Goal: Contribute content: Contribute content

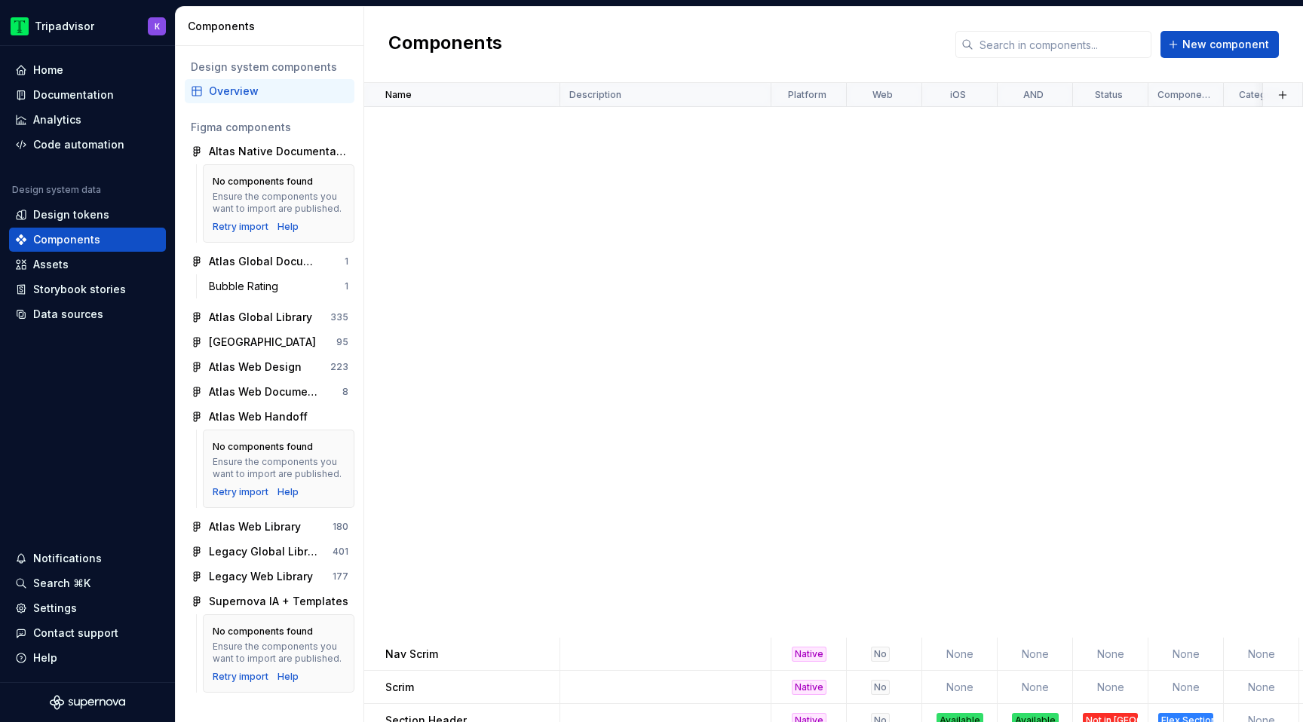
scroll to position [878, 0]
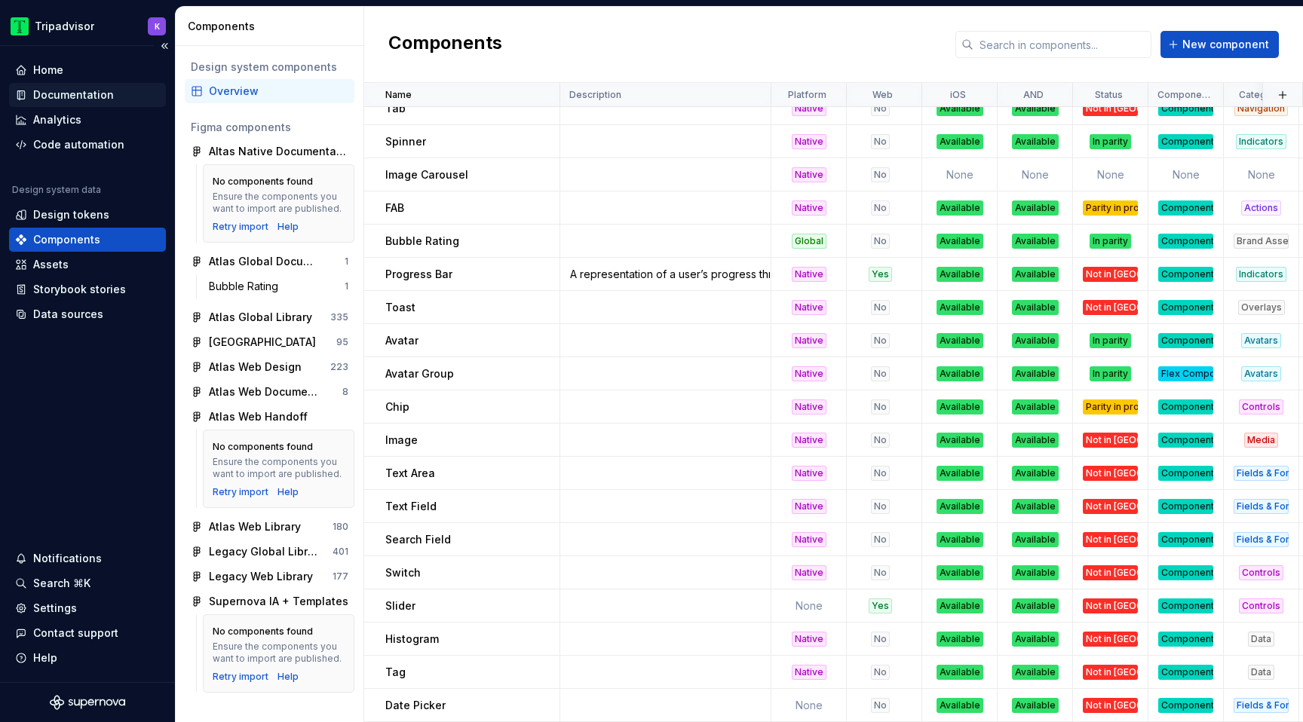
click at [127, 92] on div "Documentation" at bounding box center [87, 94] width 145 height 15
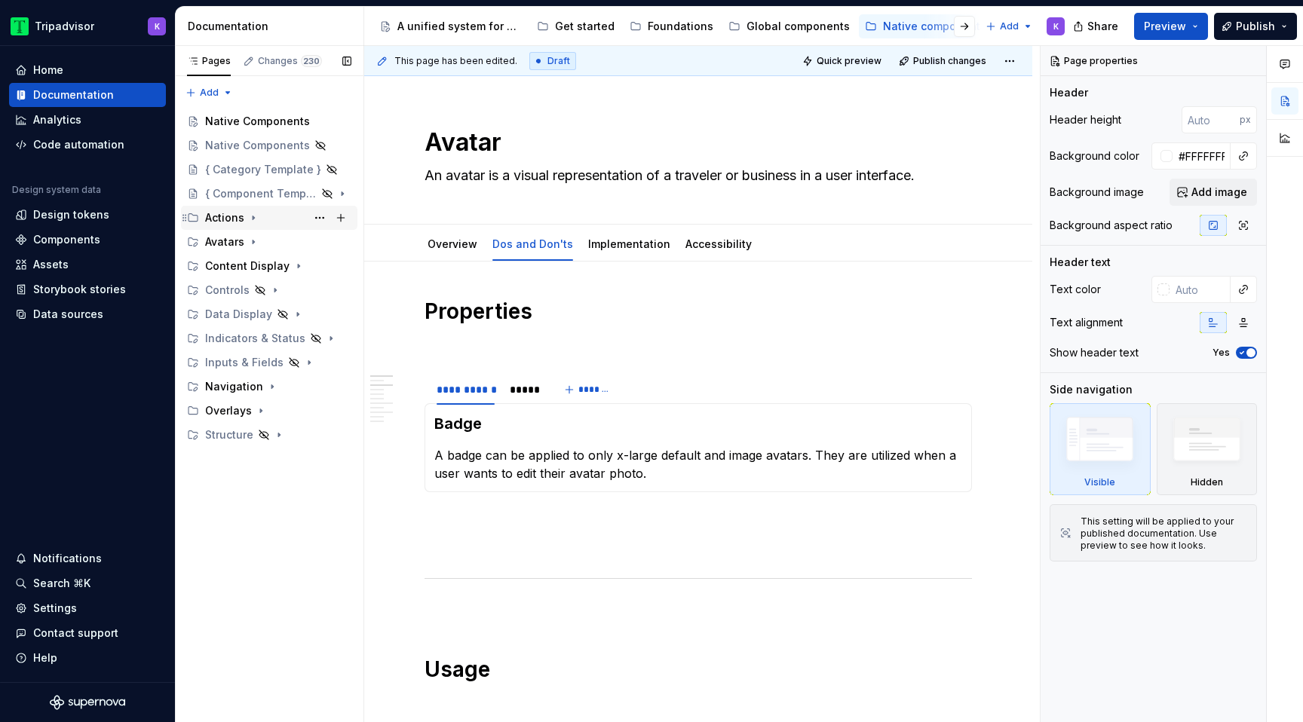
click at [250, 225] on div "Actions" at bounding box center [278, 217] width 146 height 21
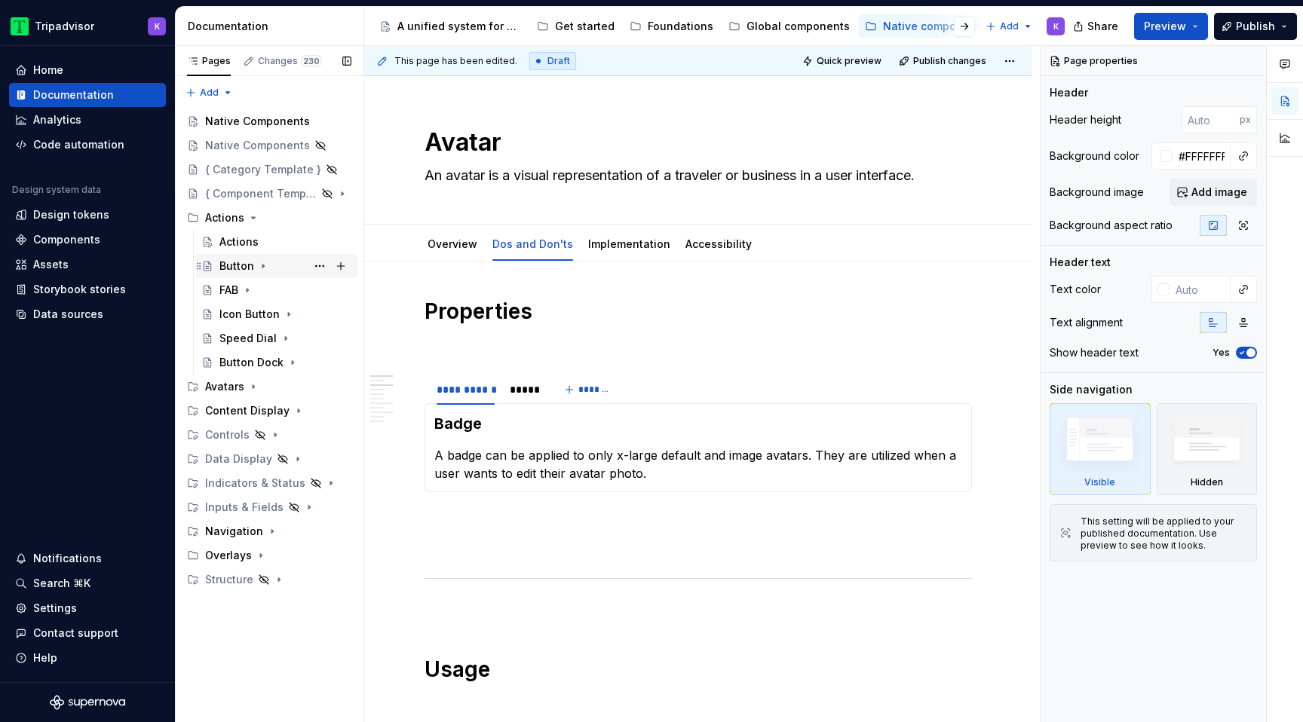
click at [259, 263] on icon "Page tree" at bounding box center [263, 266] width 12 height 12
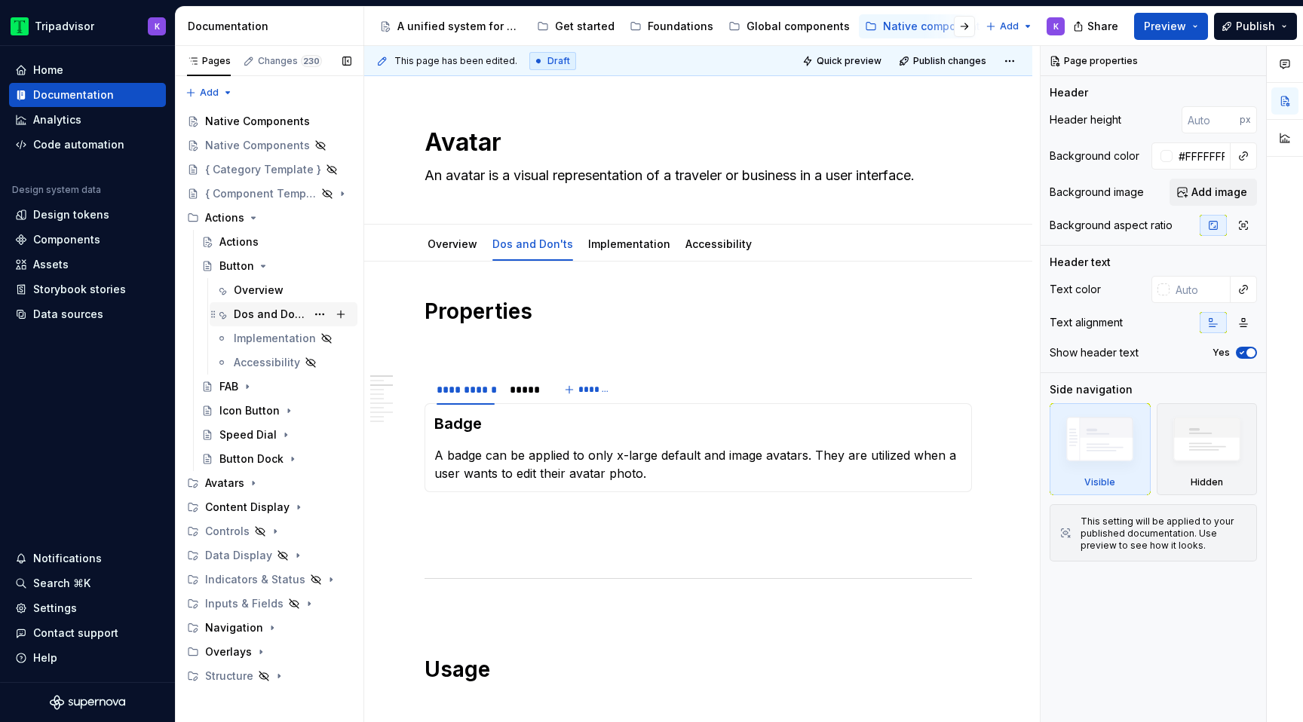
click at [266, 308] on div "Dos and Don'ts" at bounding box center [270, 314] width 72 height 15
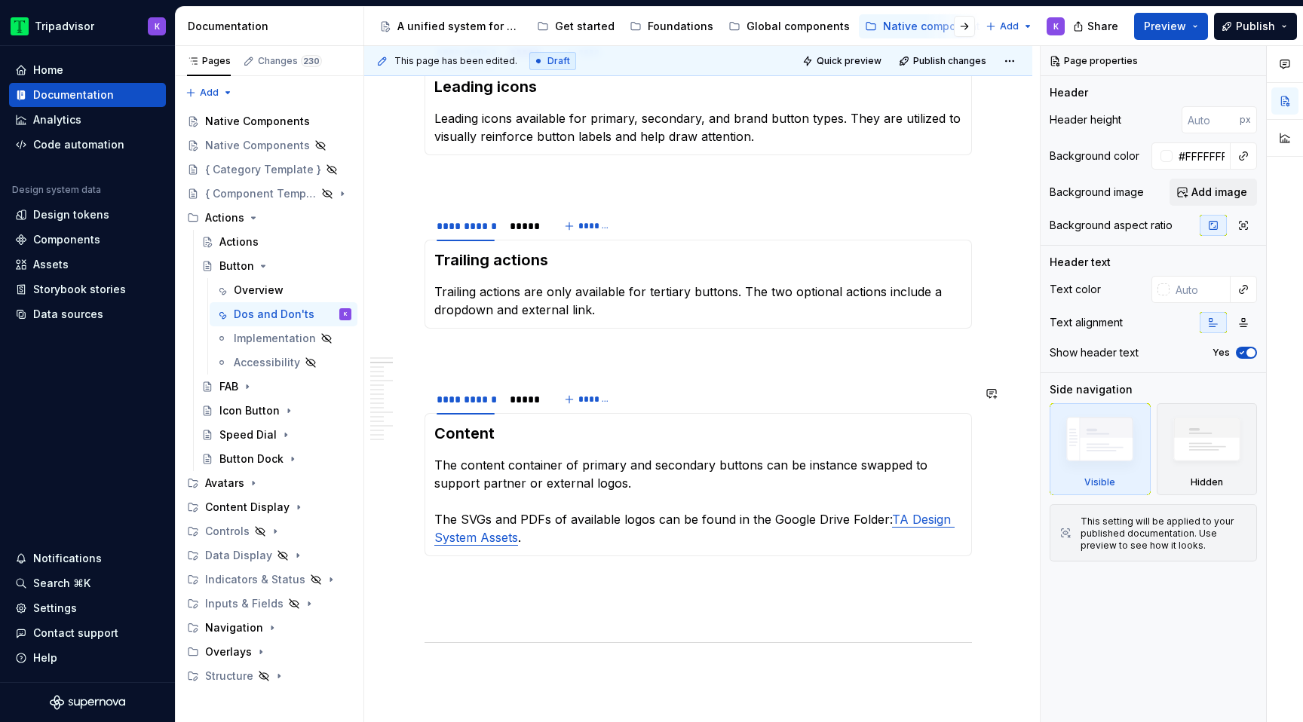
scroll to position [691, 0]
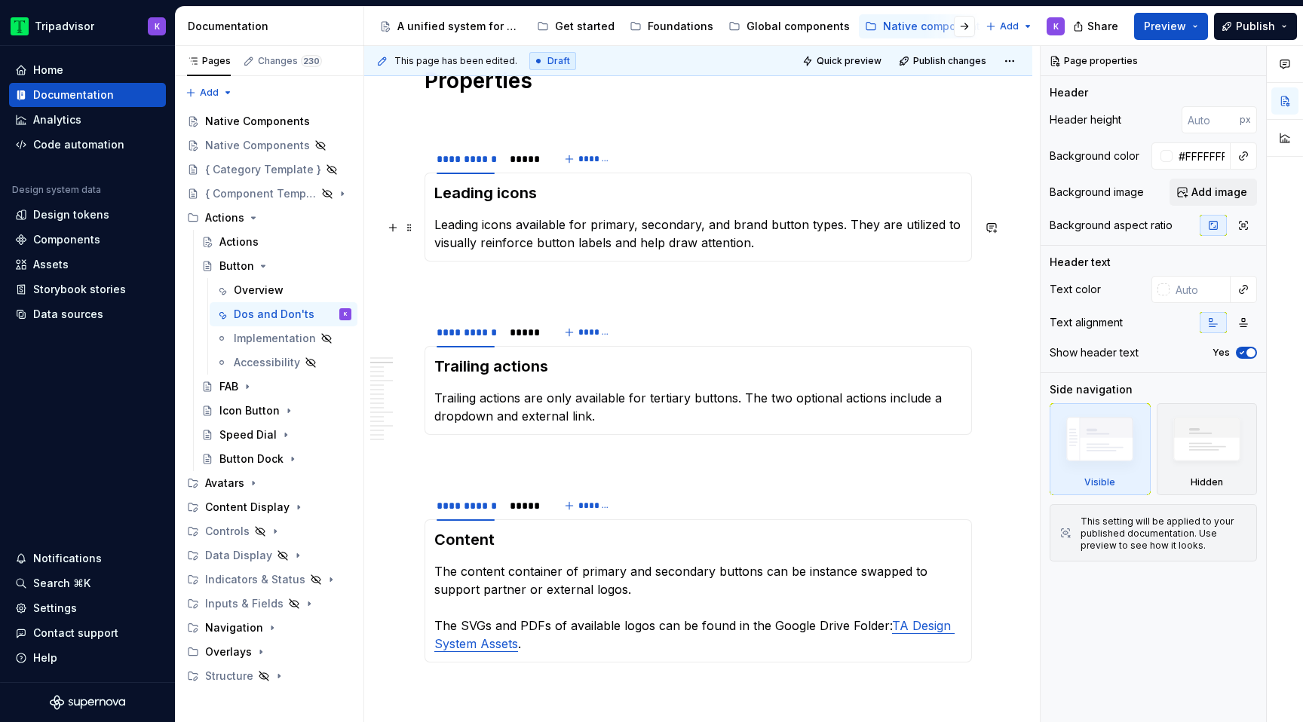
type textarea "*"
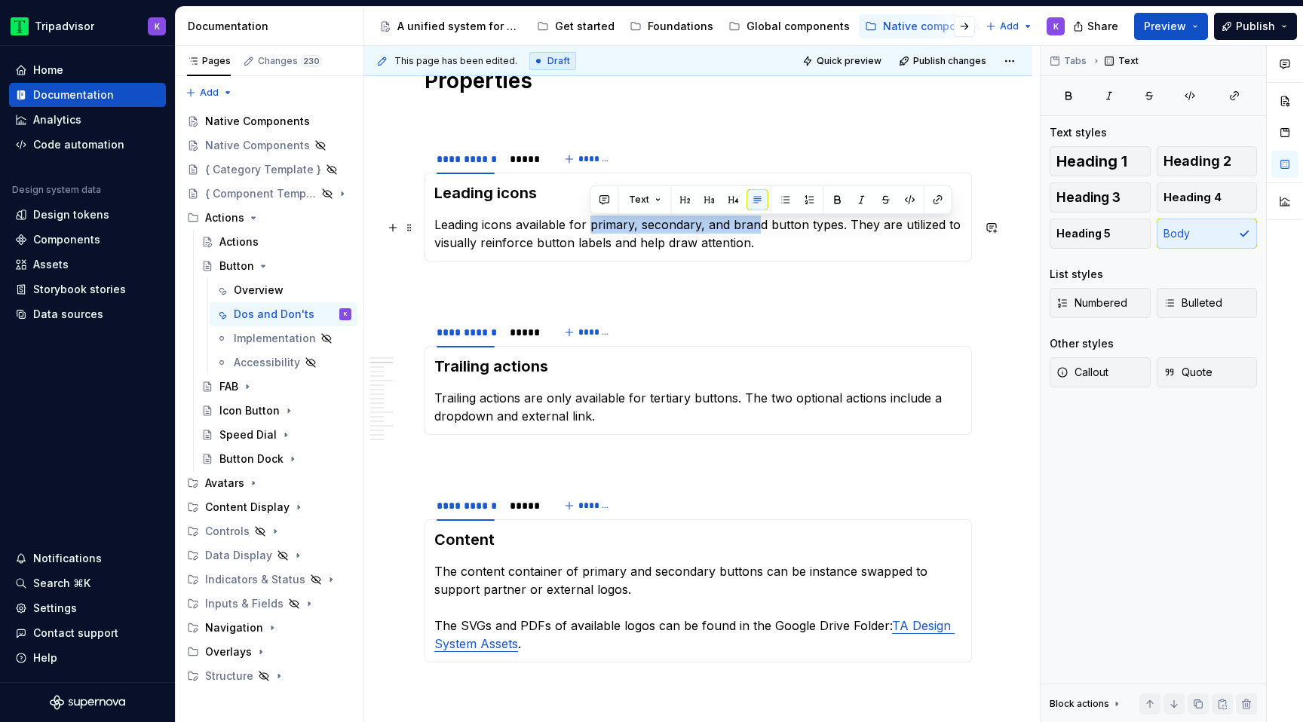
drag, startPoint x: 760, startPoint y: 227, endPoint x: 592, endPoint y: 226, distance: 168.1
click at [592, 226] on p "Leading icons available for primary, secondary, and brand button types. They ar…" at bounding box center [698, 234] width 528 height 36
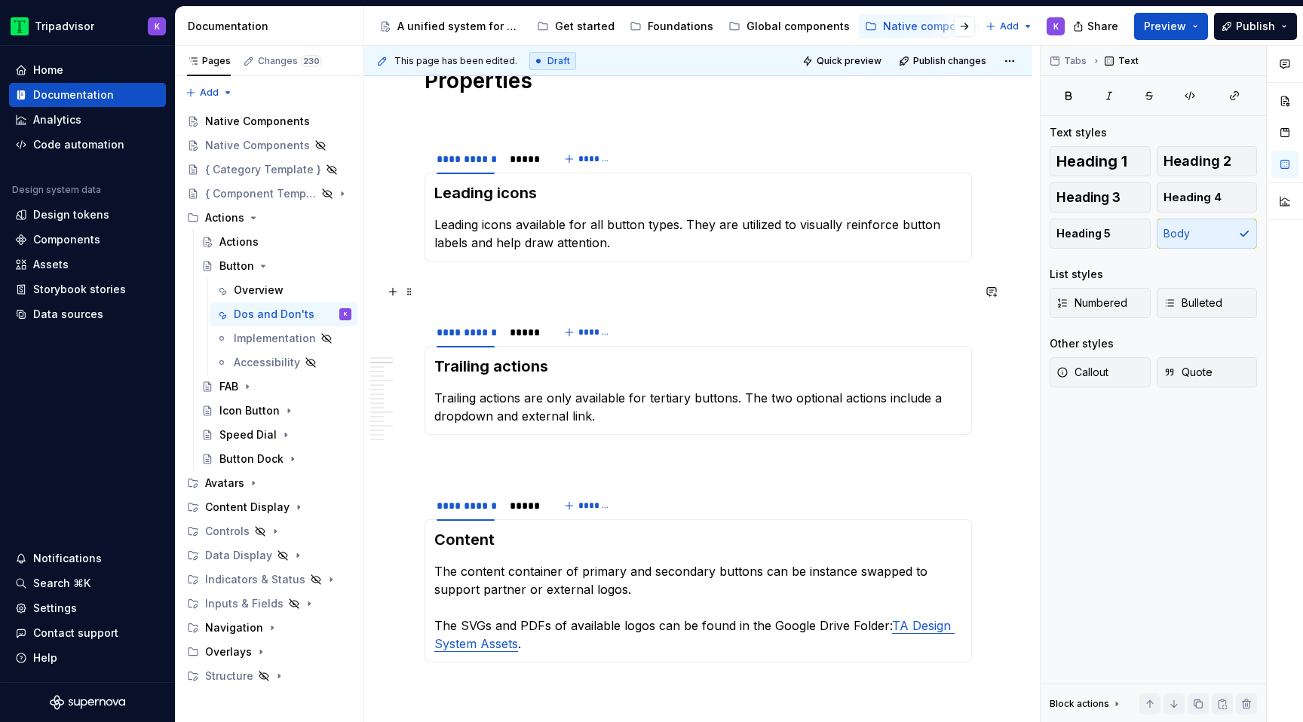
click at [697, 282] on p at bounding box center [697, 289] width 547 height 18
click at [521, 163] on div "*****" at bounding box center [524, 159] width 29 height 15
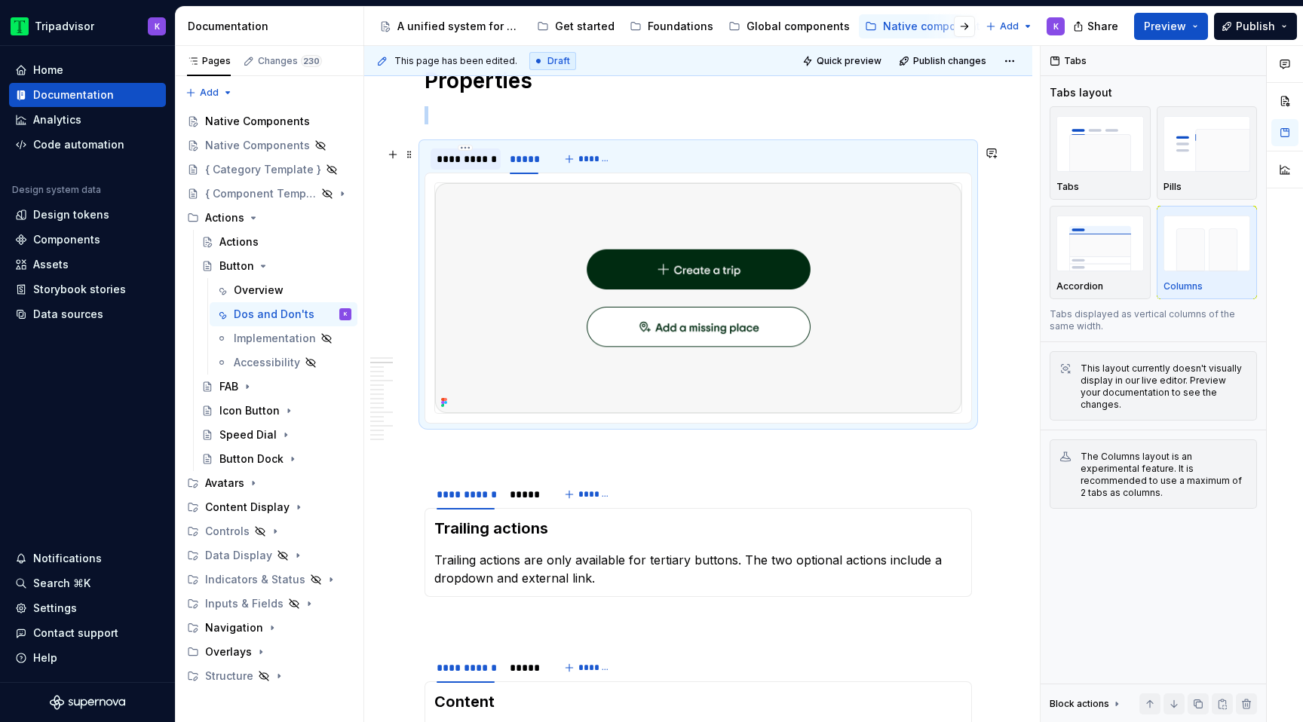
click at [482, 167] on div "**********" at bounding box center [466, 159] width 58 height 15
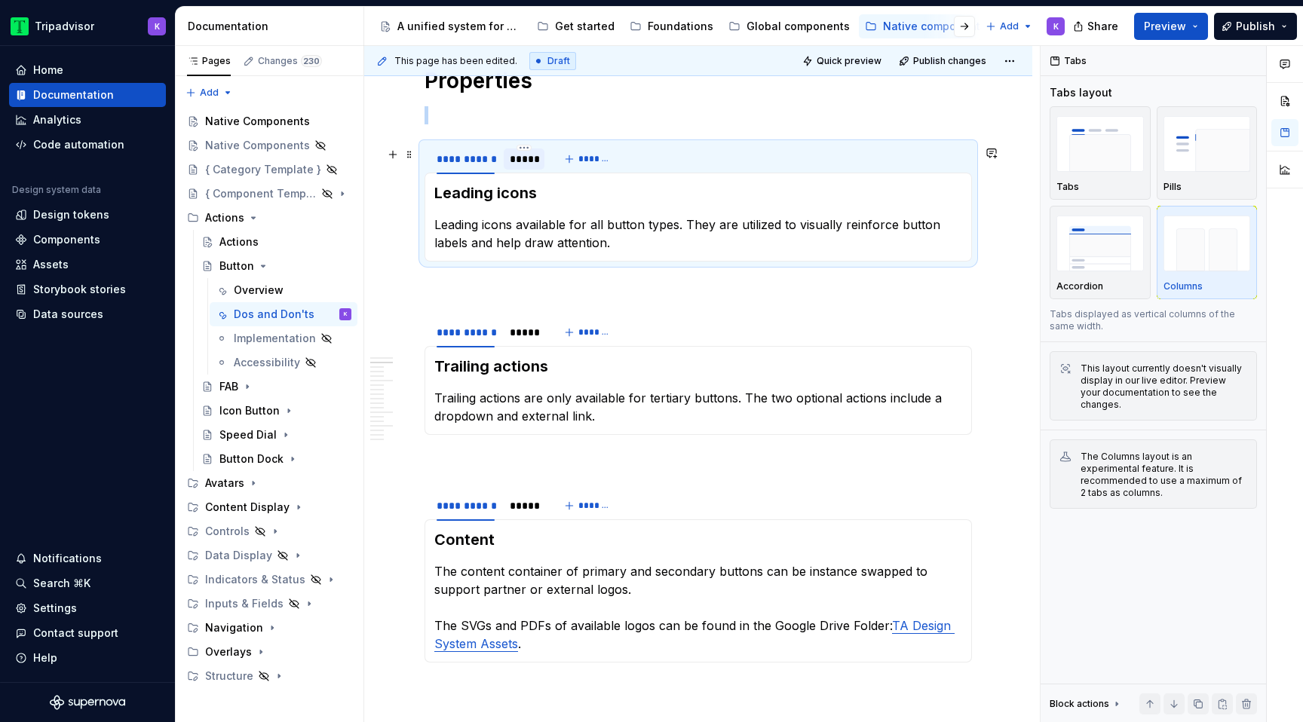
click at [530, 167] on div "*****" at bounding box center [524, 159] width 29 height 15
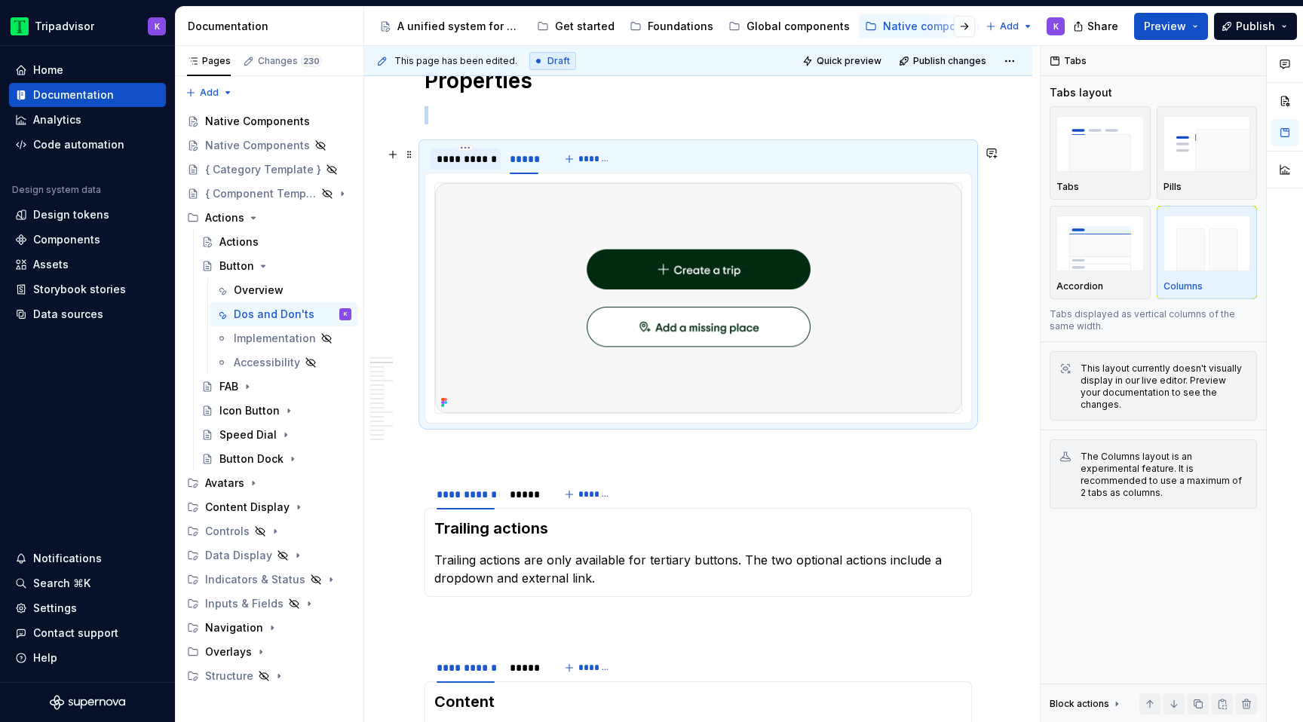
click at [476, 167] on div "**********" at bounding box center [466, 159] width 58 height 15
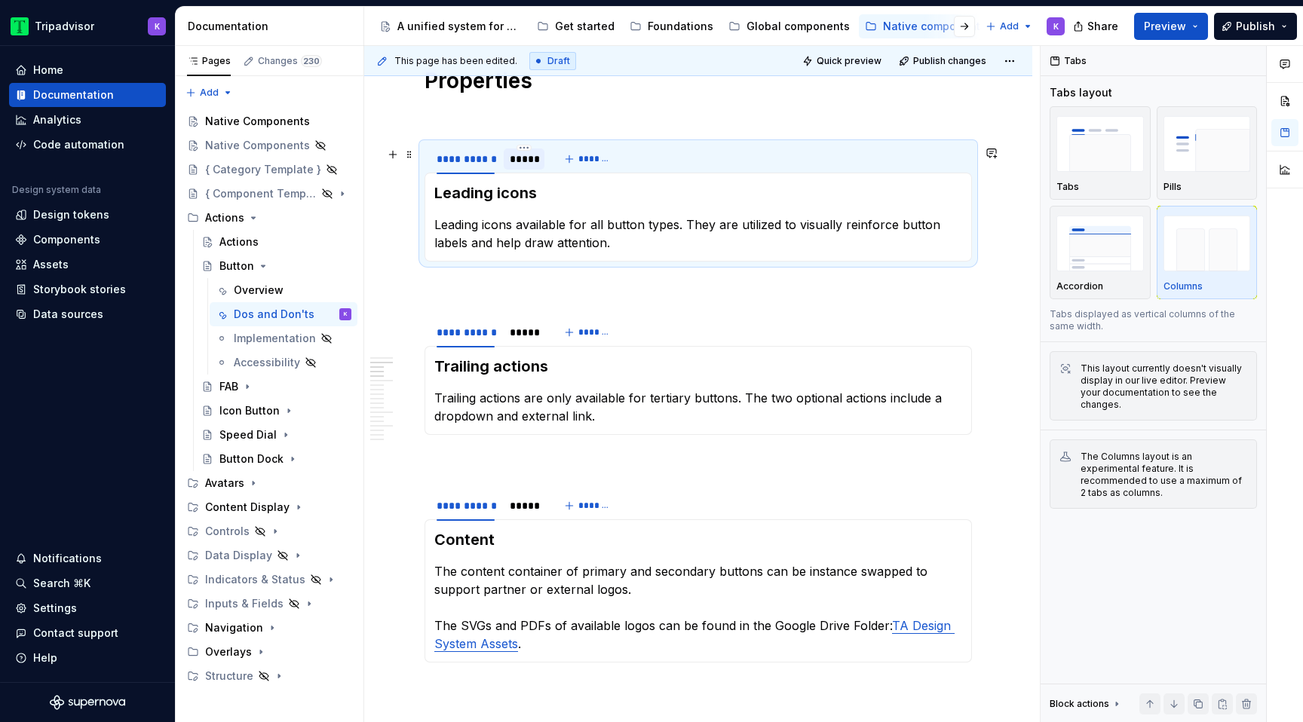
click at [522, 166] on div "*****" at bounding box center [524, 159] width 29 height 15
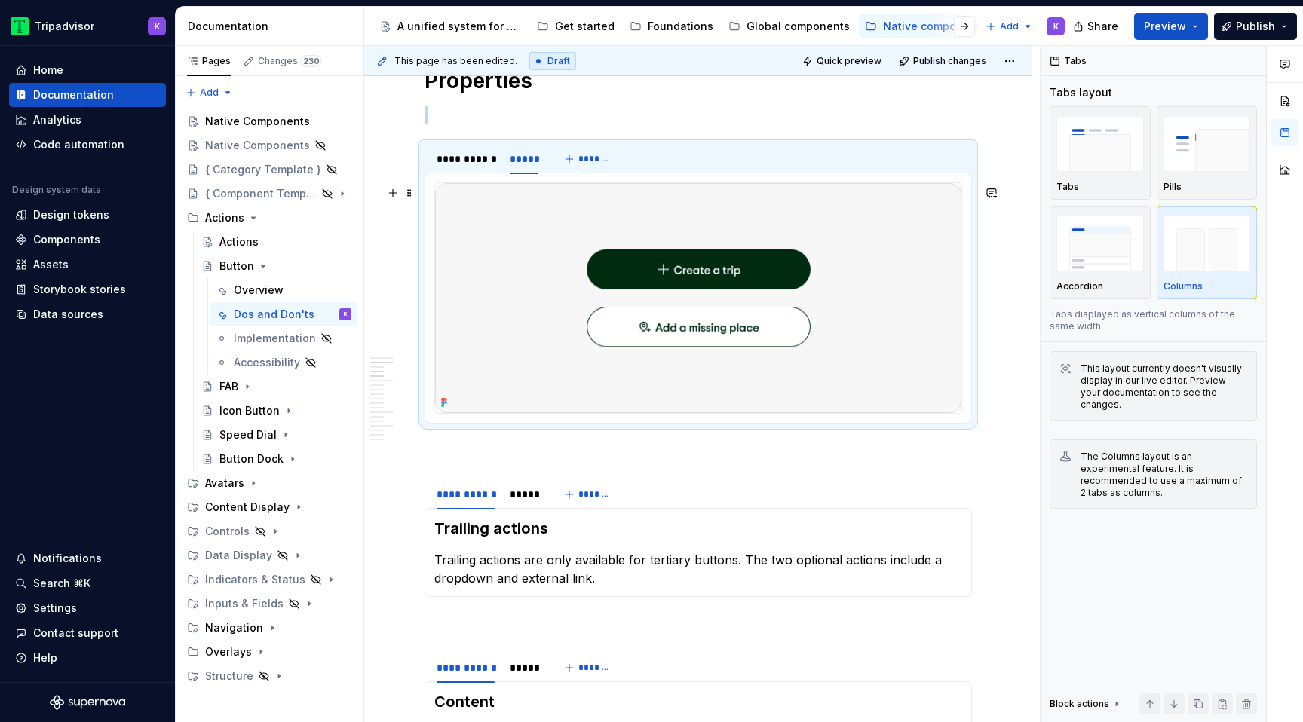
click at [801, 286] on img at bounding box center [698, 298] width 526 height 230
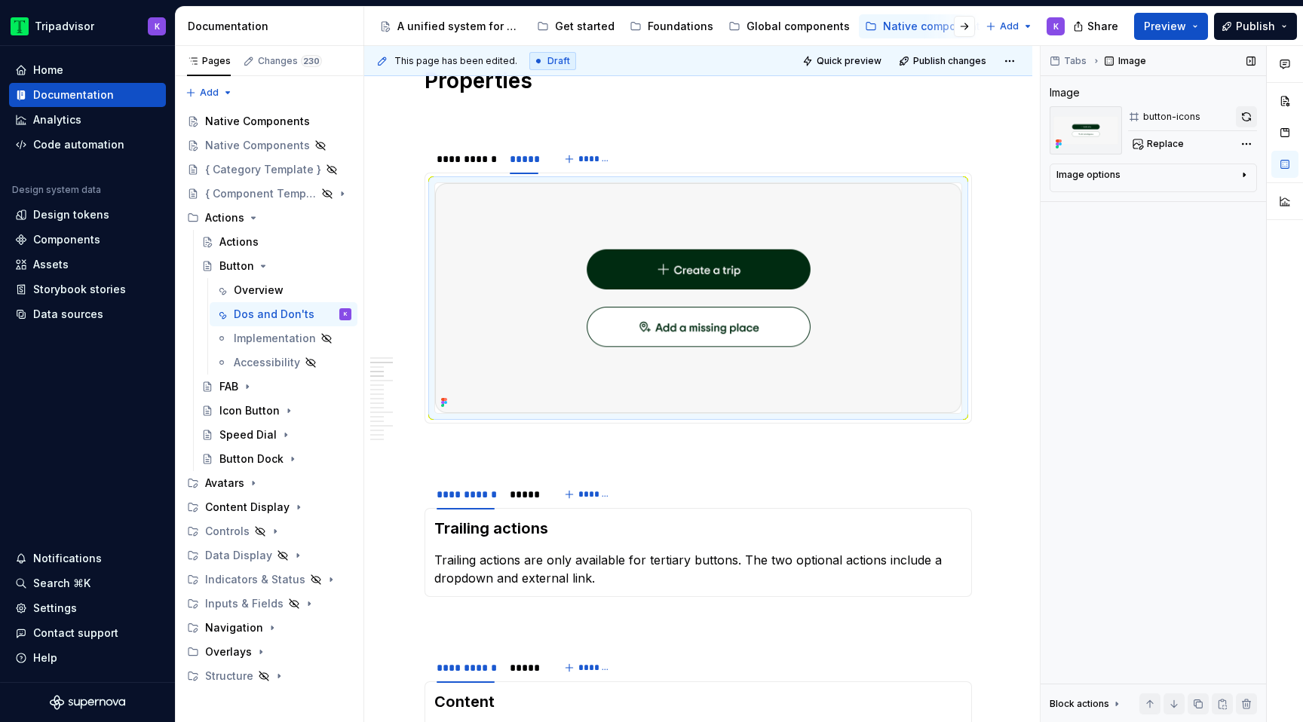
click at [1244, 111] on button "button" at bounding box center [1246, 116] width 21 height 21
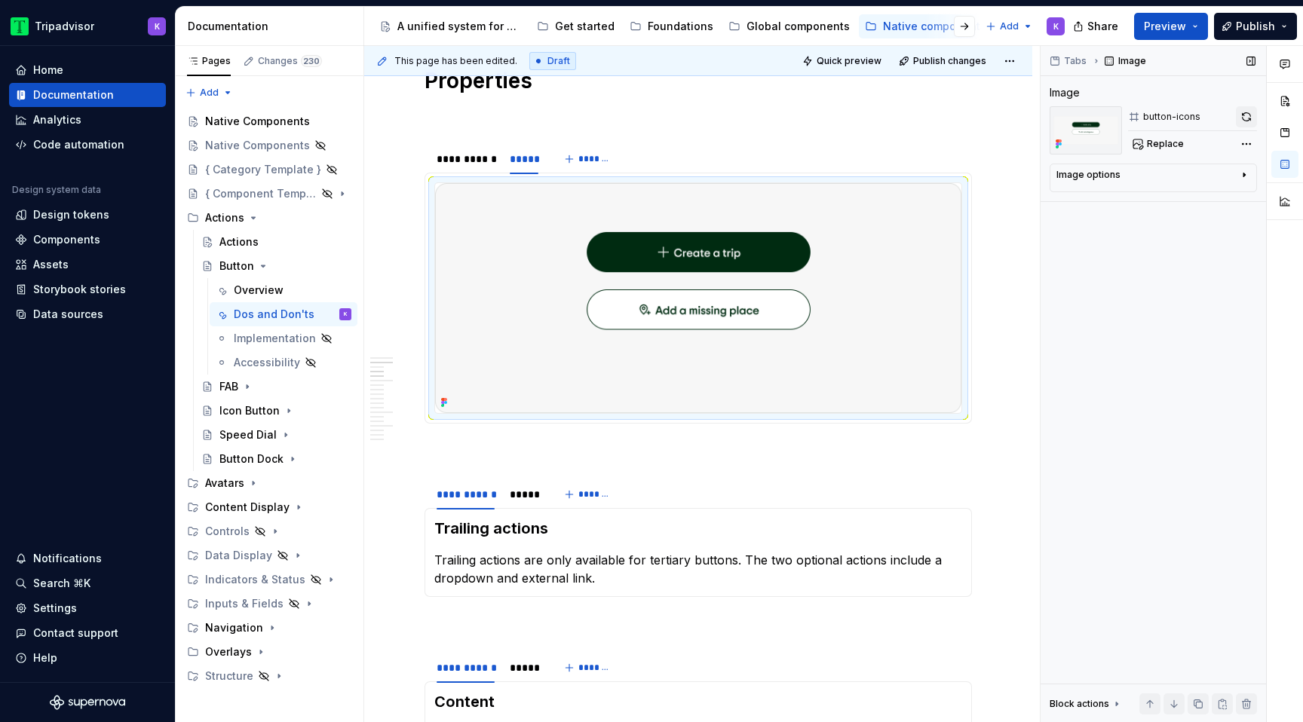
click at [1243, 111] on button "button" at bounding box center [1246, 116] width 21 height 21
click at [866, 313] on img at bounding box center [698, 298] width 526 height 230
click at [1151, 144] on span "Replace" at bounding box center [1165, 144] width 37 height 12
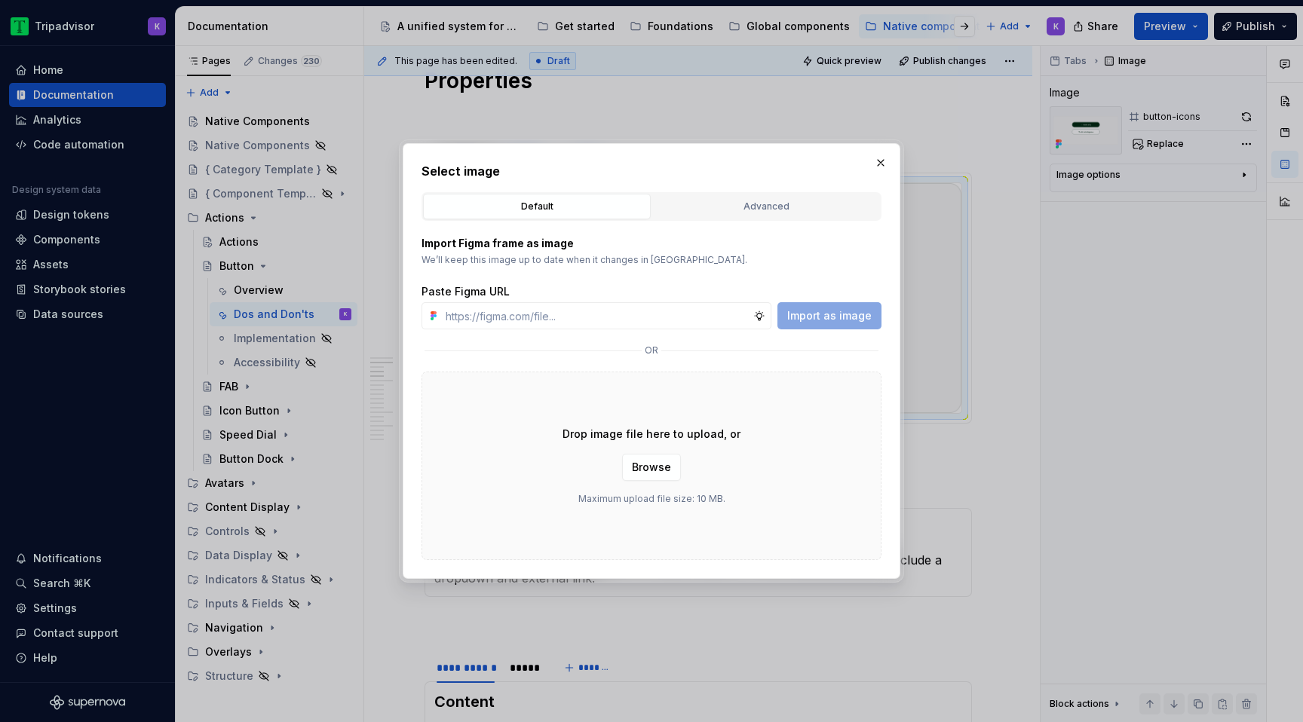
type textarea "*"
type input "[URL][DOMAIN_NAME]"
type textarea "*"
type input "[URL][DOMAIN_NAME]"
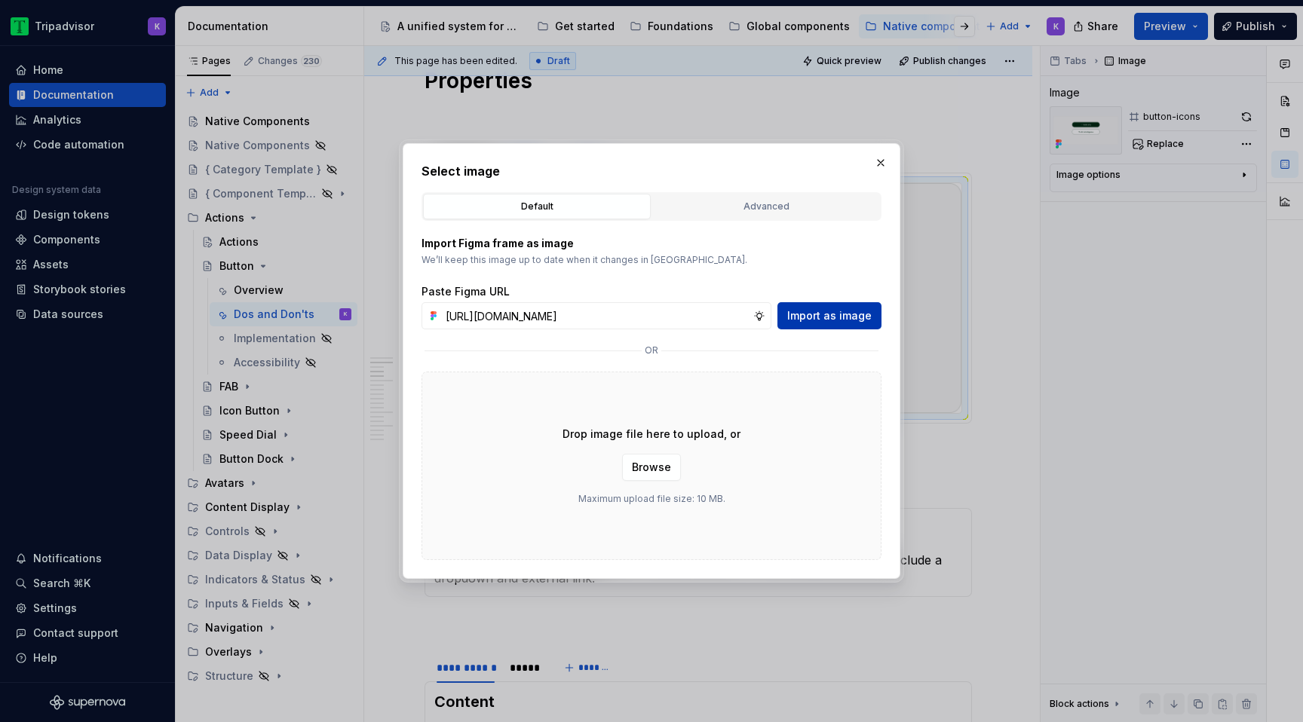
click at [836, 325] on button "Import as image" at bounding box center [829, 315] width 104 height 27
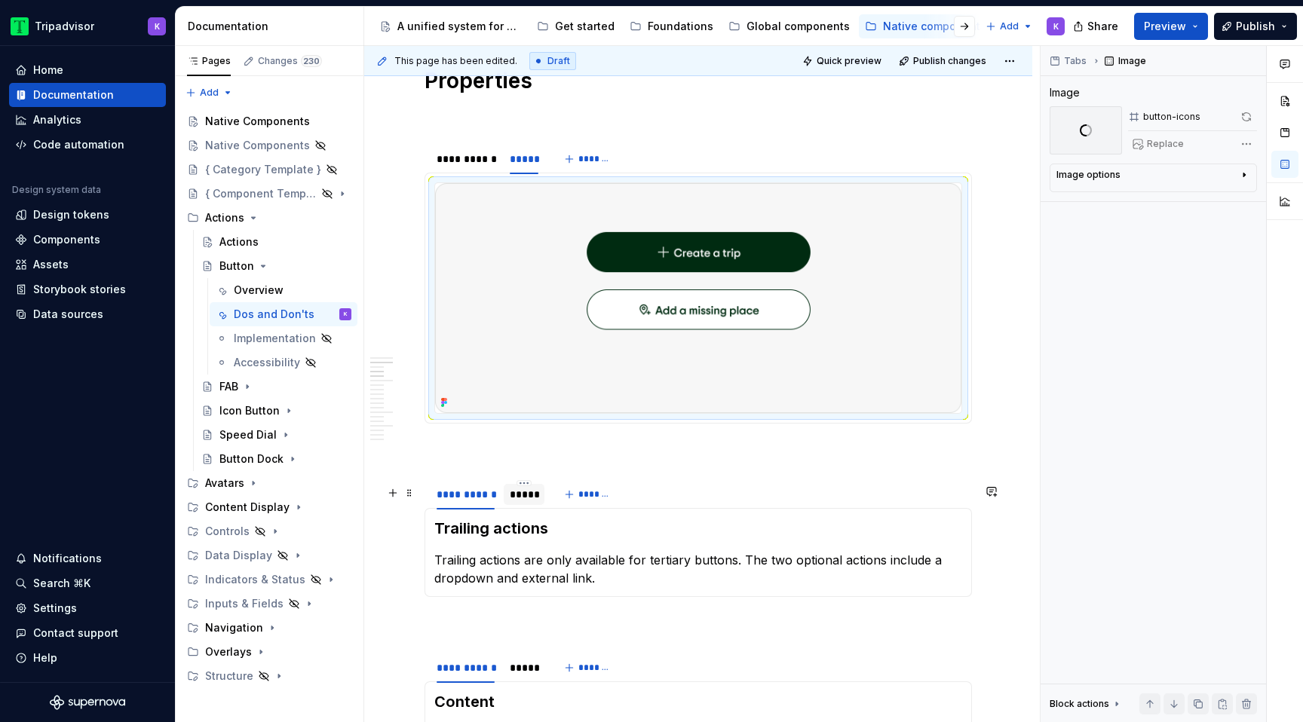
type textarea "*"
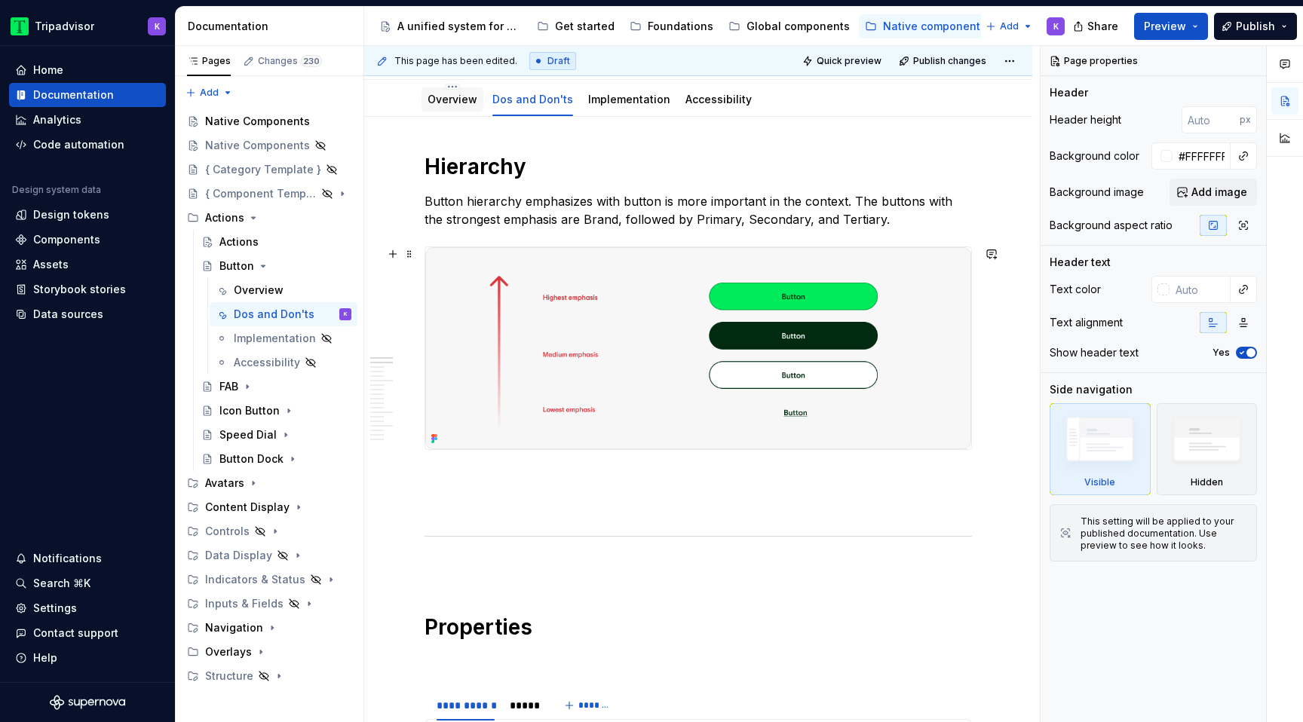
scroll to position [408, 0]
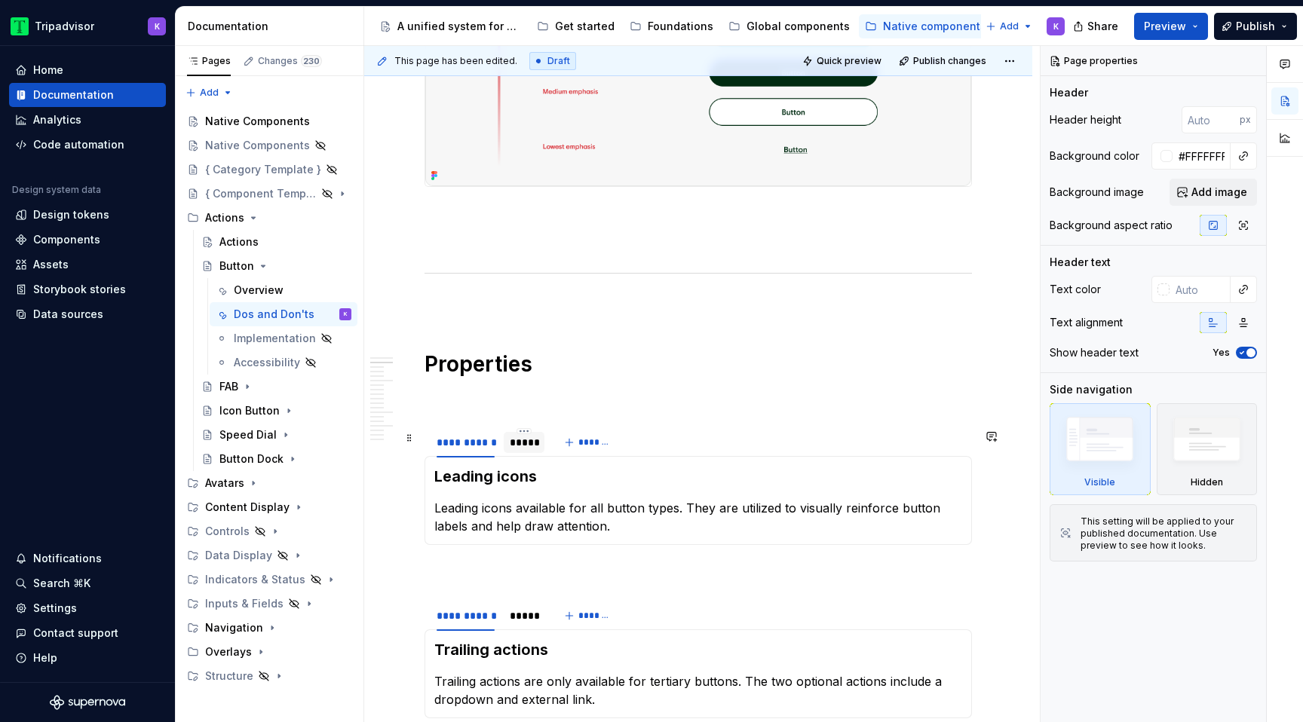
click at [507, 451] on div "*****" at bounding box center [524, 442] width 41 height 21
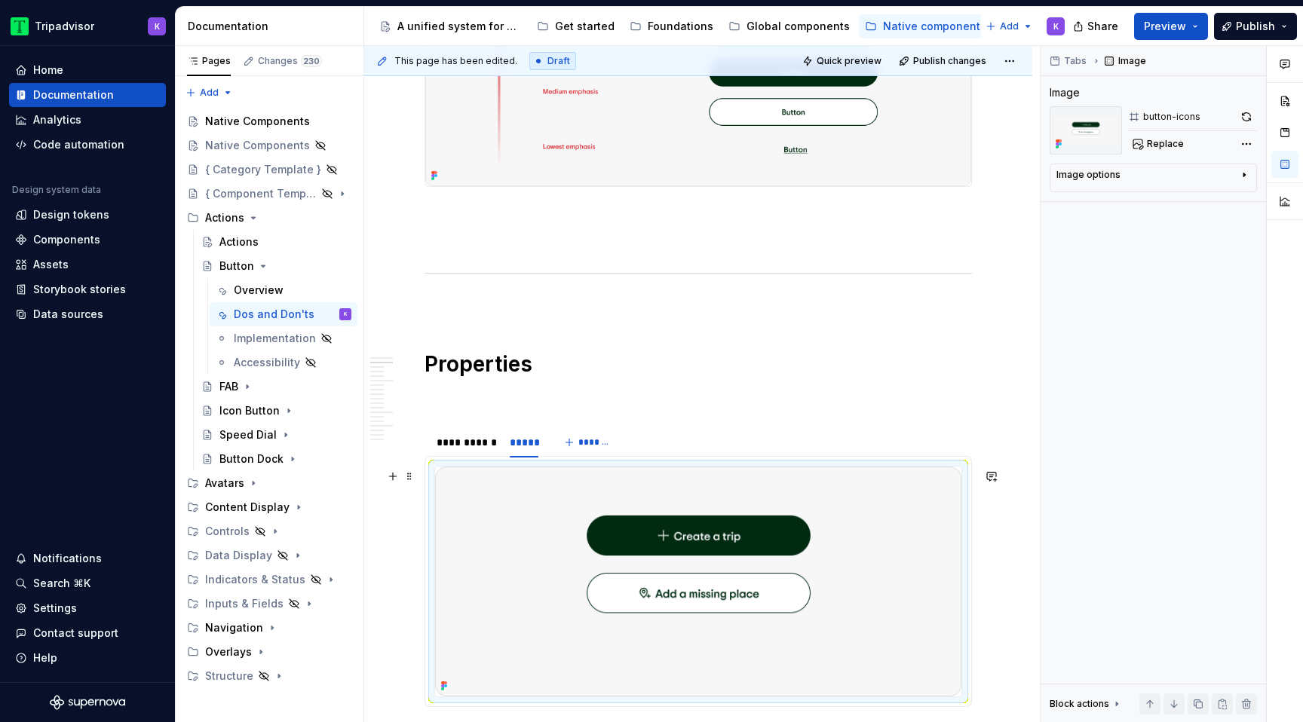
click at [764, 650] on img at bounding box center [698, 582] width 526 height 230
click at [1250, 114] on button "button" at bounding box center [1246, 116] width 21 height 21
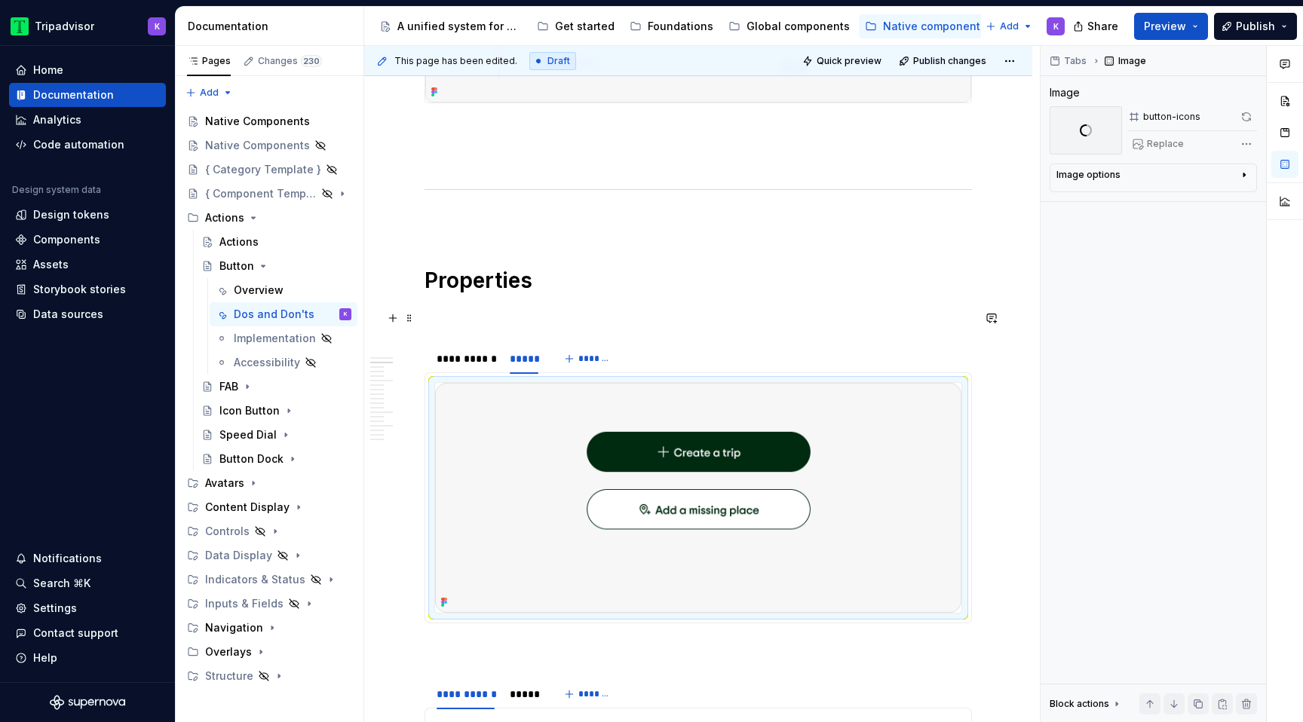
scroll to position [504, 0]
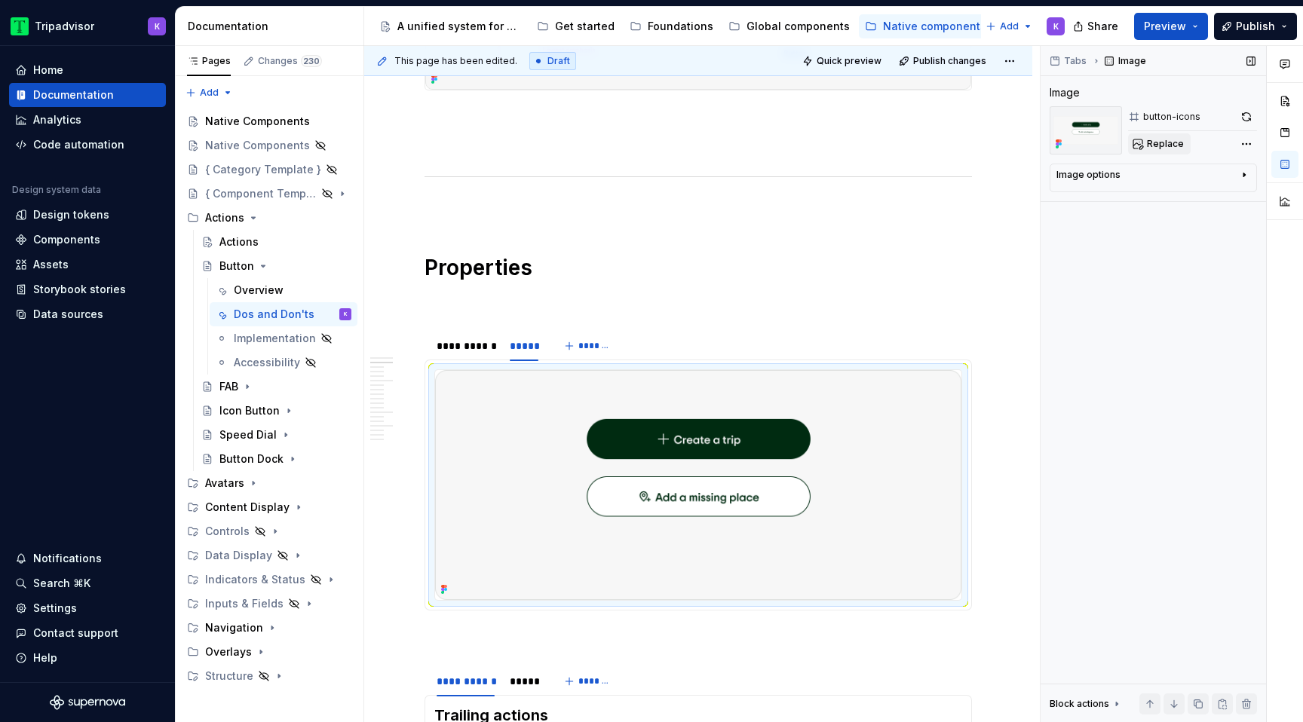
click at [1160, 141] on span "Replace" at bounding box center [1165, 144] width 37 height 12
type textarea "*"
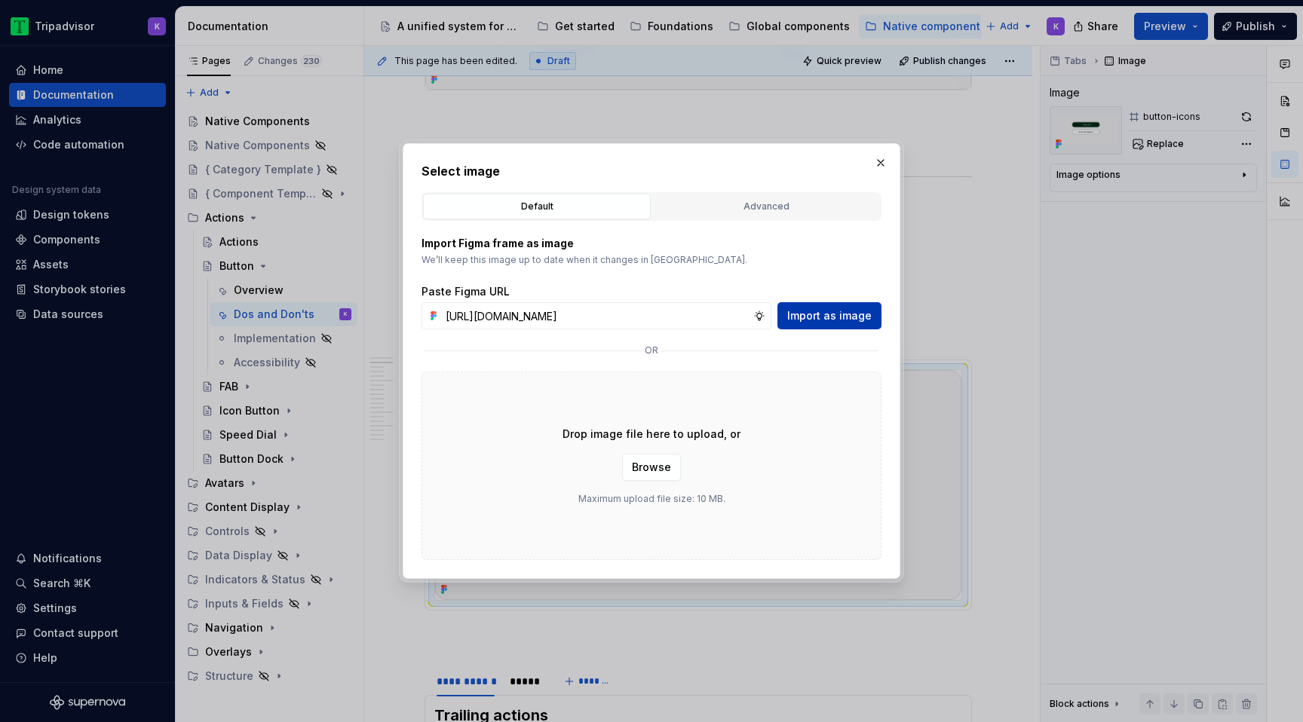
scroll to position [0, 400]
type input "[URL][DOMAIN_NAME]"
click at [832, 318] on span "Import as image" at bounding box center [829, 315] width 84 height 15
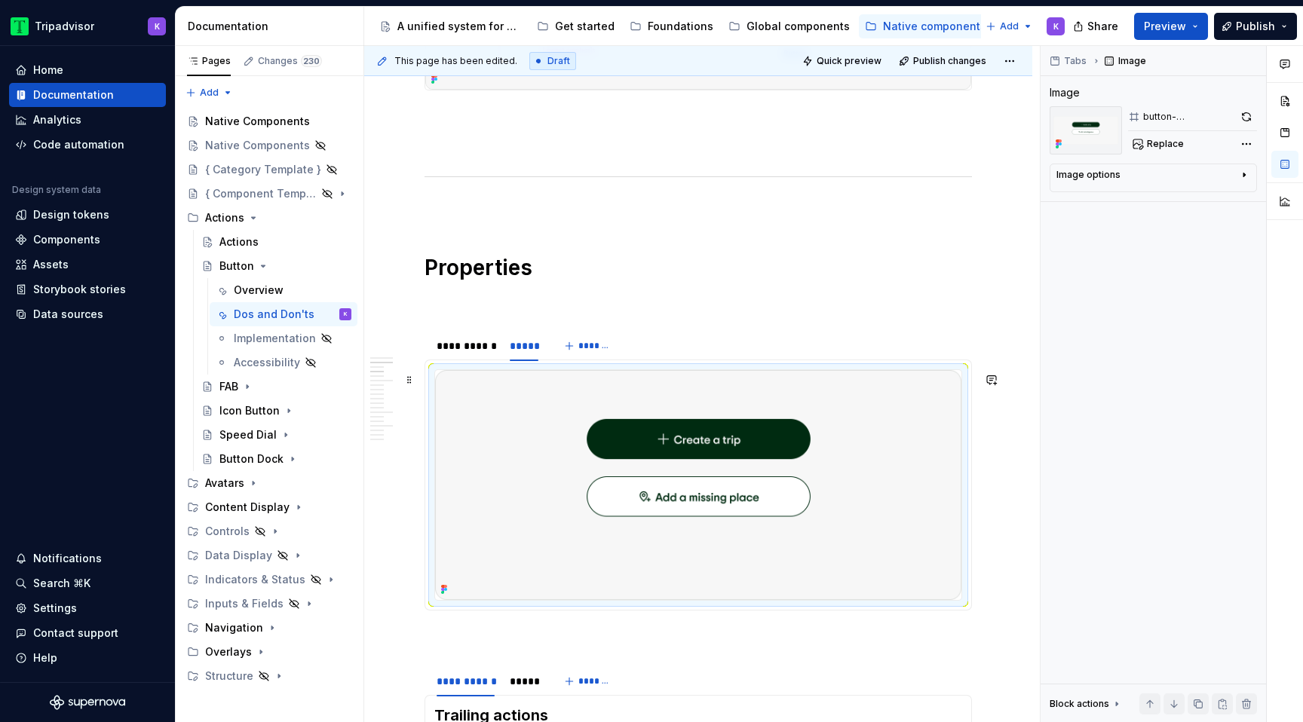
click at [750, 511] on img at bounding box center [698, 485] width 526 height 230
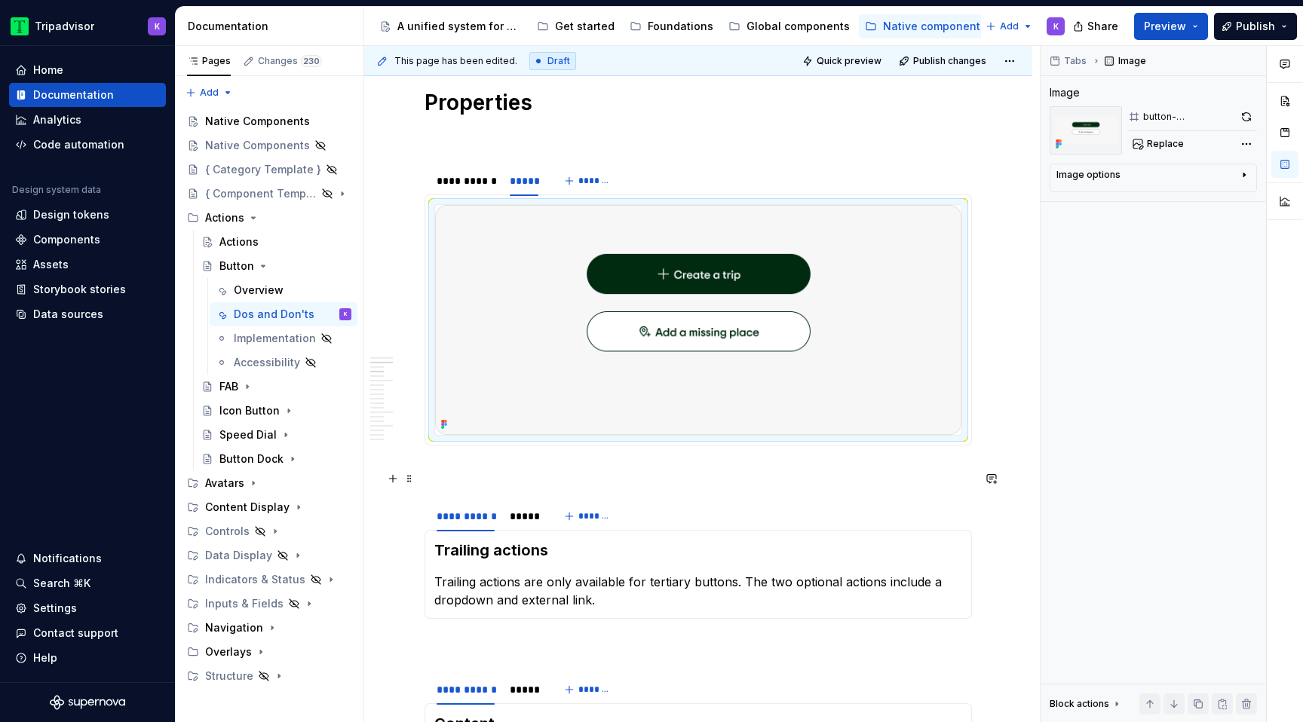
scroll to position [675, 0]
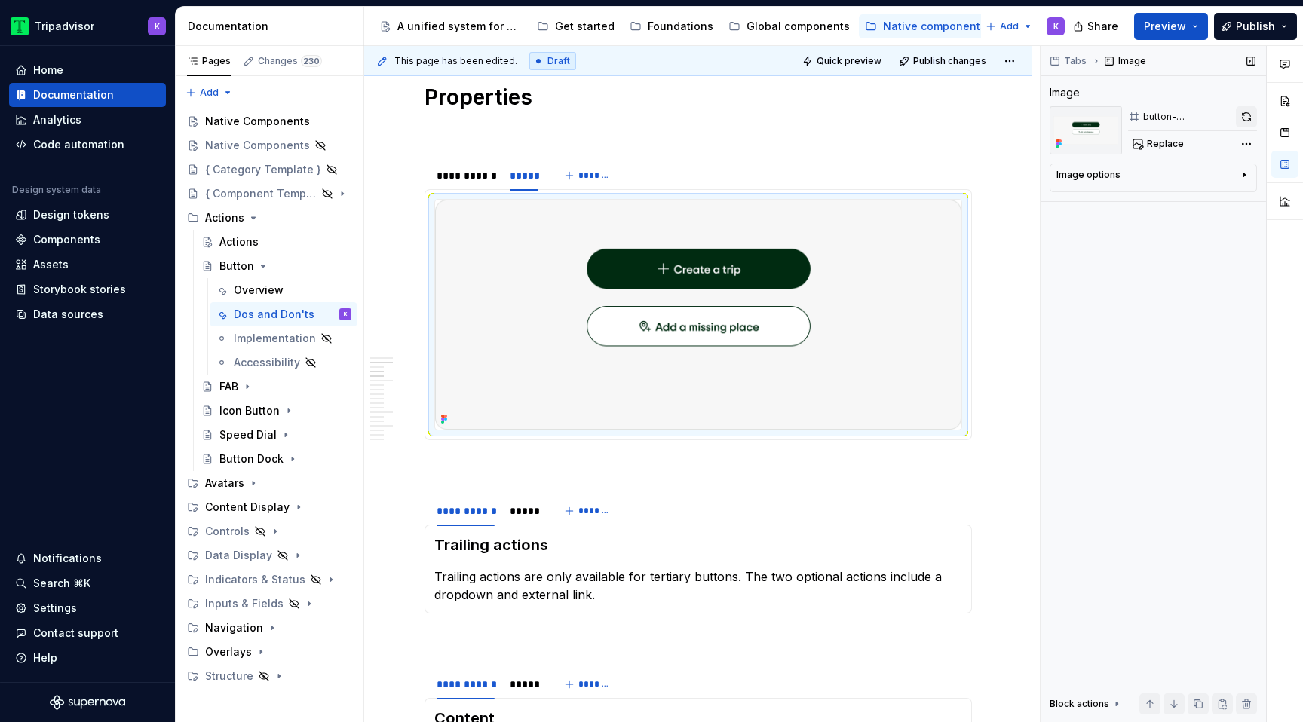
click at [1251, 111] on button "button" at bounding box center [1246, 116] width 21 height 21
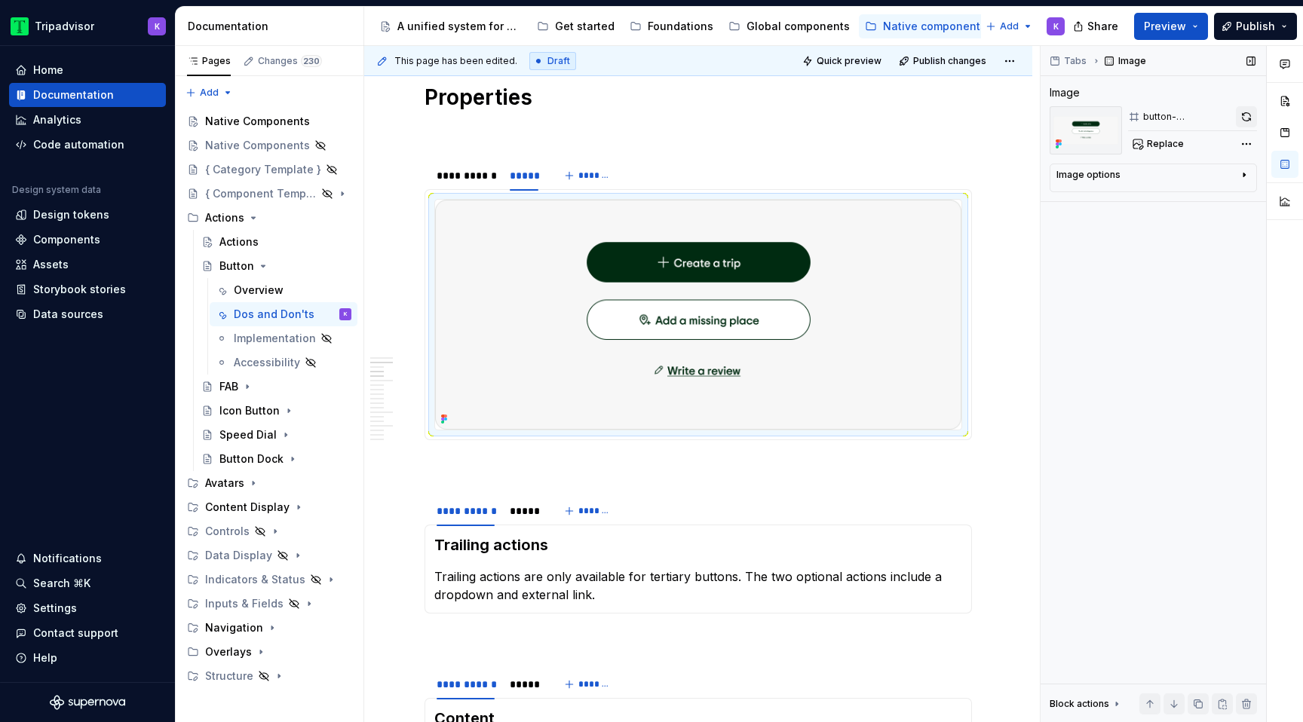
click at [1251, 115] on button "button" at bounding box center [1246, 116] width 21 height 21
click at [254, 219] on icon "Page tree" at bounding box center [253, 218] width 12 height 12
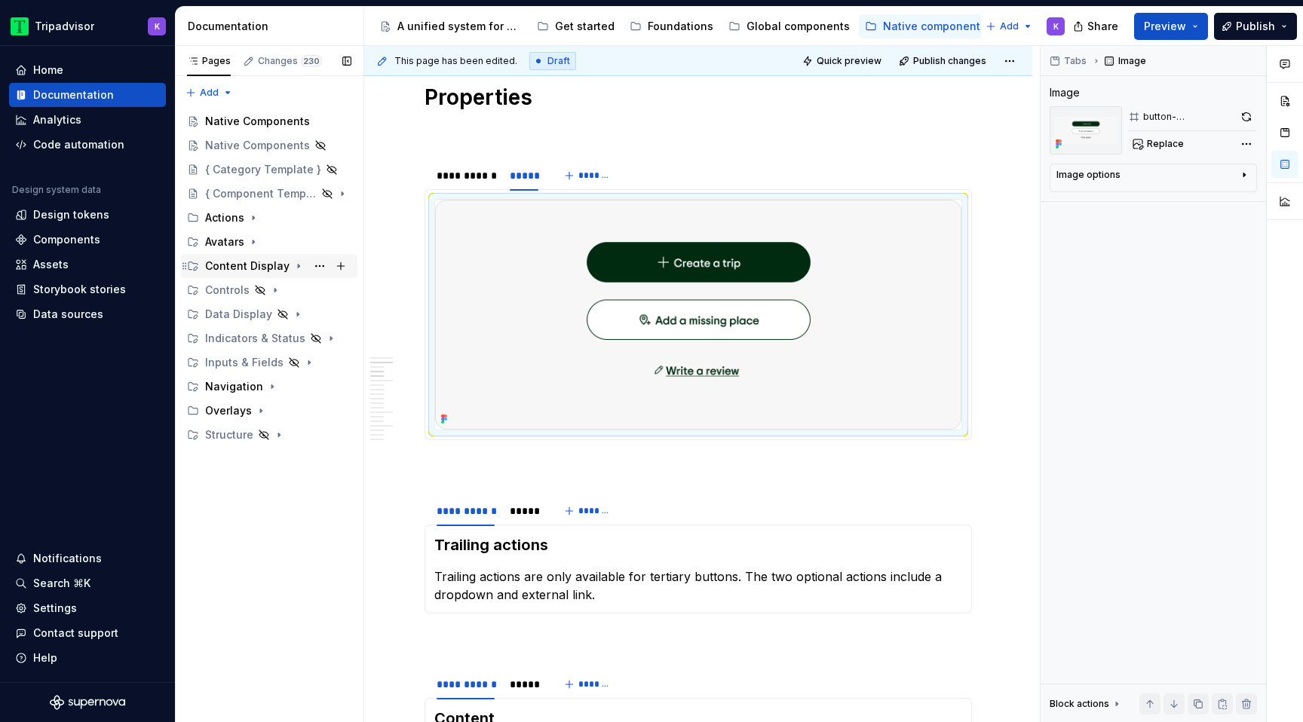
click at [293, 266] on icon "Page tree" at bounding box center [299, 266] width 12 height 12
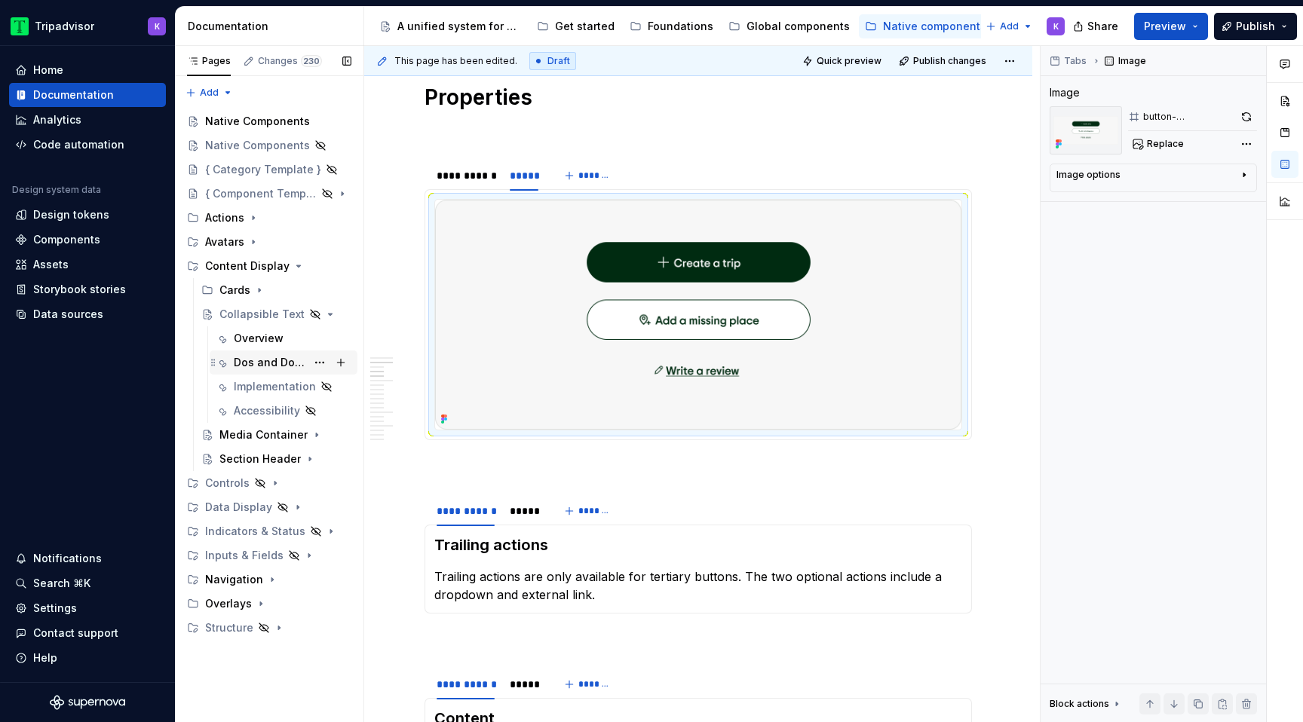
click at [274, 363] on div "Dos and Don'ts" at bounding box center [270, 362] width 72 height 15
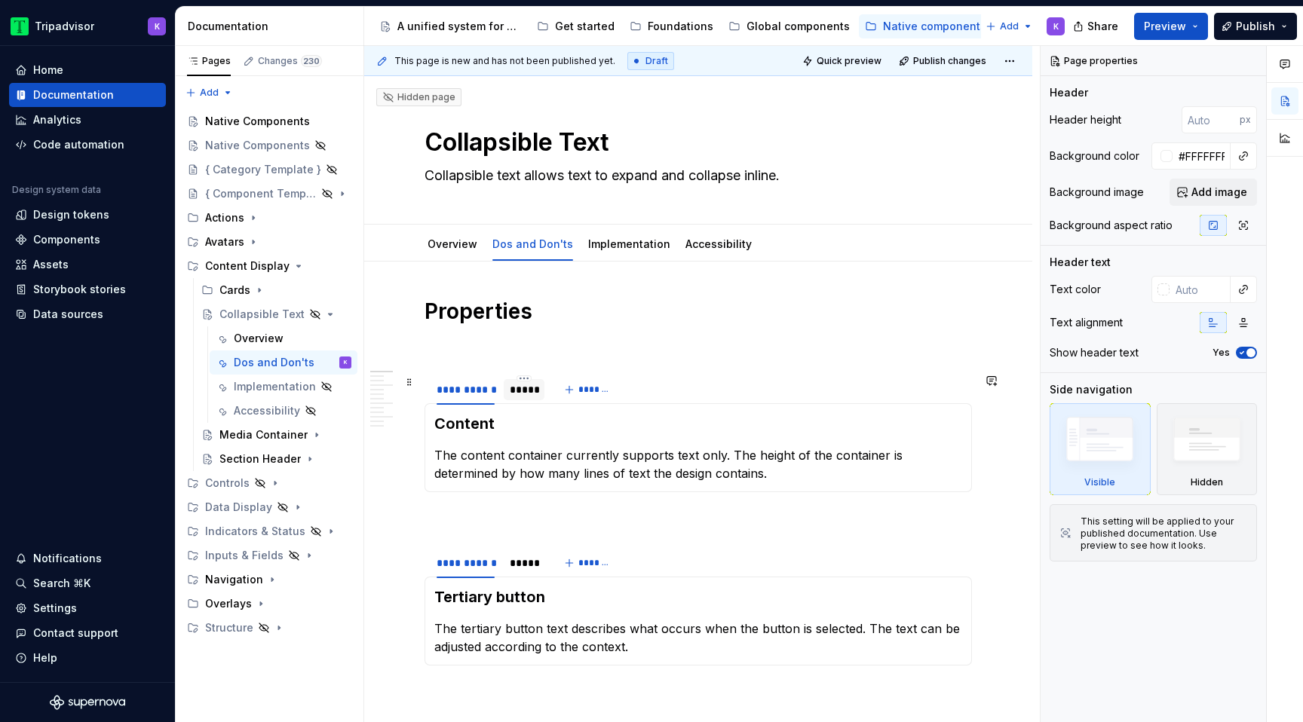
click at [527, 391] on div "*****" at bounding box center [524, 389] width 29 height 15
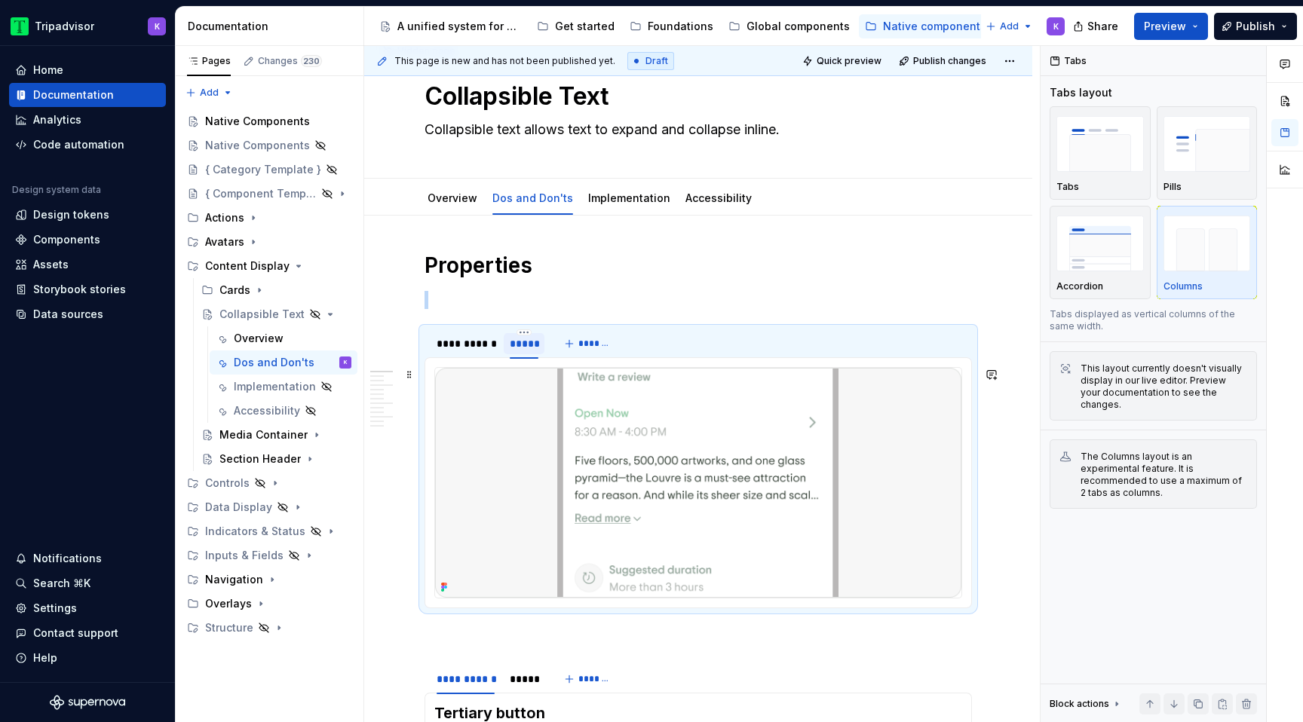
scroll to position [56, 0]
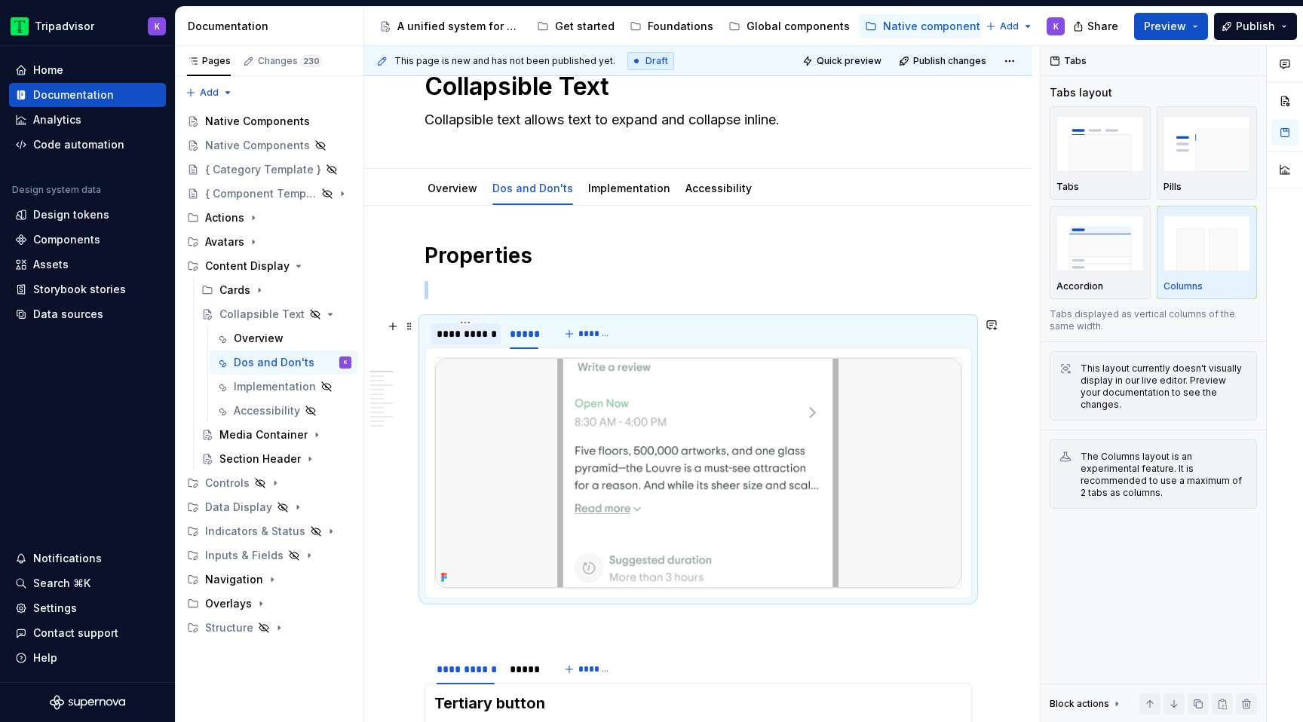
click at [476, 340] on div "**********" at bounding box center [466, 333] width 58 height 15
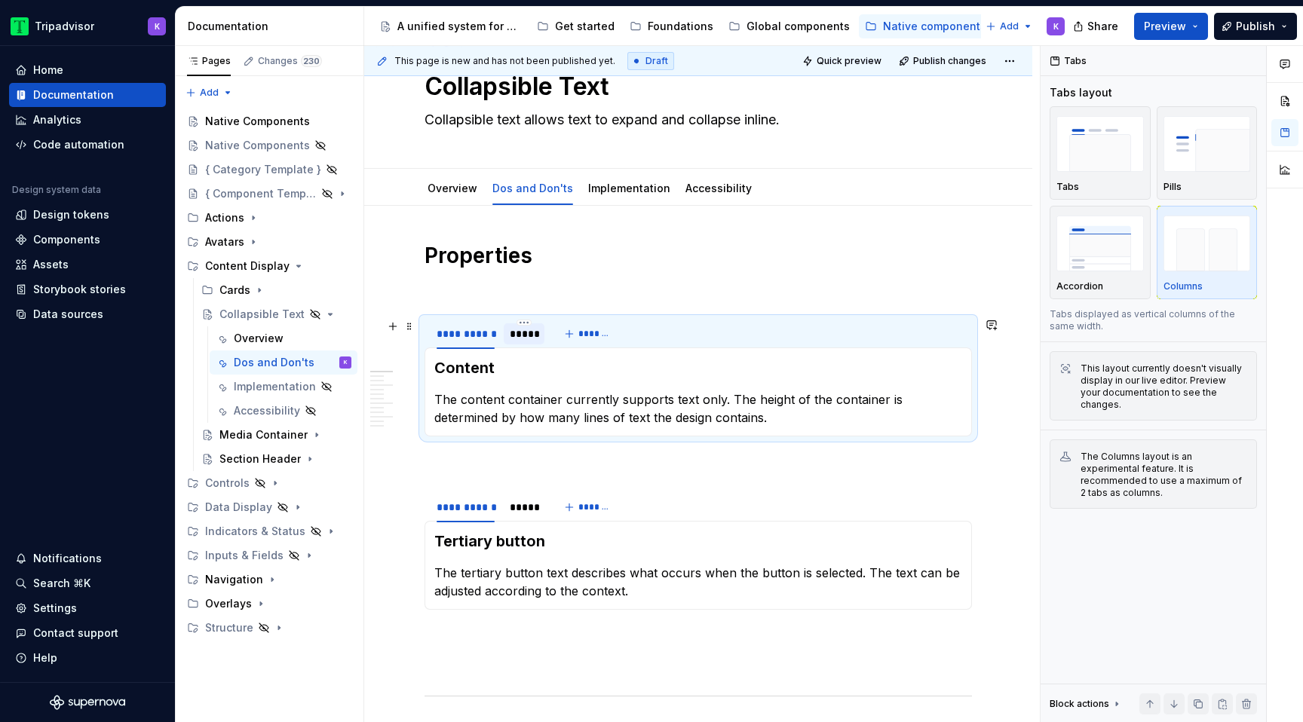
click at [519, 335] on div "*****" at bounding box center [524, 333] width 29 height 15
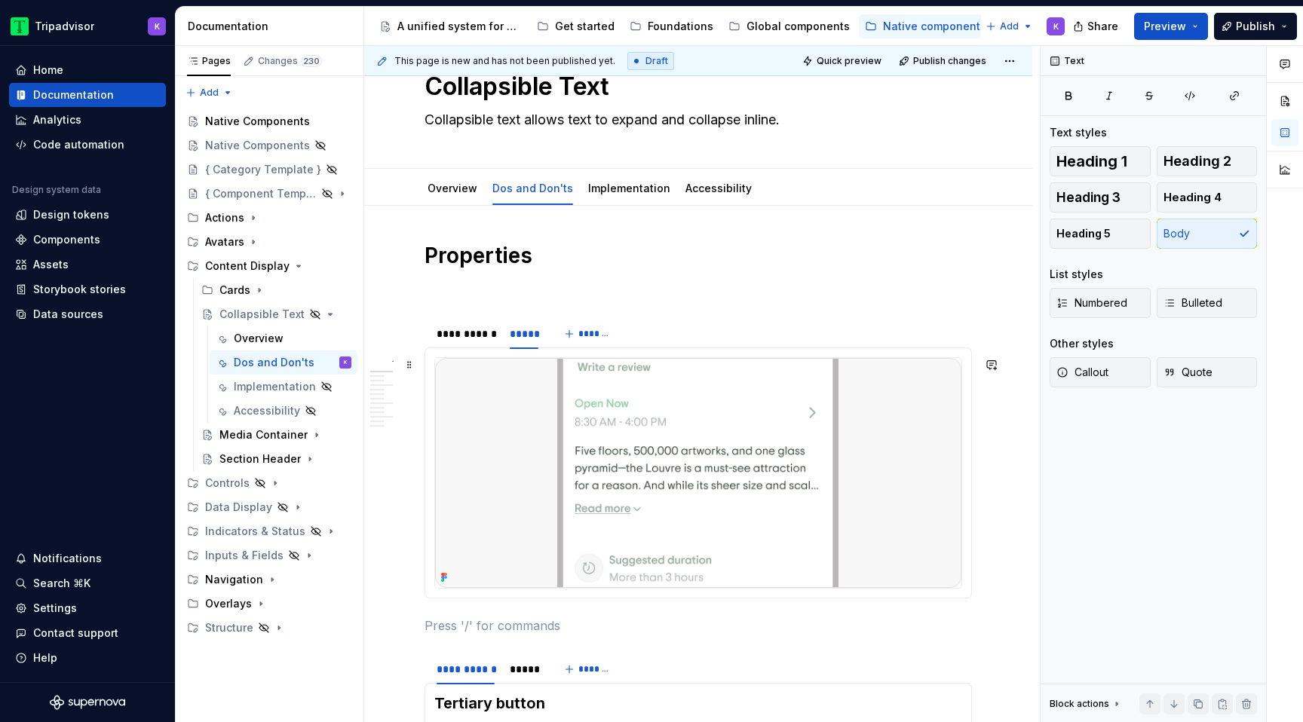
click at [802, 496] on img at bounding box center [698, 473] width 526 height 230
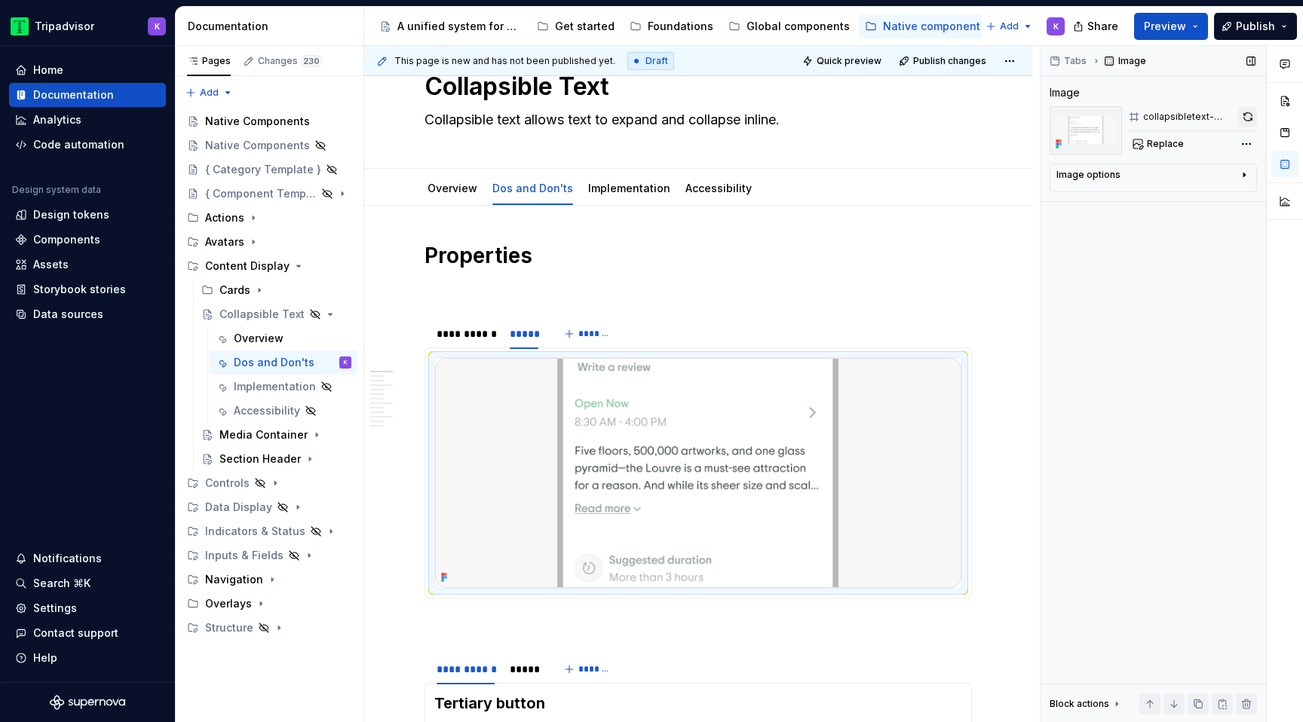
click at [1246, 119] on button "button" at bounding box center [1247, 116] width 19 height 21
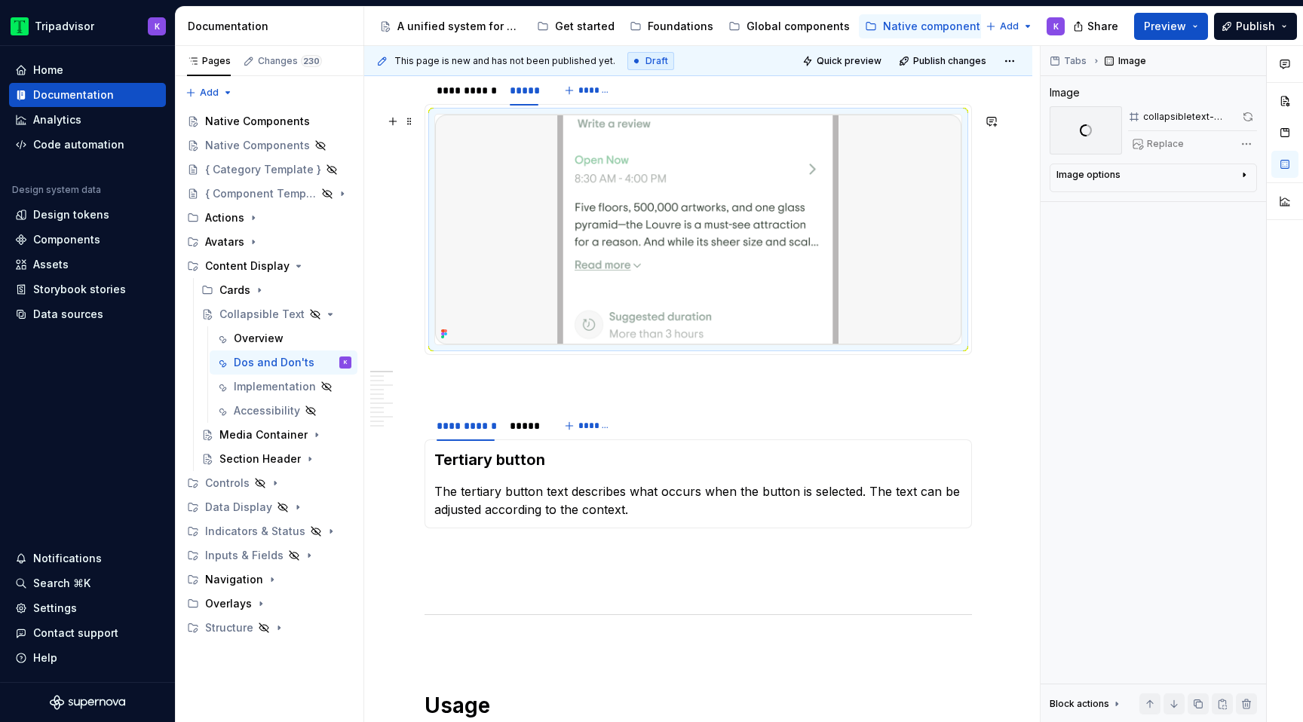
scroll to position [308, 0]
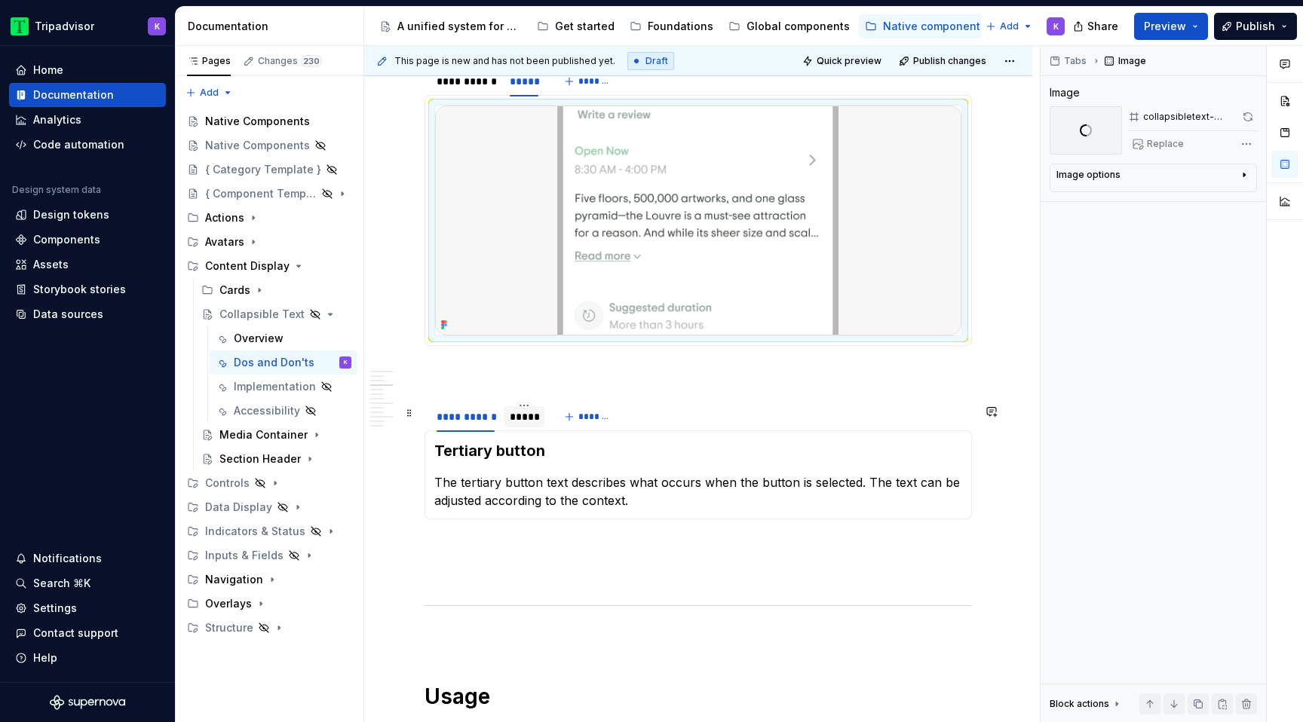
click at [522, 429] on div "*****" at bounding box center [524, 417] width 41 height 24
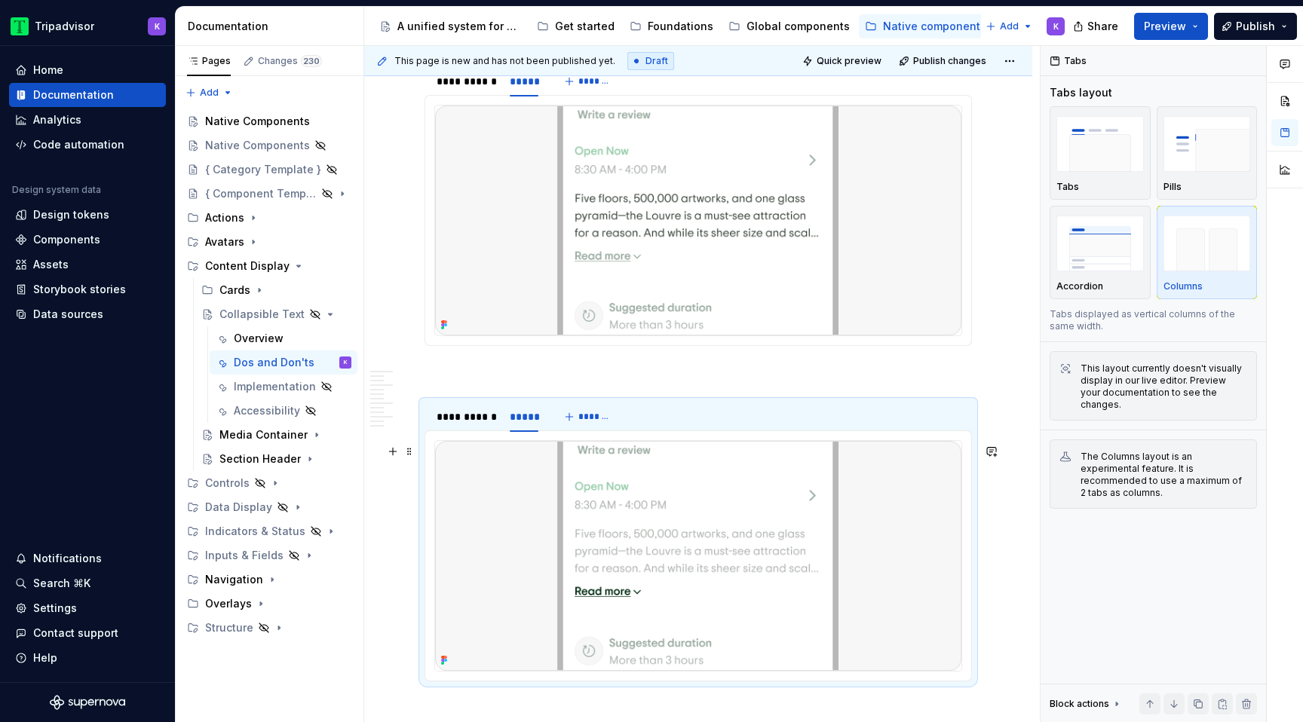
click at [618, 534] on img at bounding box center [698, 556] width 526 height 230
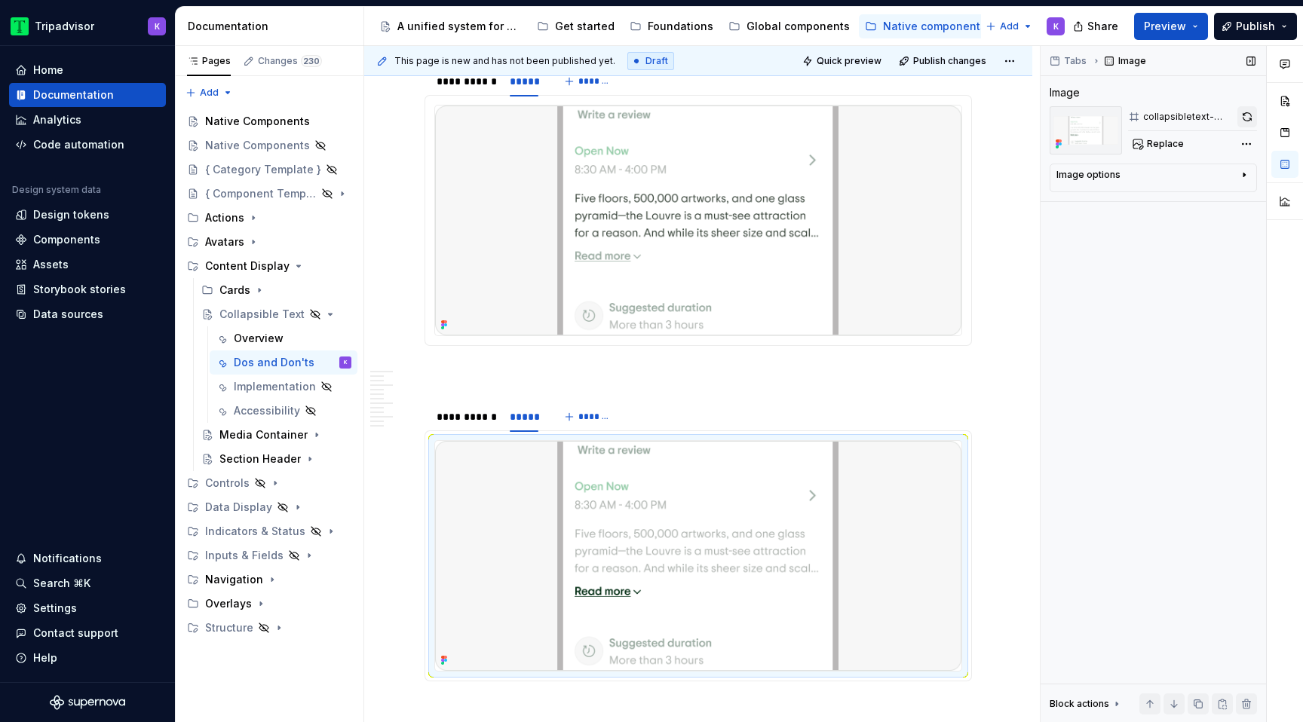
click at [1247, 115] on button "button" at bounding box center [1247, 116] width 20 height 21
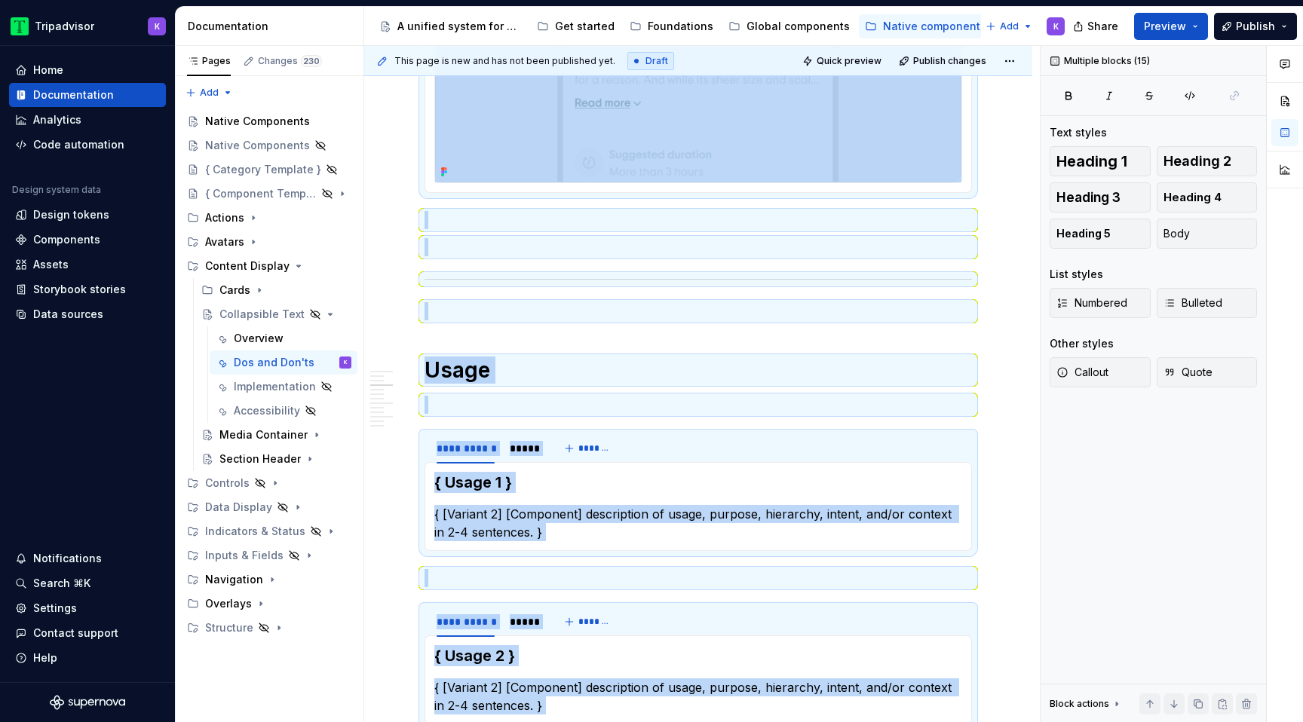
scroll to position [421, 0]
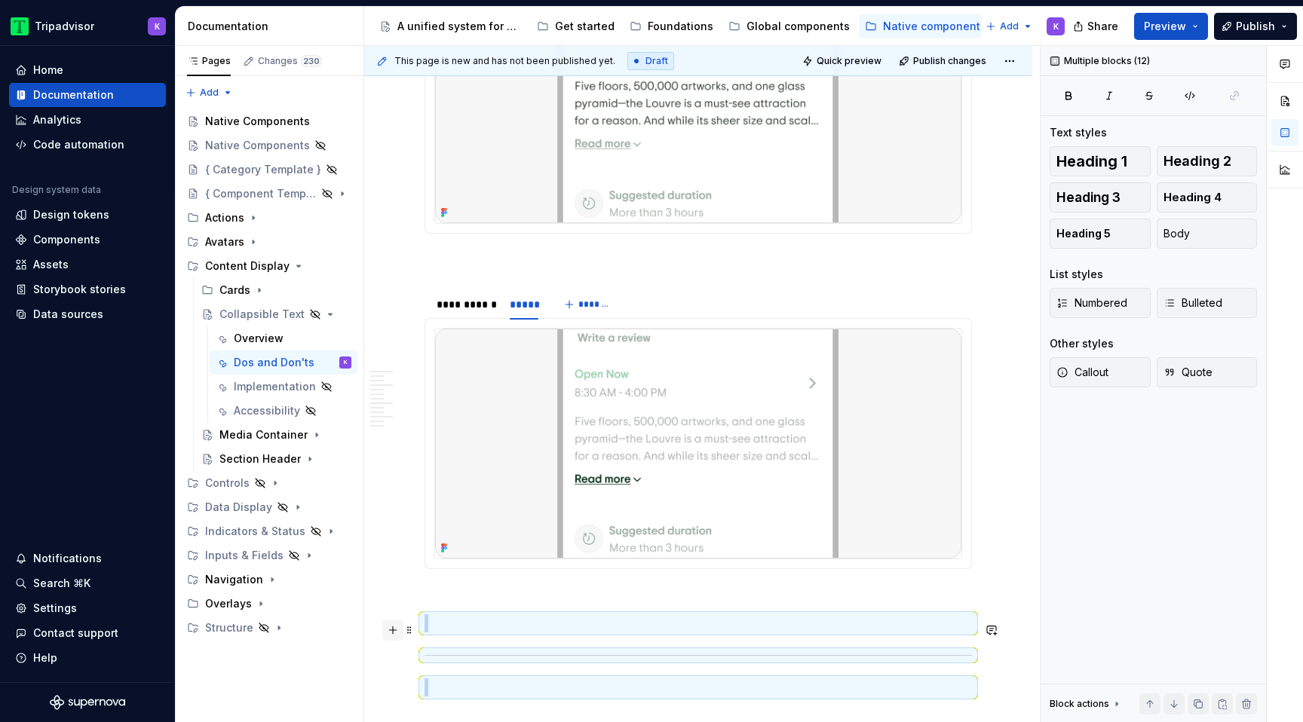
drag, startPoint x: 461, startPoint y: 449, endPoint x: 396, endPoint y: 639, distance: 200.0
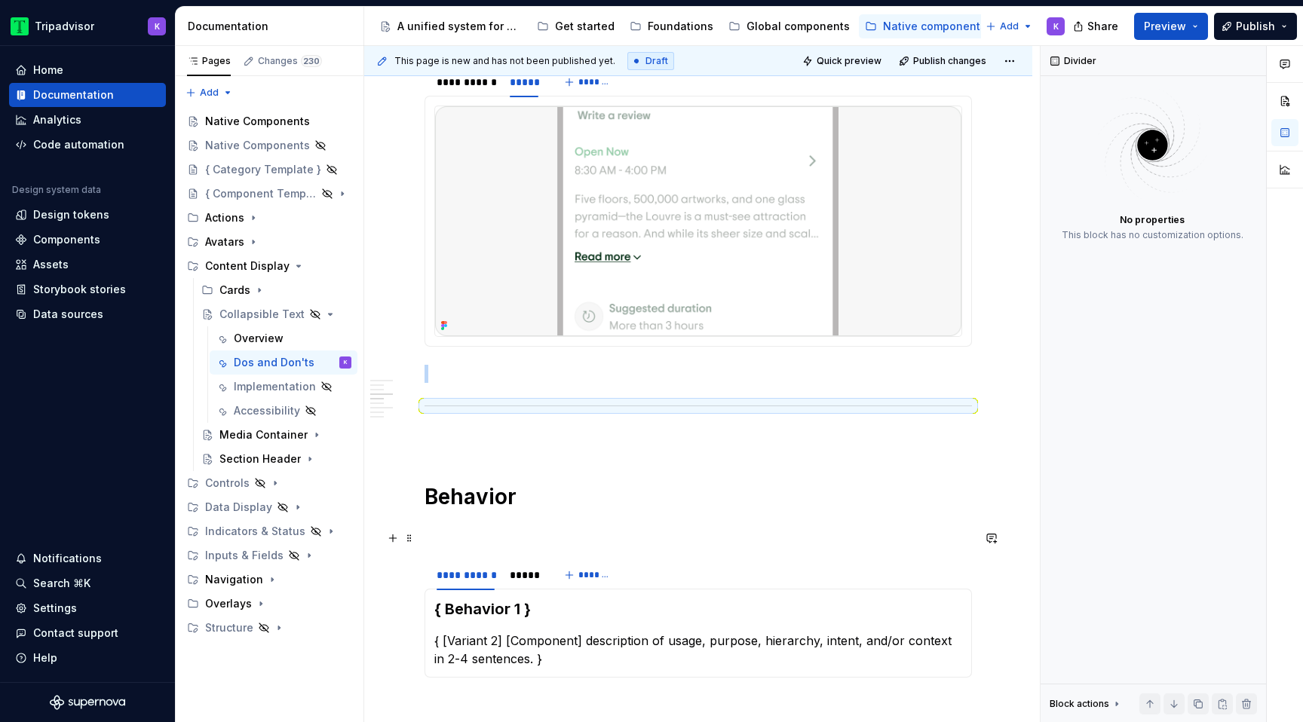
scroll to position [902, 0]
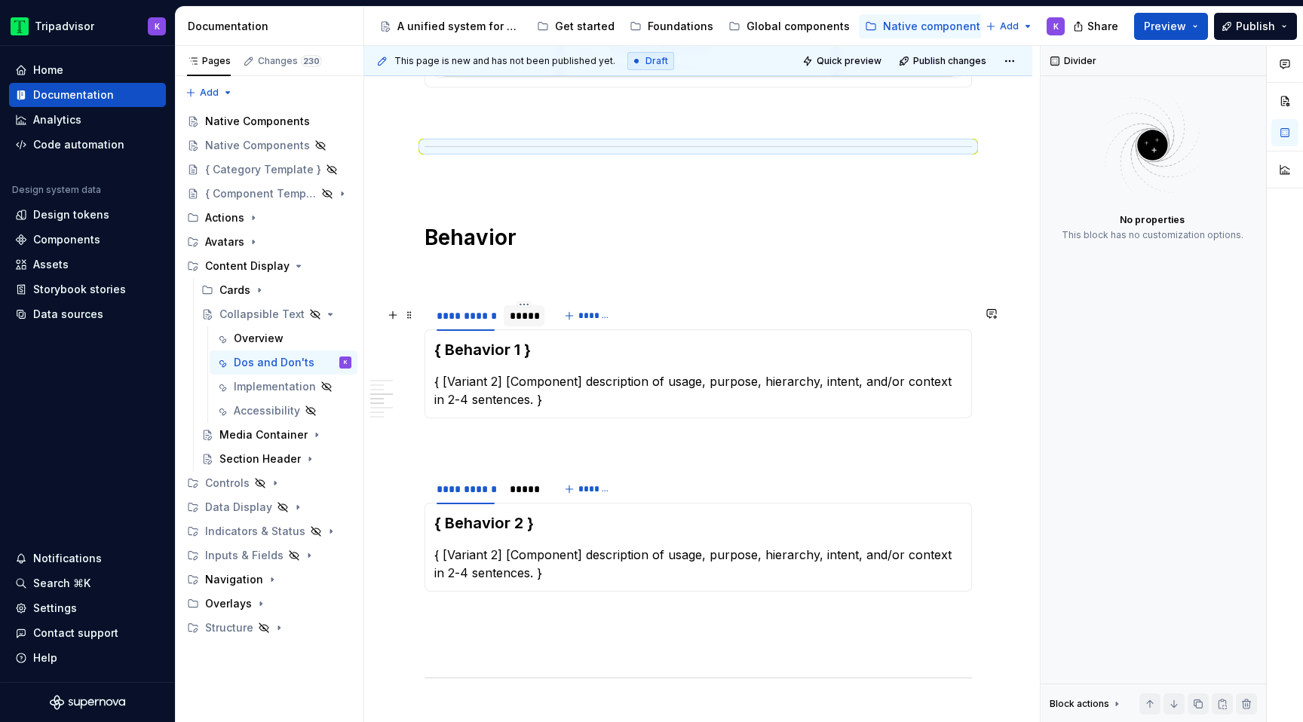
click at [519, 323] on div "*****" at bounding box center [524, 315] width 29 height 15
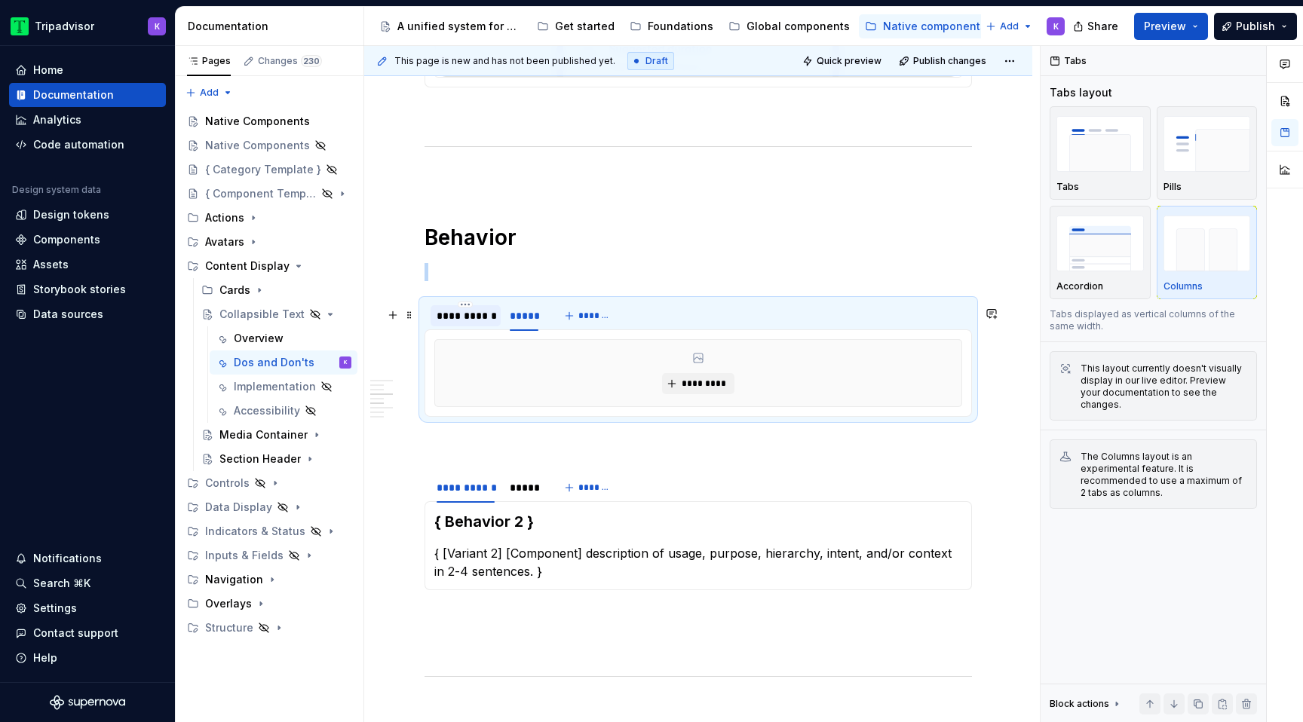
click at [467, 323] on div "**********" at bounding box center [466, 315] width 58 height 15
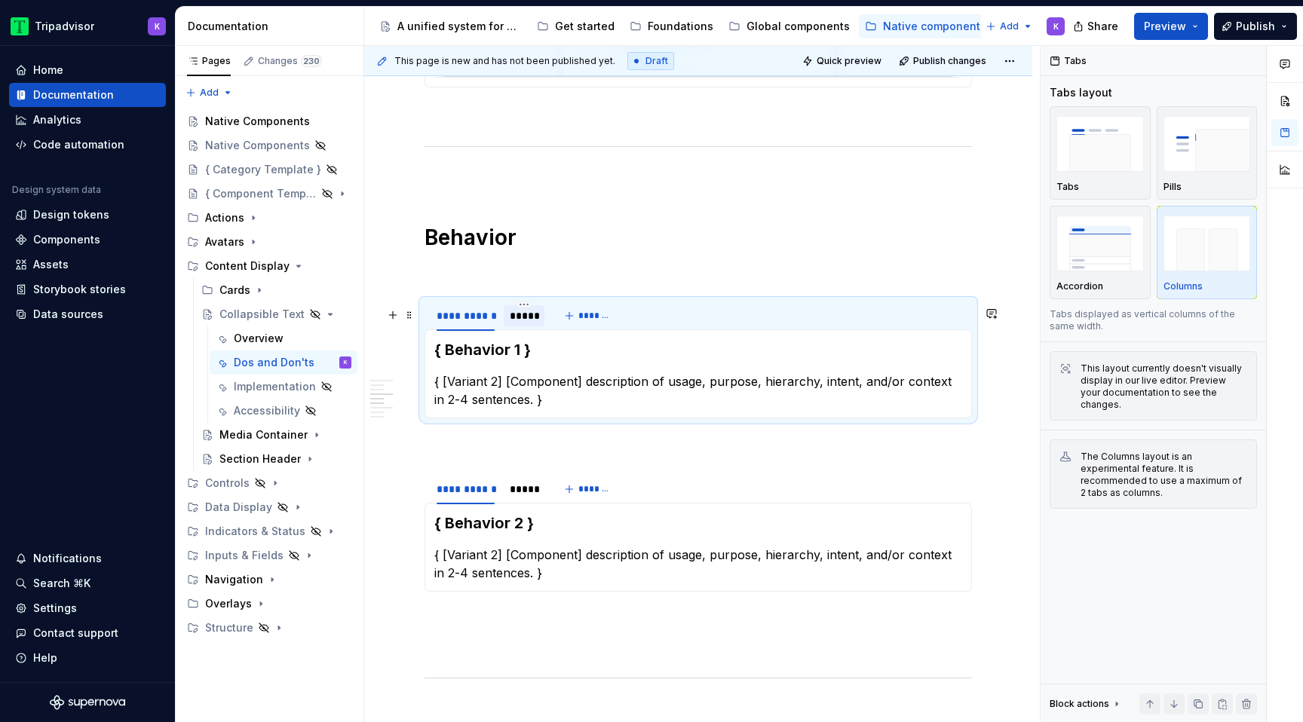
click at [522, 326] on div "*****" at bounding box center [524, 315] width 41 height 21
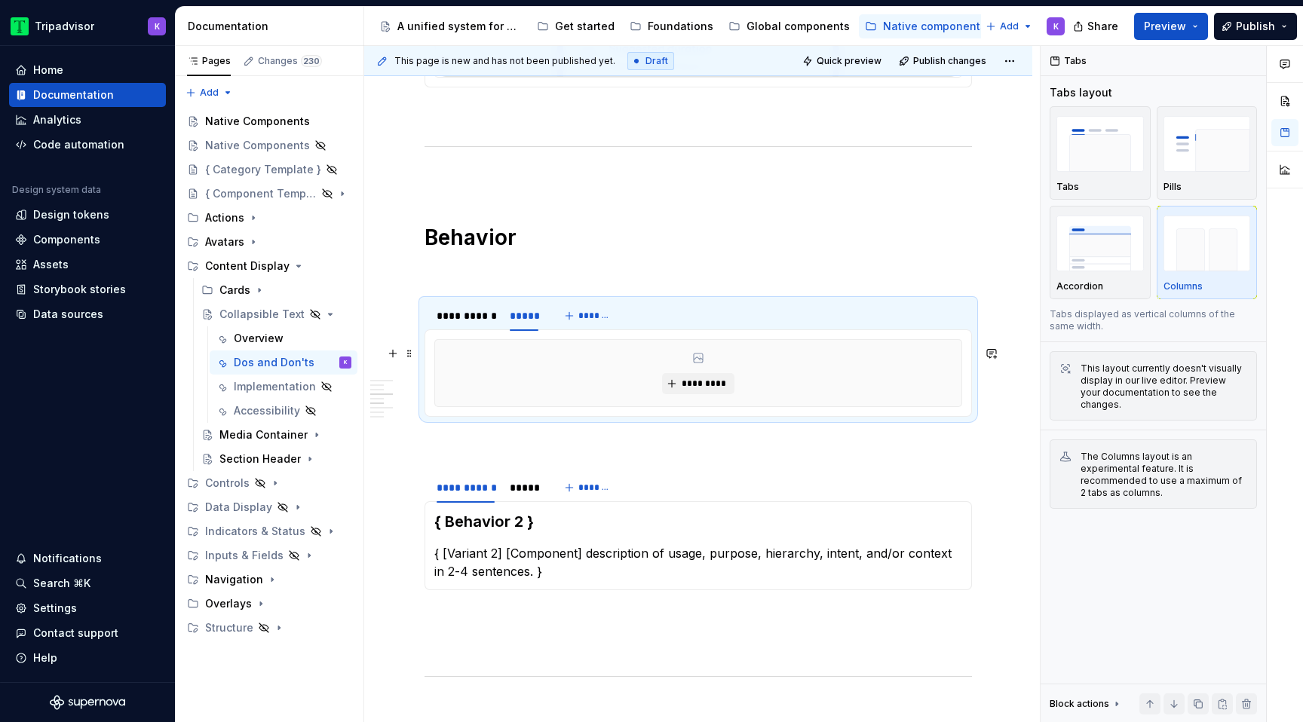
click at [608, 406] on div "*********" at bounding box center [698, 373] width 526 height 66
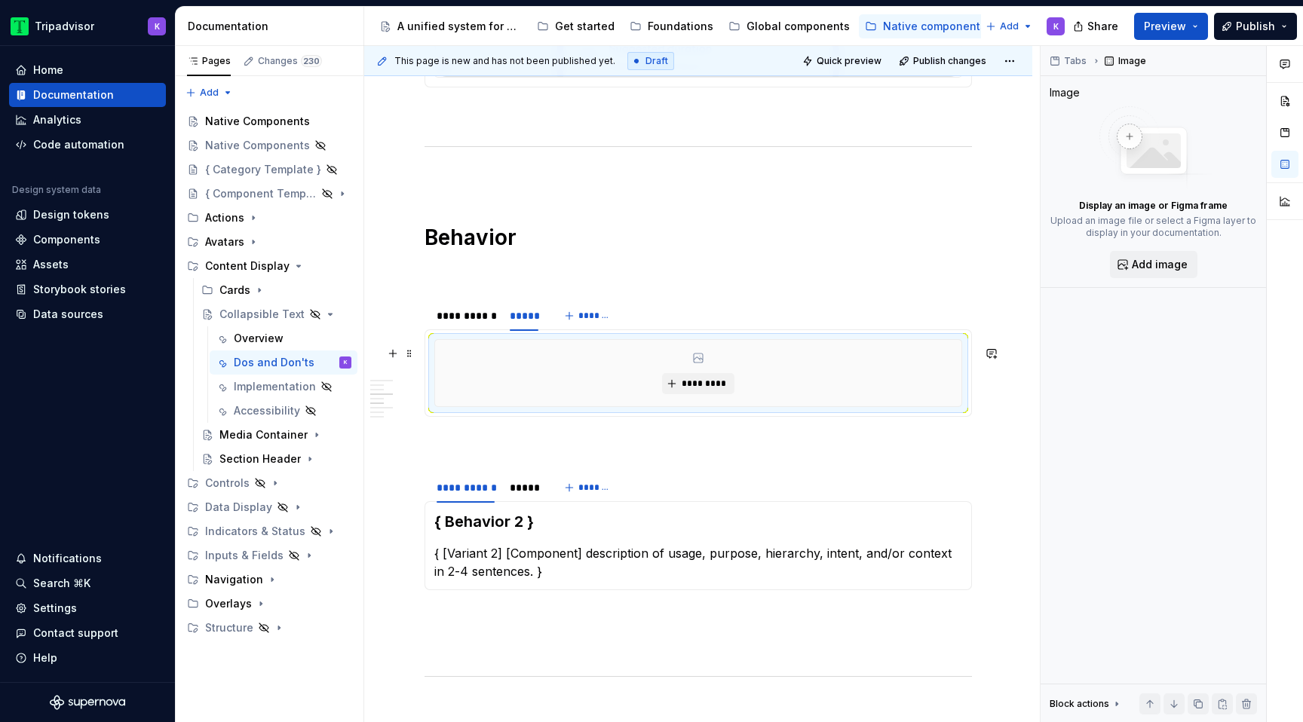
click at [716, 406] on div "*********" at bounding box center [698, 373] width 526 height 66
click at [713, 390] on span "*********" at bounding box center [704, 384] width 46 height 12
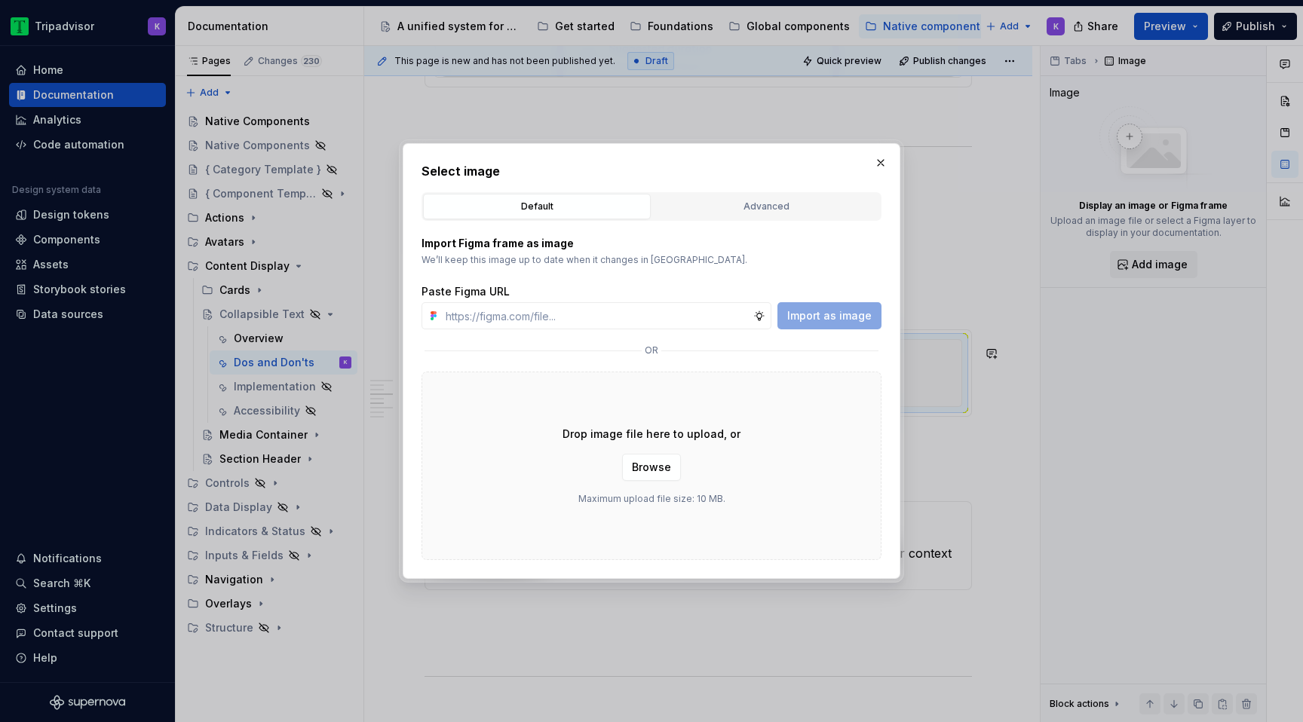
type textarea "*"
type input "[URL][DOMAIN_NAME]"
click at [847, 318] on span "Import as image" at bounding box center [829, 315] width 84 height 15
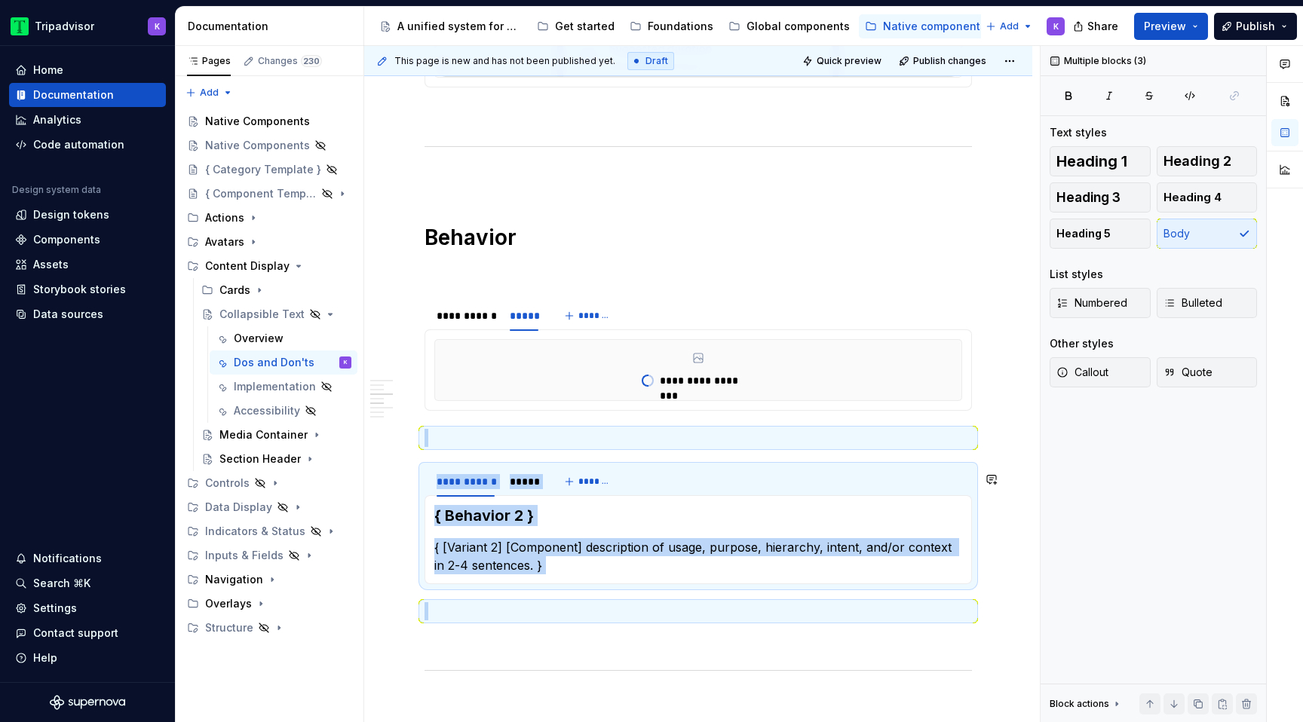
drag, startPoint x: 467, startPoint y: 612, endPoint x: 421, endPoint y: 468, distance: 151.4
click at [424, 468] on div "**********" at bounding box center [697, 479] width 547 height 2168
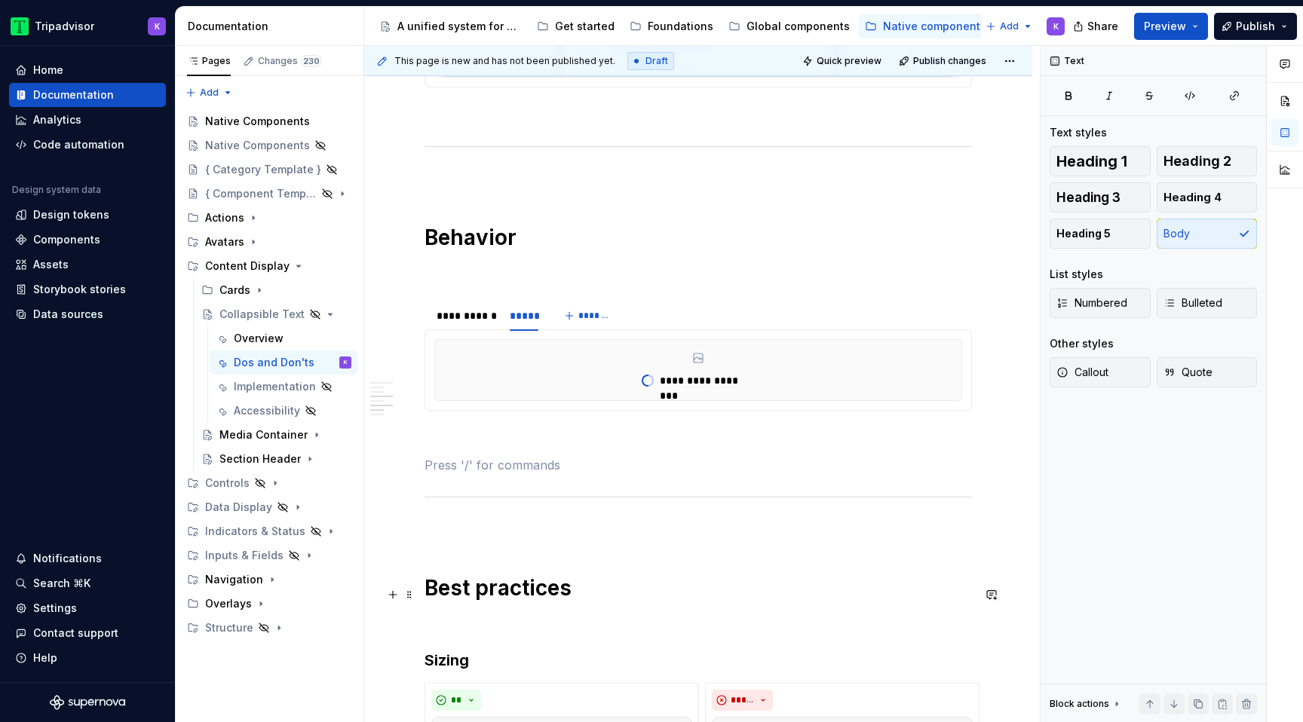
scroll to position [1257, 0]
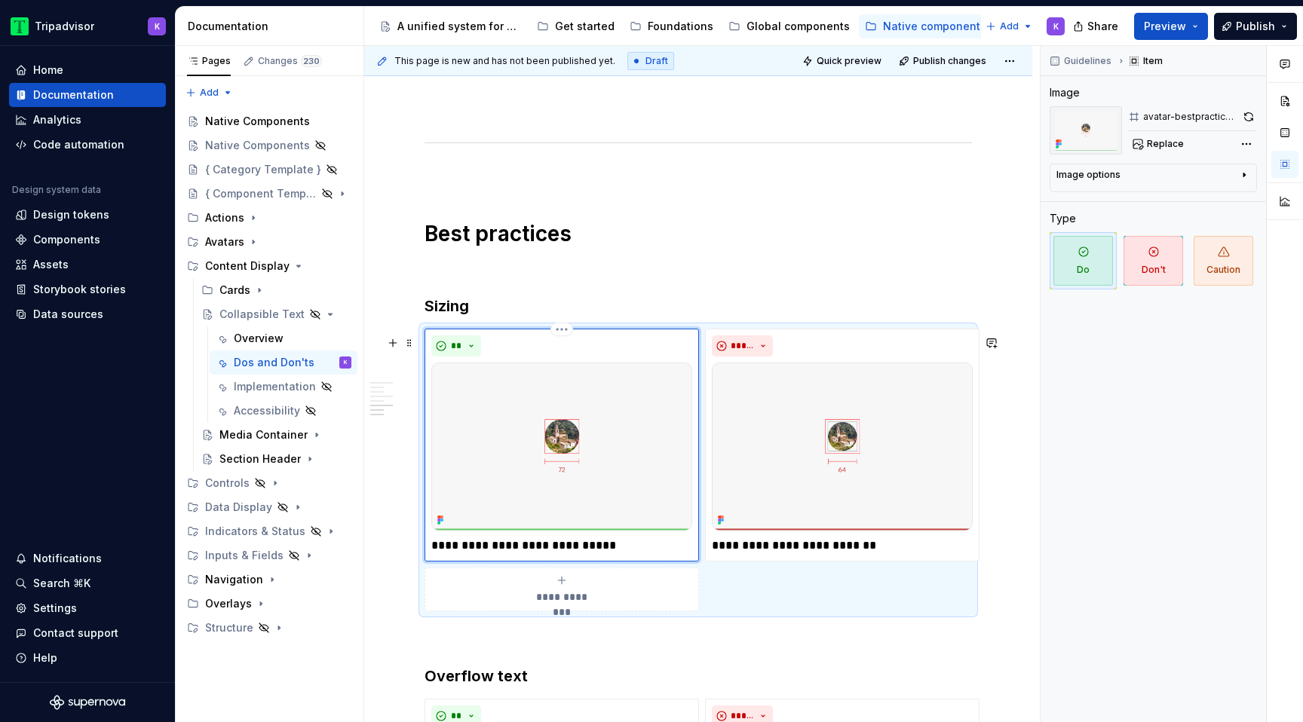
click at [588, 447] on img at bounding box center [561, 447] width 261 height 168
click at [1151, 142] on span "Replace" at bounding box center [1165, 144] width 37 height 12
type textarea "*"
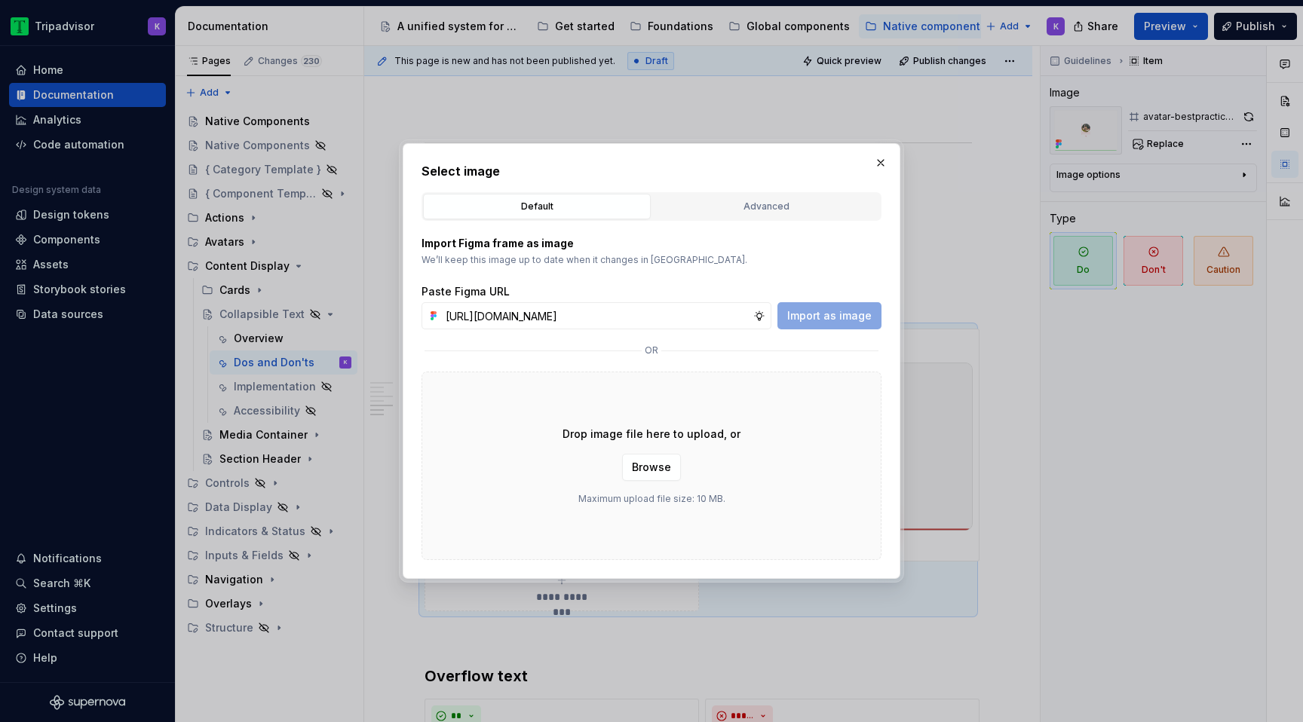
scroll to position [0, 413]
type input "[URL][DOMAIN_NAME]"
click at [818, 312] on span "Import as image" at bounding box center [829, 315] width 84 height 15
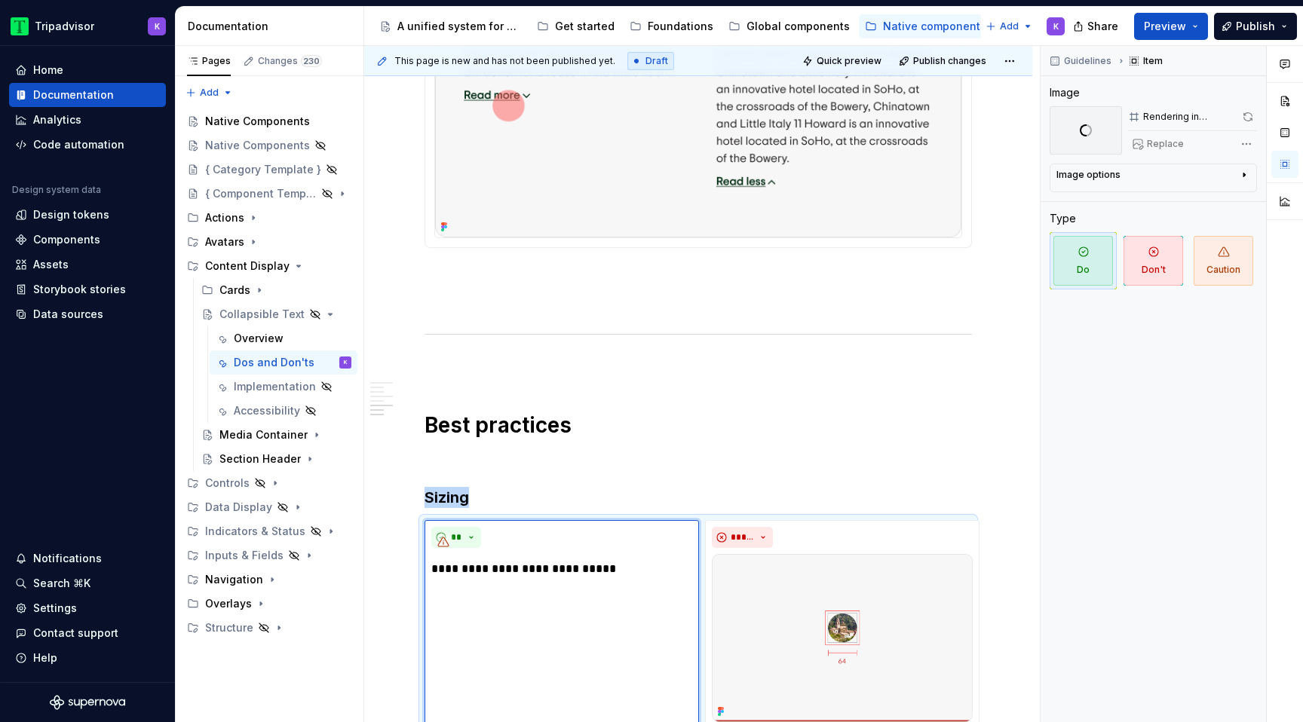
scroll to position [1452, 0]
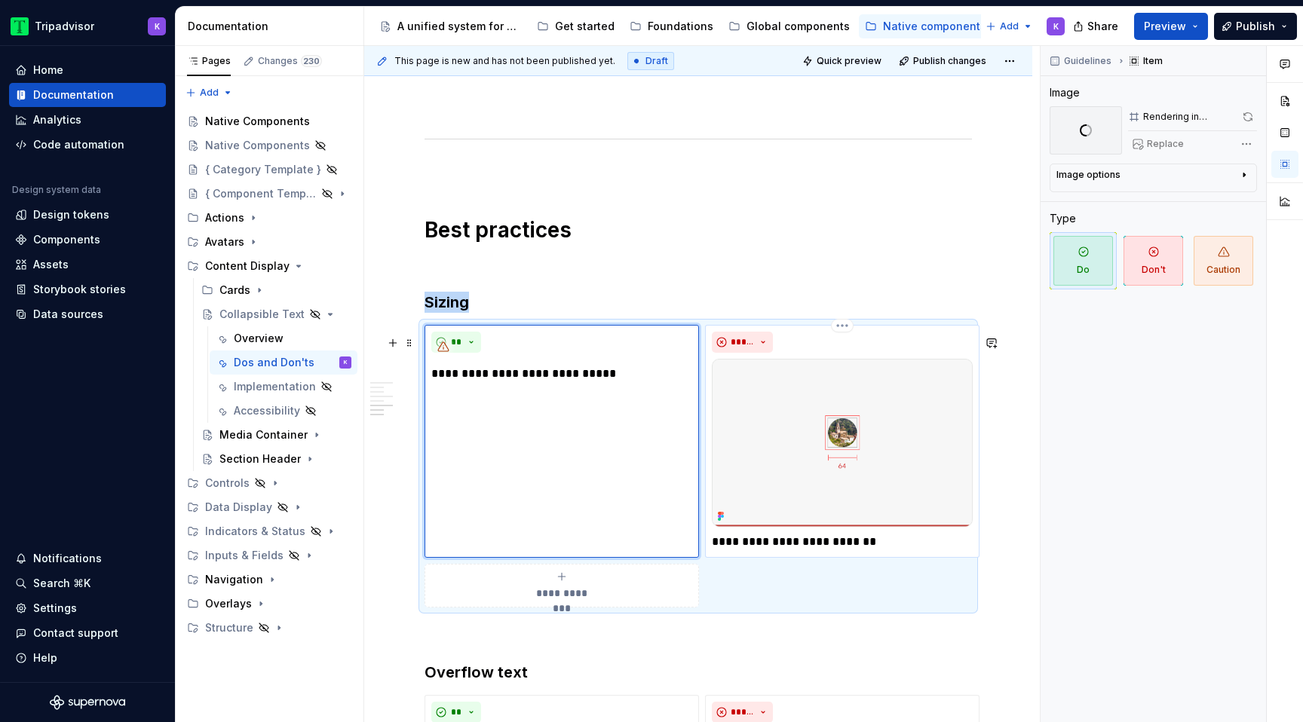
click at [813, 420] on img at bounding box center [842, 443] width 261 height 168
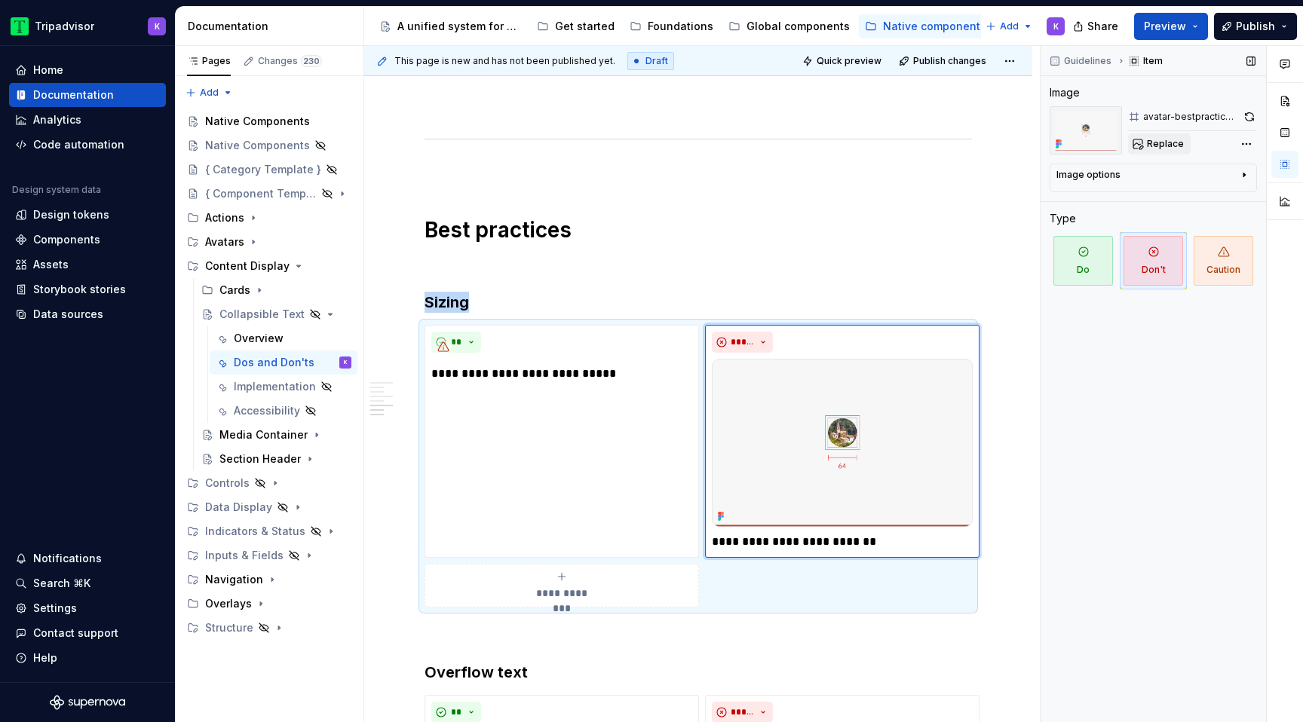
click at [1163, 144] on span "Replace" at bounding box center [1165, 144] width 37 height 12
type textarea "*"
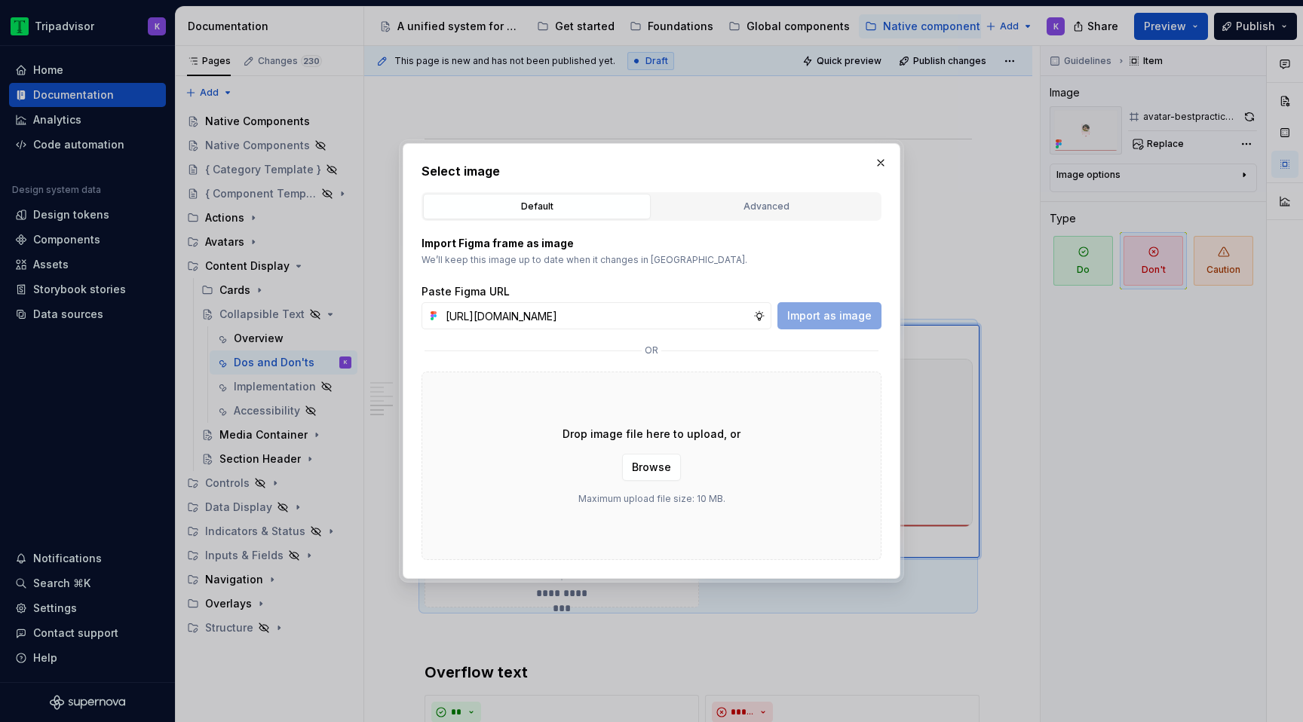
scroll to position [0, 413]
type input "[URL][DOMAIN_NAME]"
click at [850, 314] on span "Import as image" at bounding box center [829, 315] width 84 height 15
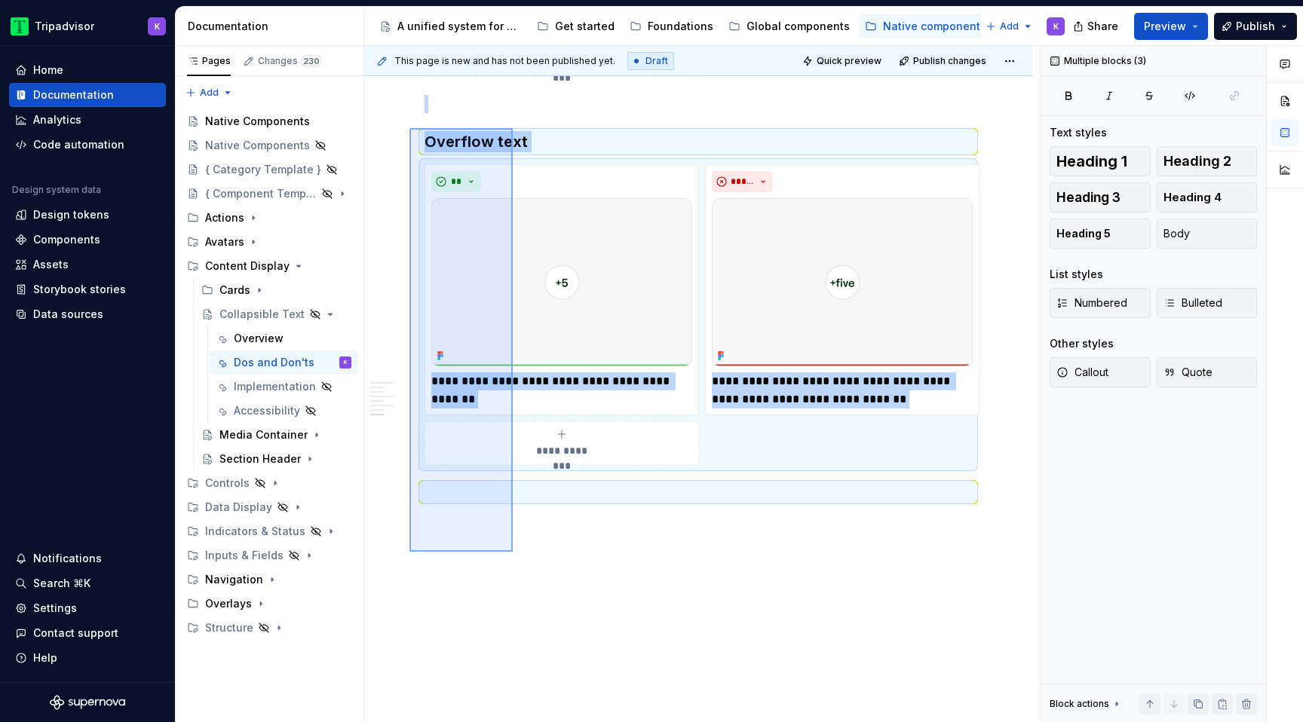
drag, startPoint x: 513, startPoint y: 552, endPoint x: 409, endPoint y: 128, distance: 436.1
click at [409, 128] on div "**********" at bounding box center [702, 384] width 676 height 677
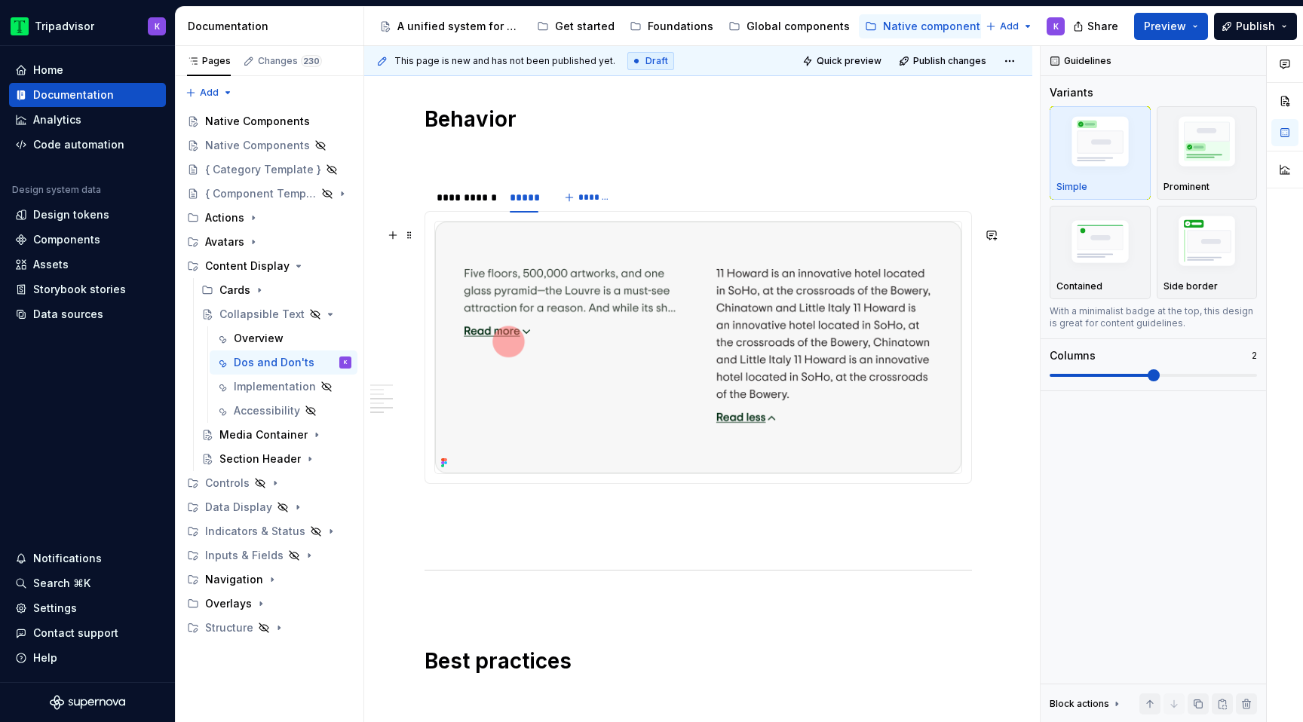
scroll to position [969, 0]
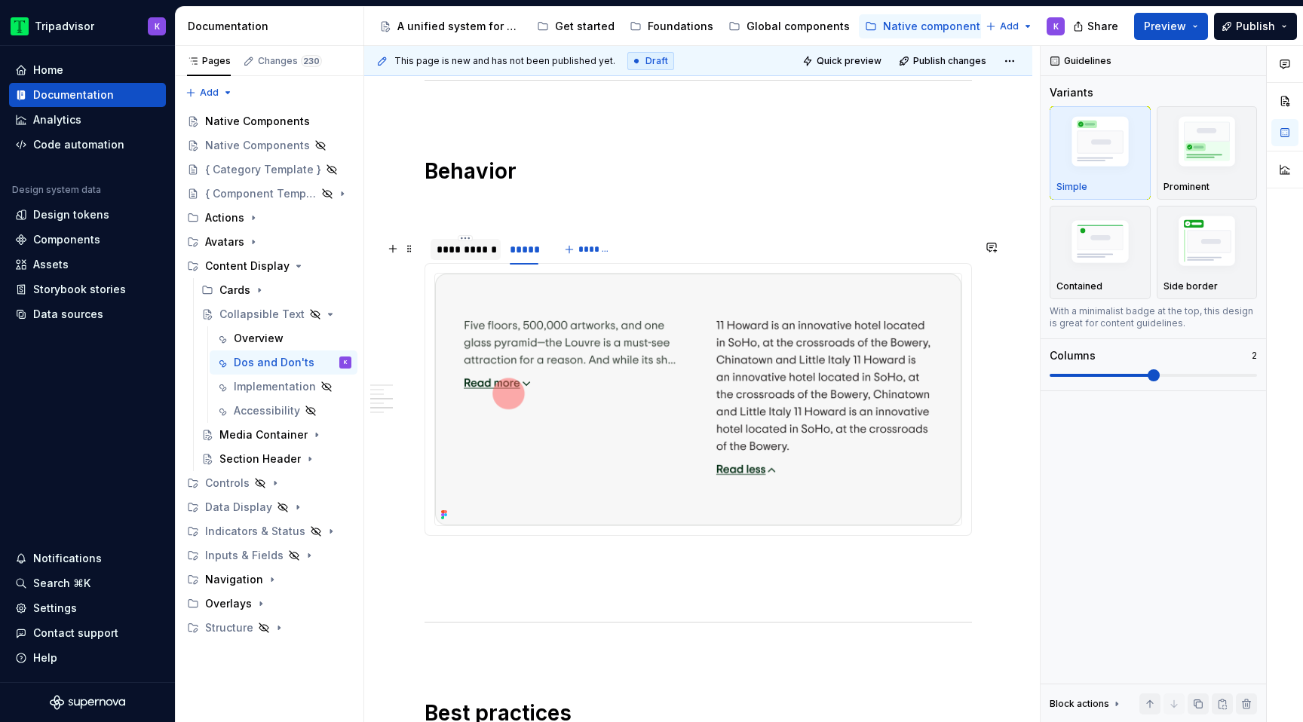
click at [479, 260] on div "**********" at bounding box center [466, 249] width 70 height 21
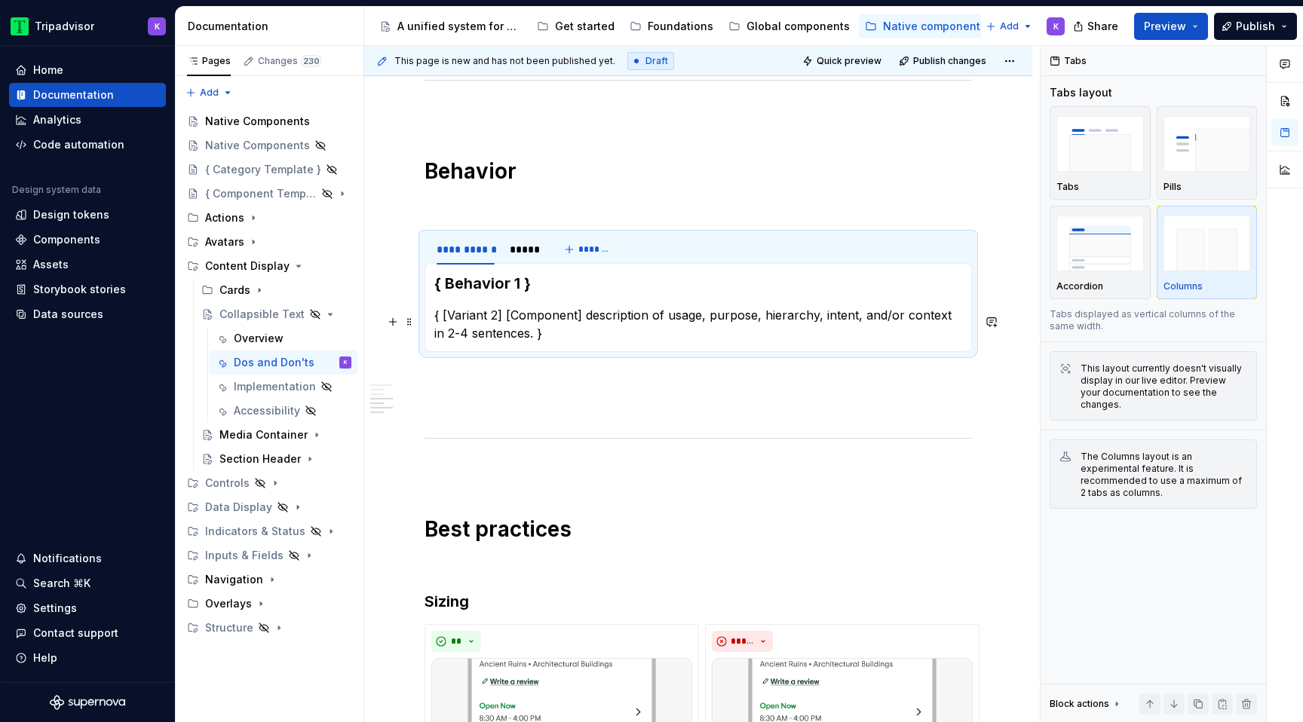
click at [500, 317] on p "{ [Variant 2] [Component] description of usage, purpose, hierarchy, intent, and…" at bounding box center [698, 324] width 528 height 36
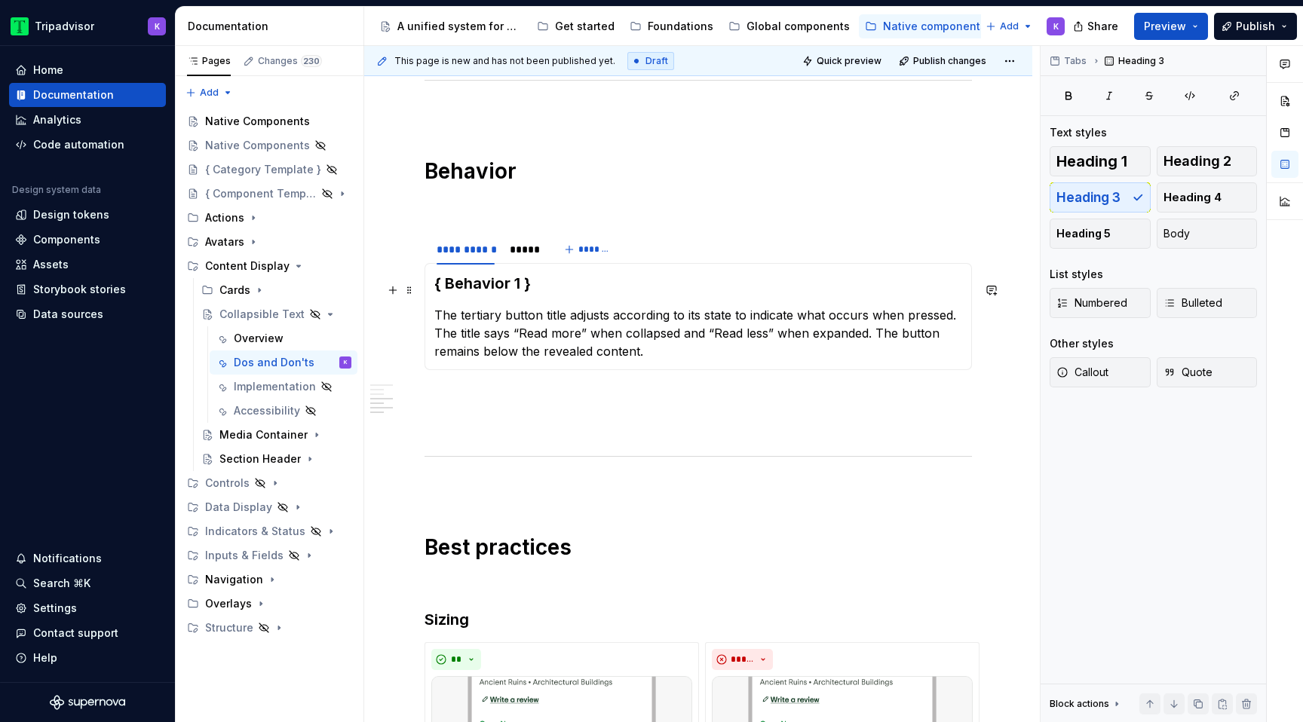
click at [537, 290] on h3 "{ Behavior 1 }" at bounding box center [698, 283] width 528 height 21
click at [477, 630] on h3 "Sizing" at bounding box center [697, 619] width 547 height 21
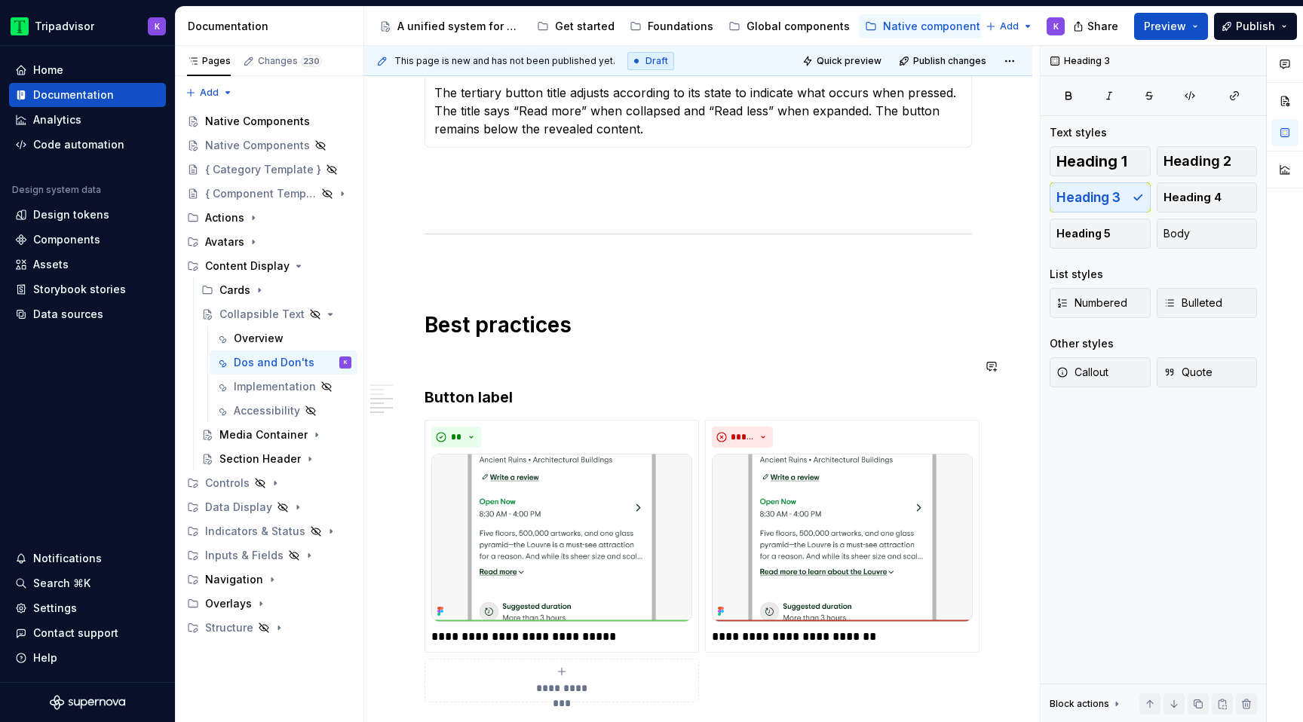
scroll to position [1313, 0]
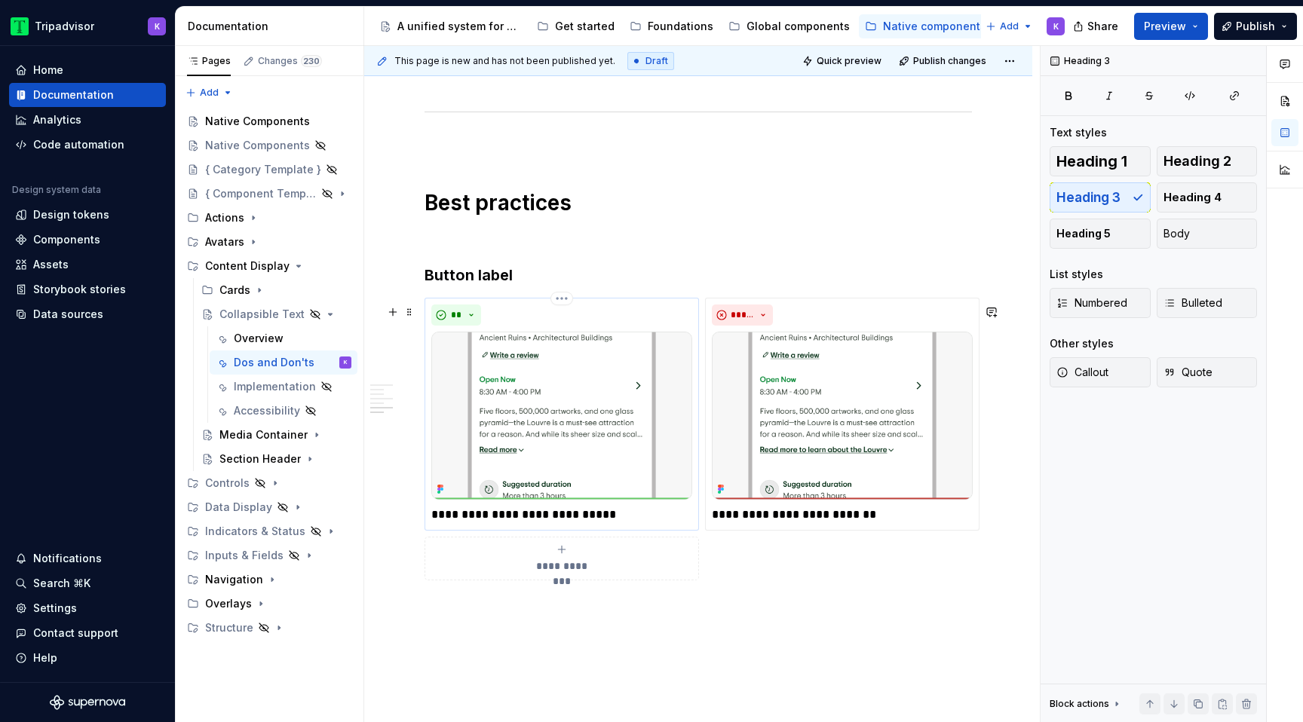
click at [583, 519] on p "**********" at bounding box center [561, 515] width 261 height 18
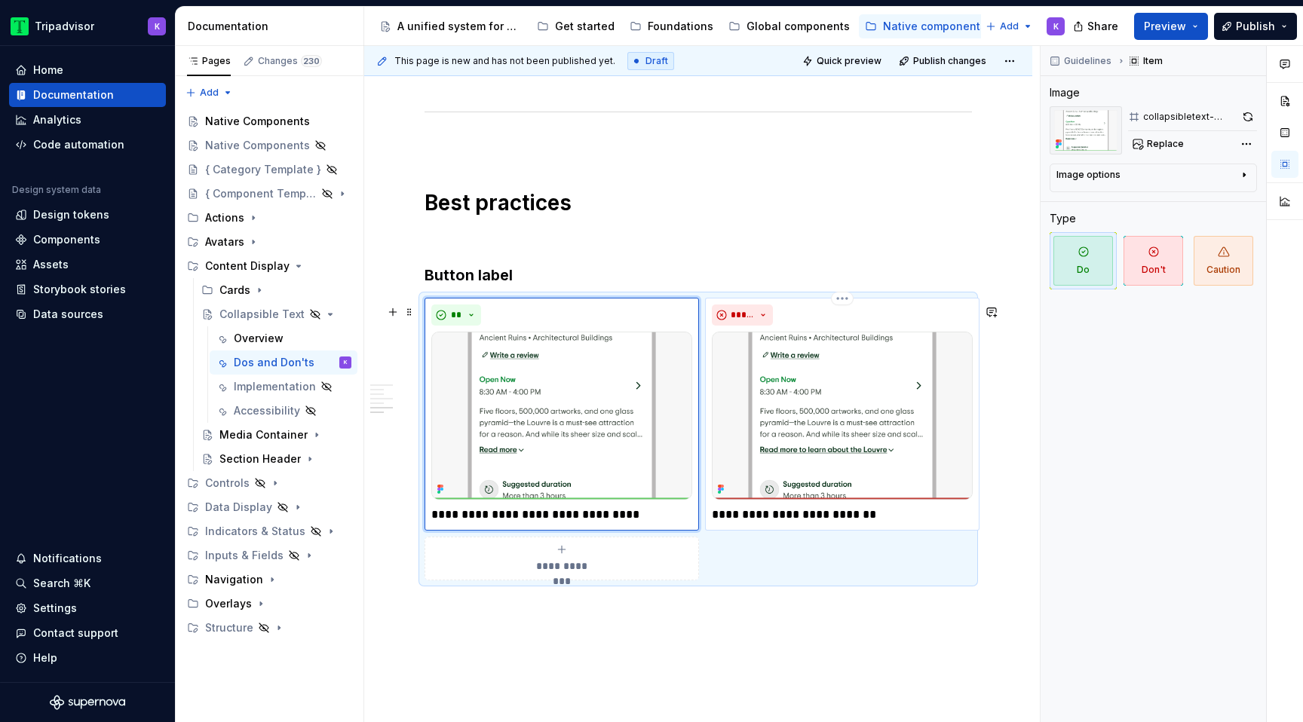
click at [749, 524] on p "**********" at bounding box center [842, 515] width 261 height 18
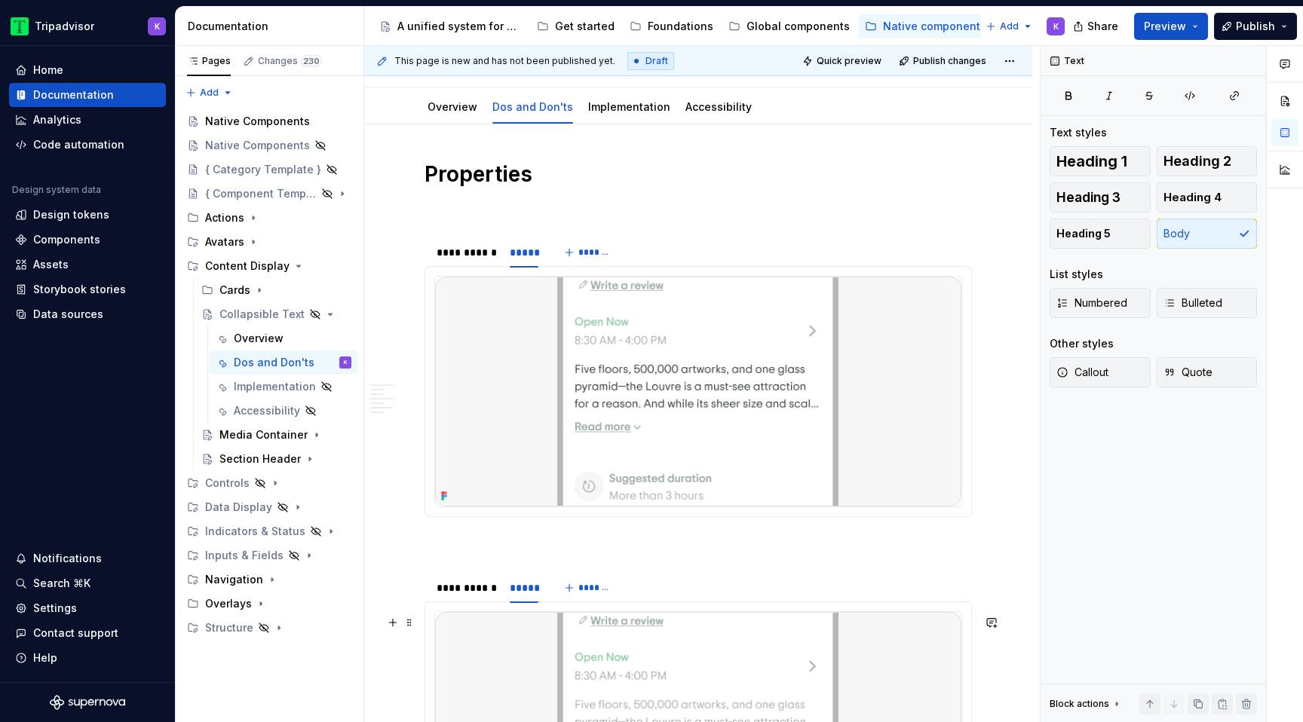
scroll to position [0, 0]
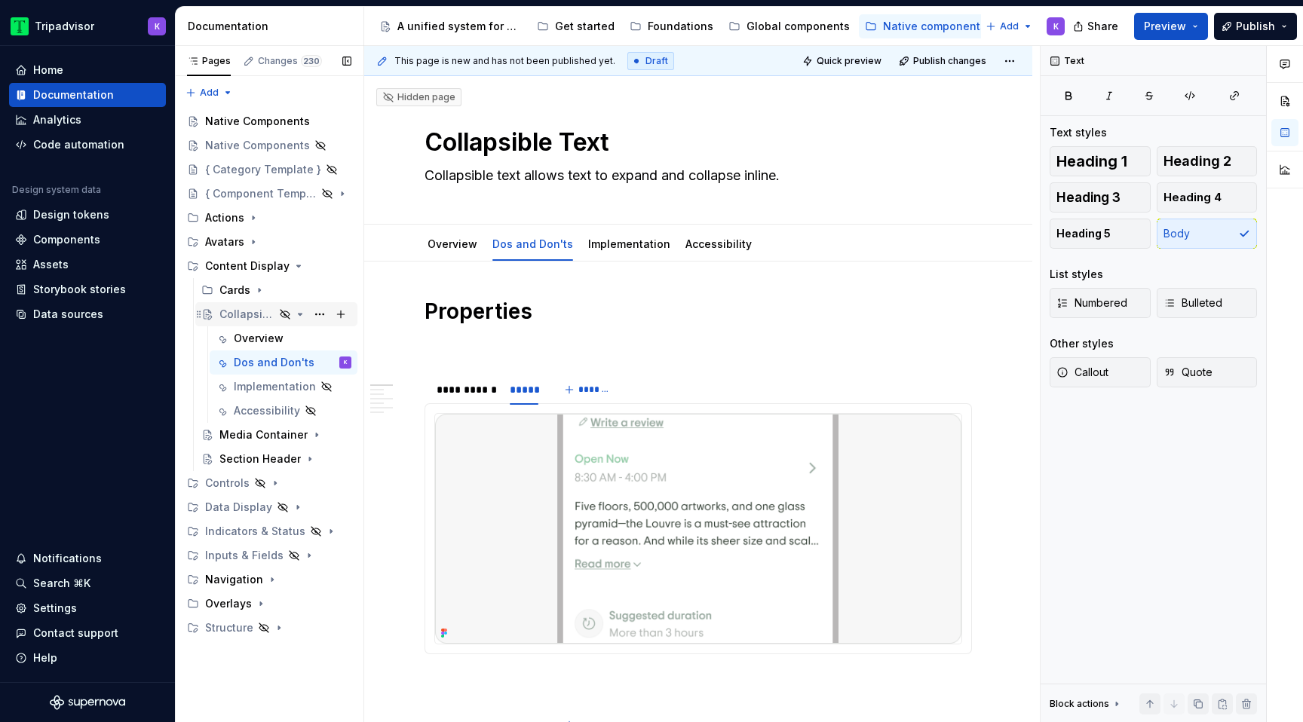
click at [302, 314] on icon "Page tree" at bounding box center [301, 315] width 4 height 2
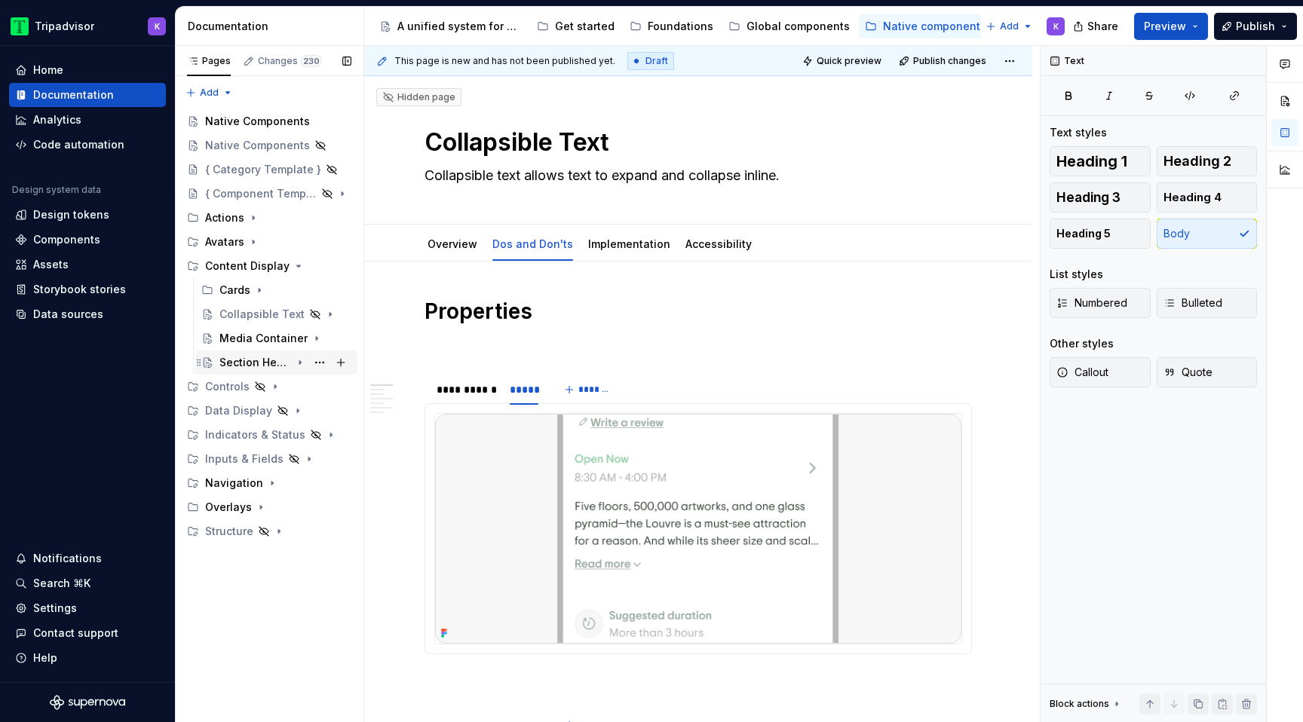
click at [301, 365] on icon "Page tree" at bounding box center [300, 363] width 12 height 12
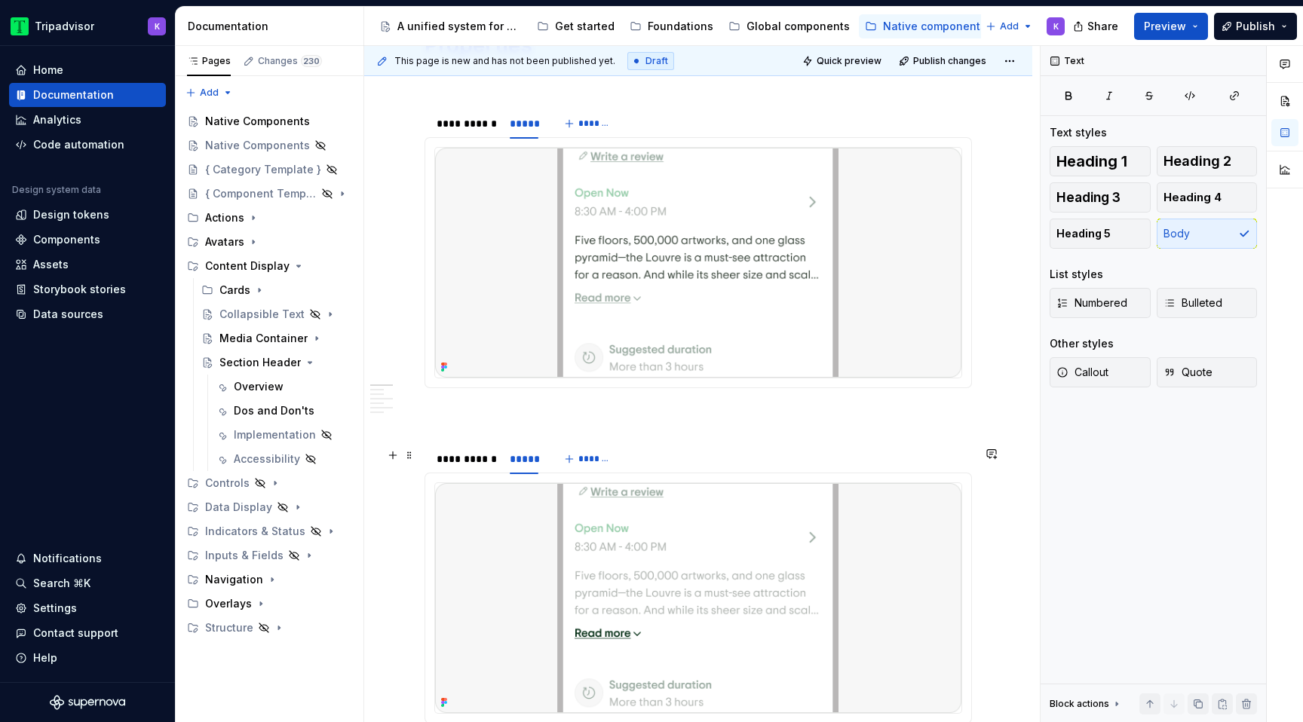
scroll to position [413, 0]
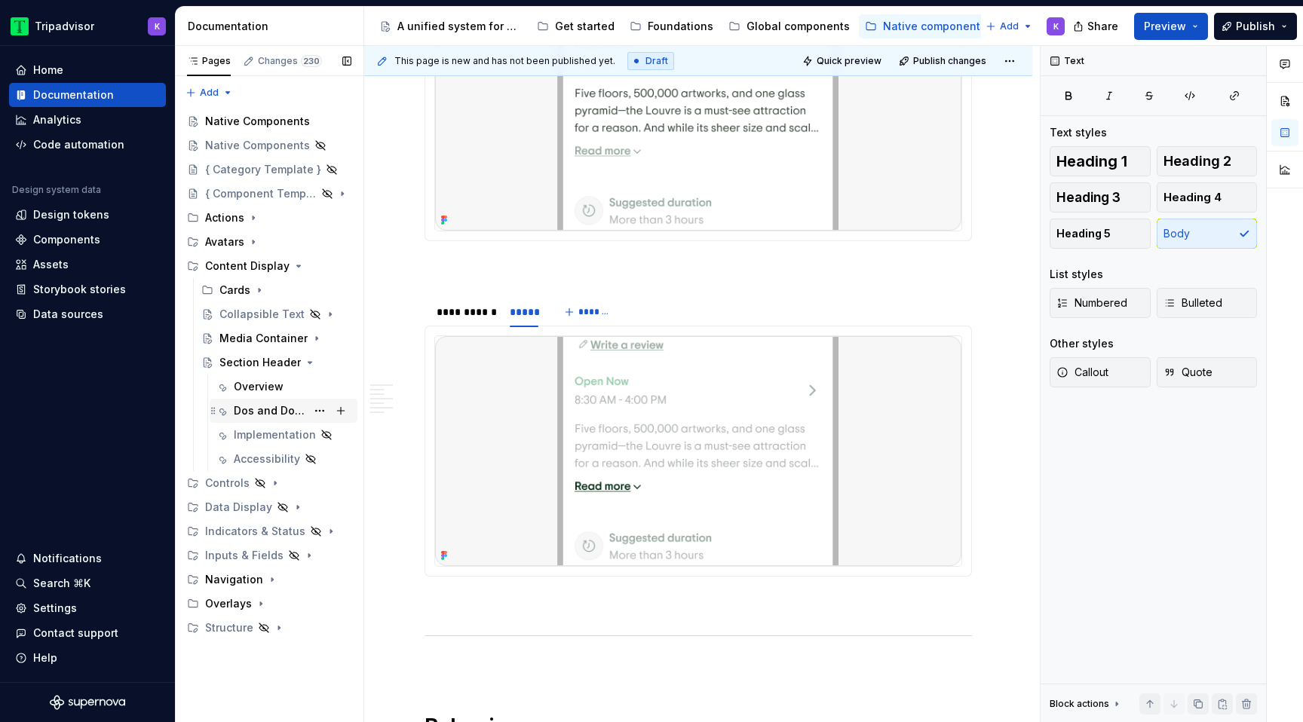
click at [277, 409] on div "Dos and Don'ts" at bounding box center [270, 410] width 72 height 15
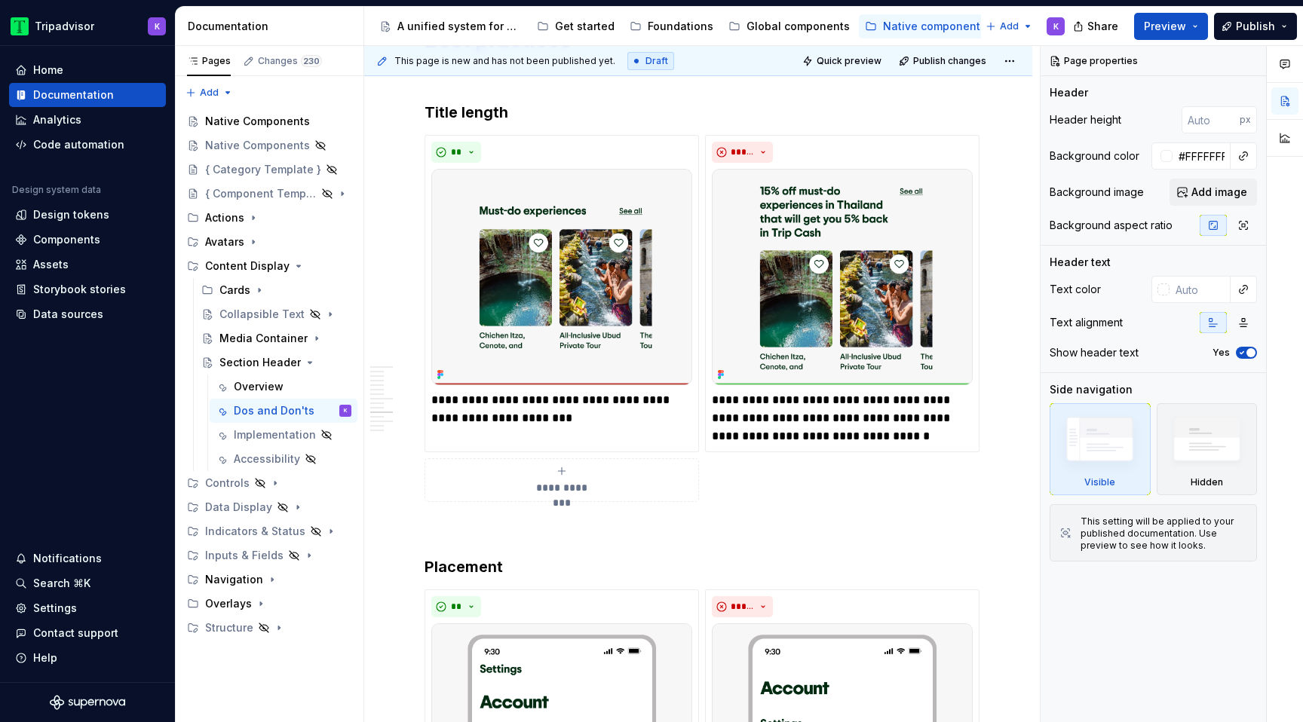
scroll to position [2989, 0]
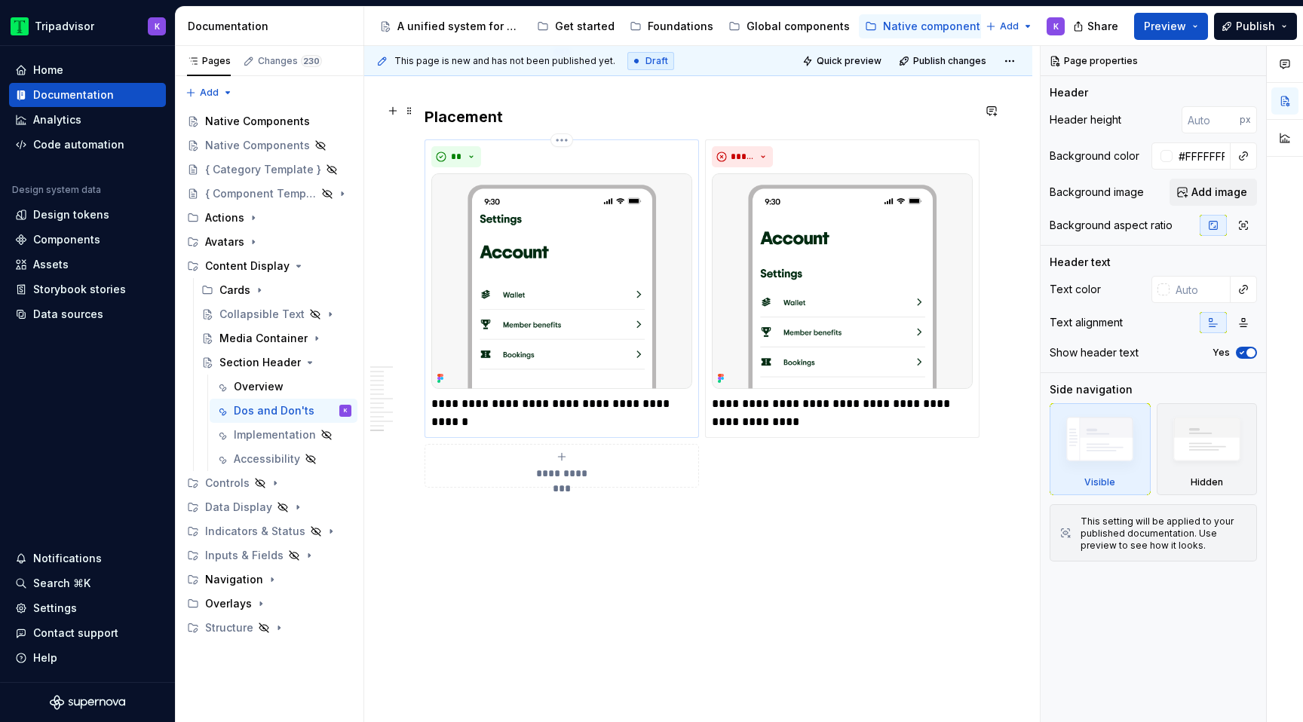
click at [636, 301] on img at bounding box center [561, 281] width 261 height 216
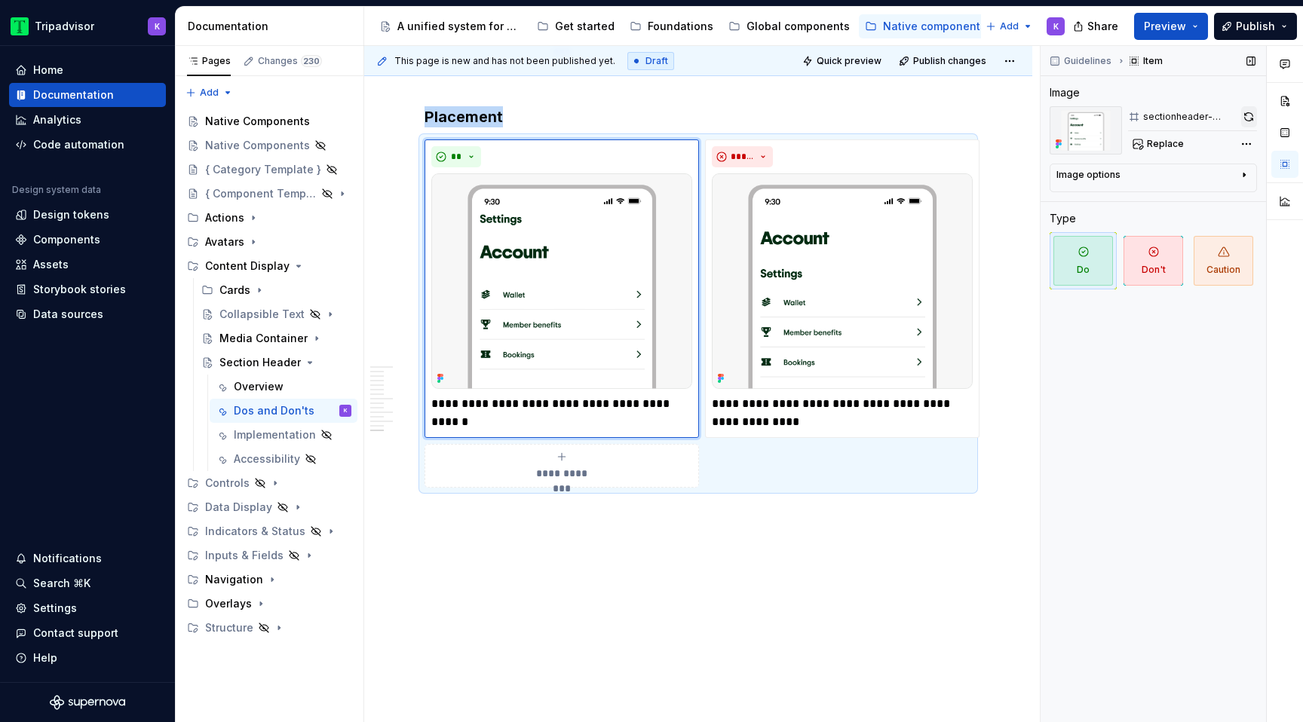
click at [1249, 115] on button "button" at bounding box center [1249, 116] width 16 height 21
click at [829, 247] on img at bounding box center [842, 281] width 261 height 216
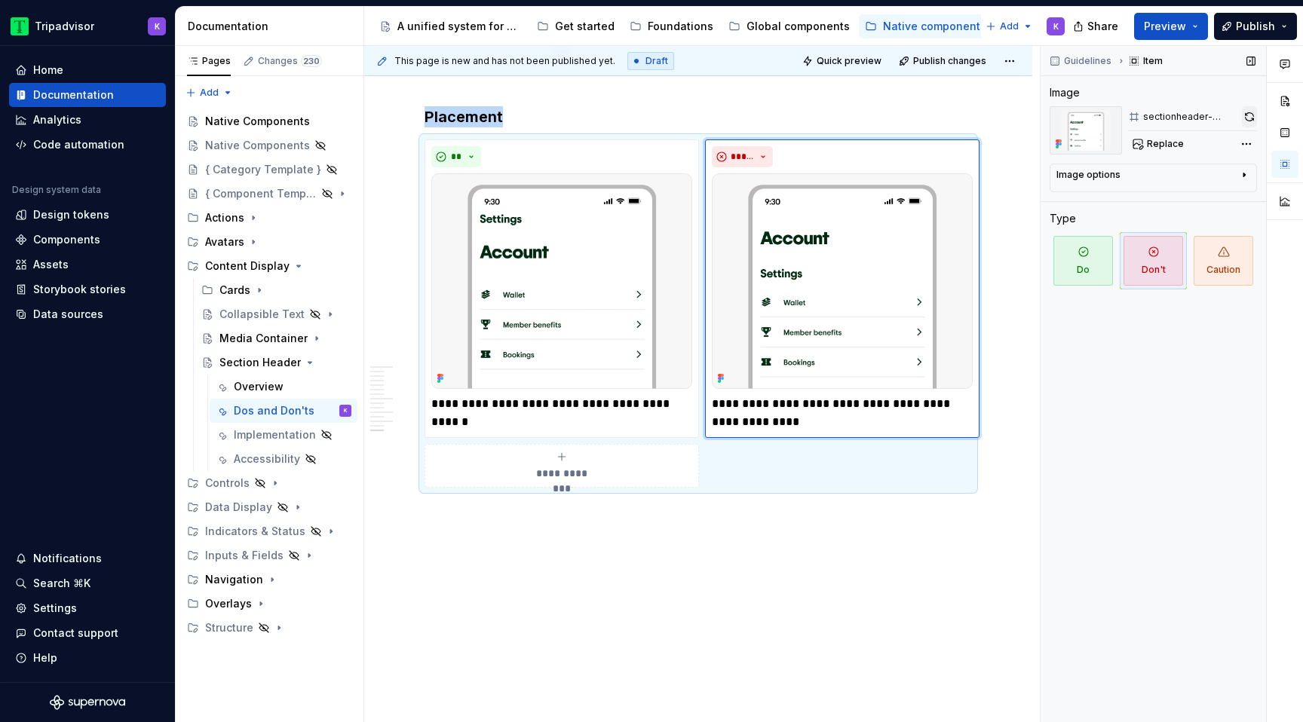
click at [1250, 120] on button "button" at bounding box center [1249, 116] width 15 height 21
click at [323, 360] on button "Page tree" at bounding box center [319, 362] width 21 height 21
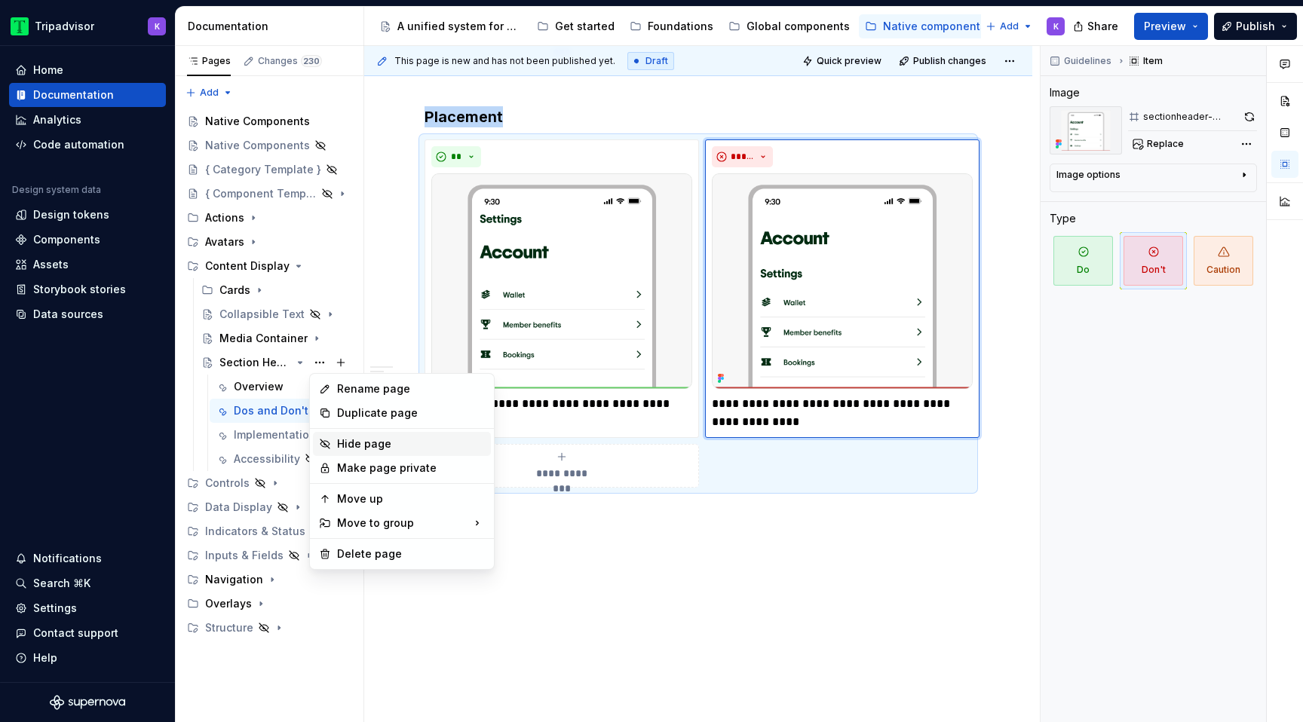
click at [353, 443] on div "Hide page" at bounding box center [411, 444] width 148 height 15
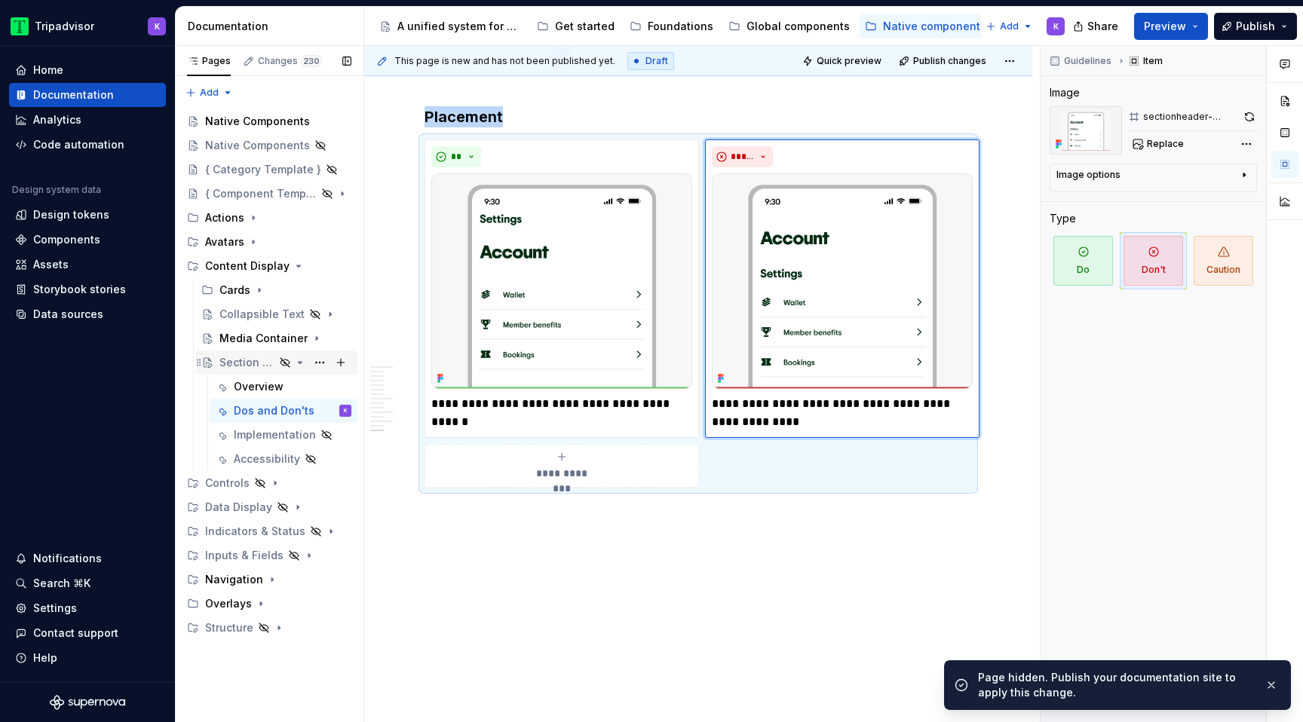
click at [302, 362] on icon "Page tree" at bounding box center [301, 363] width 4 height 2
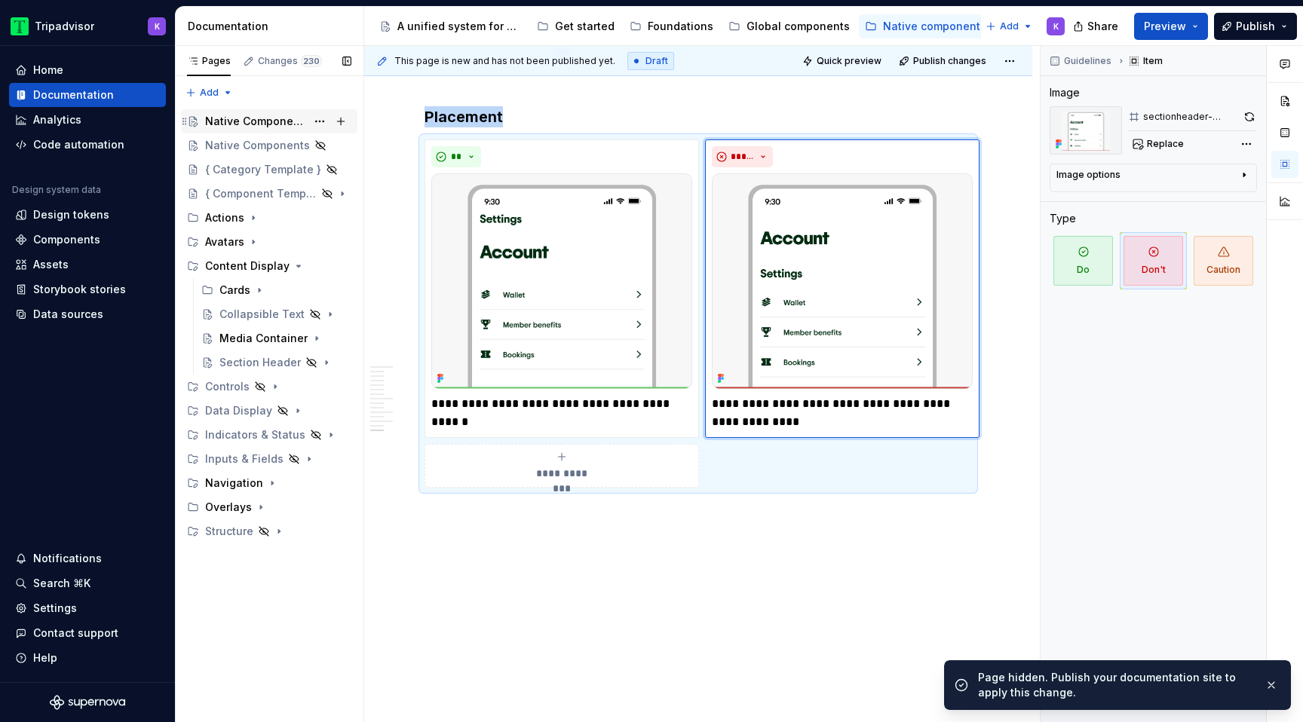
click at [261, 125] on div "Native Components" at bounding box center [255, 121] width 101 height 15
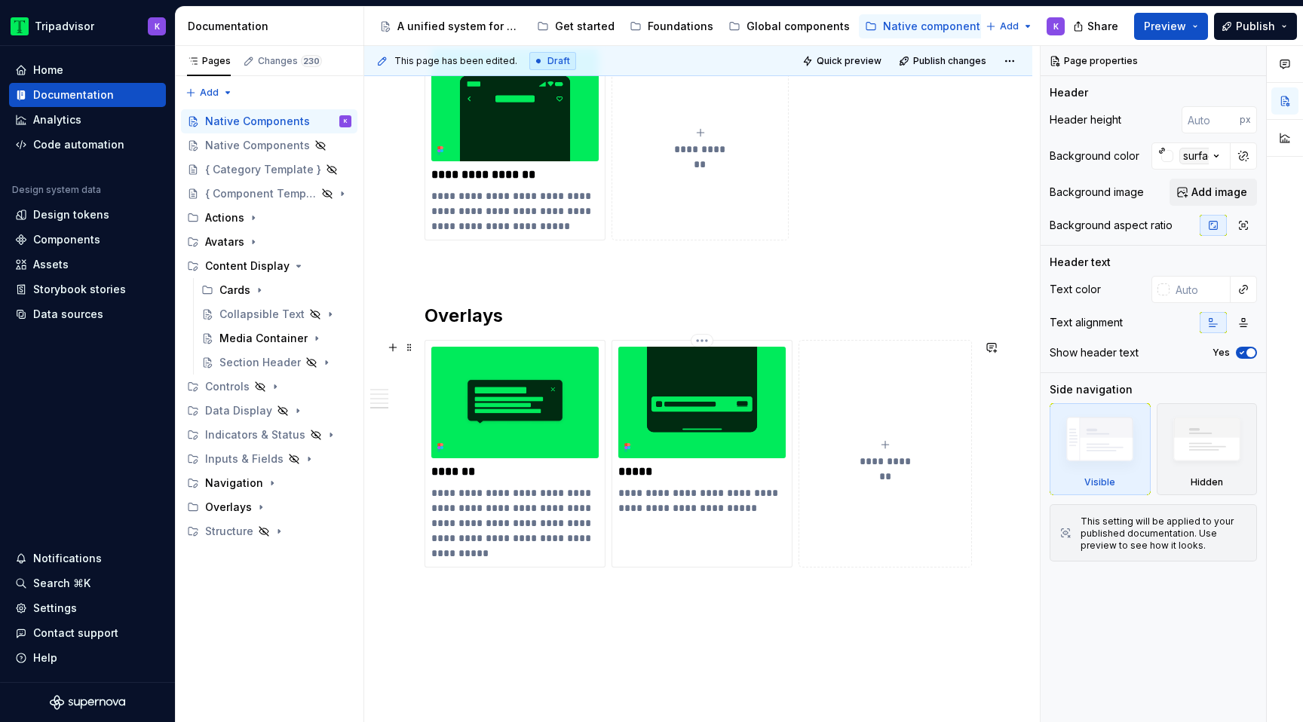
scroll to position [1479, 0]
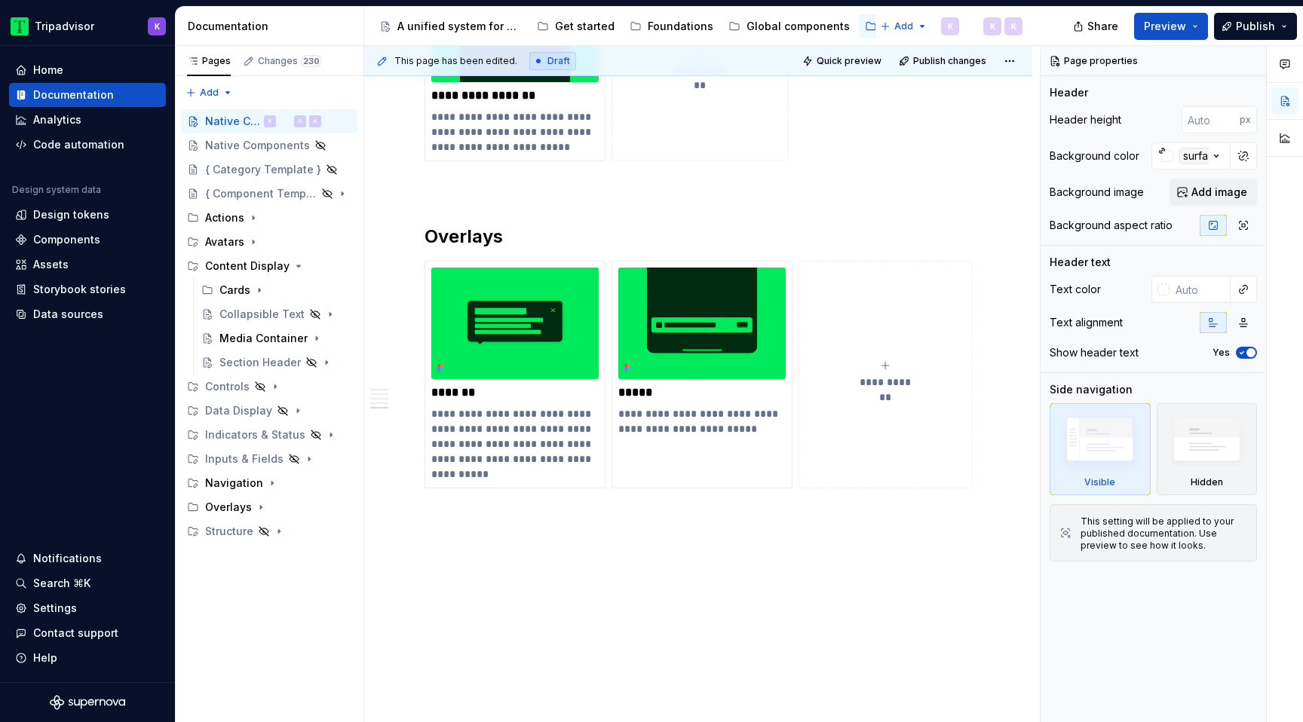
type textarea "*"
